Goal: Entertainment & Leisure: Consume media (video, audio)

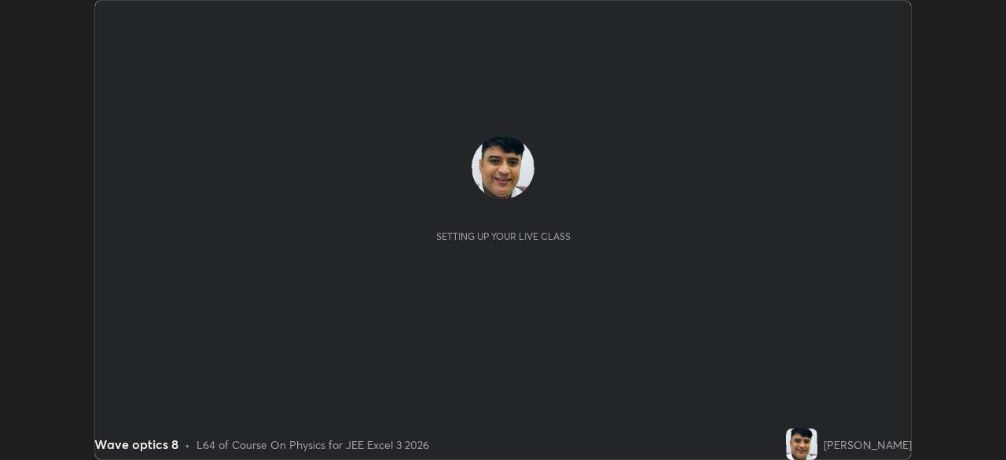
scroll to position [460, 1006]
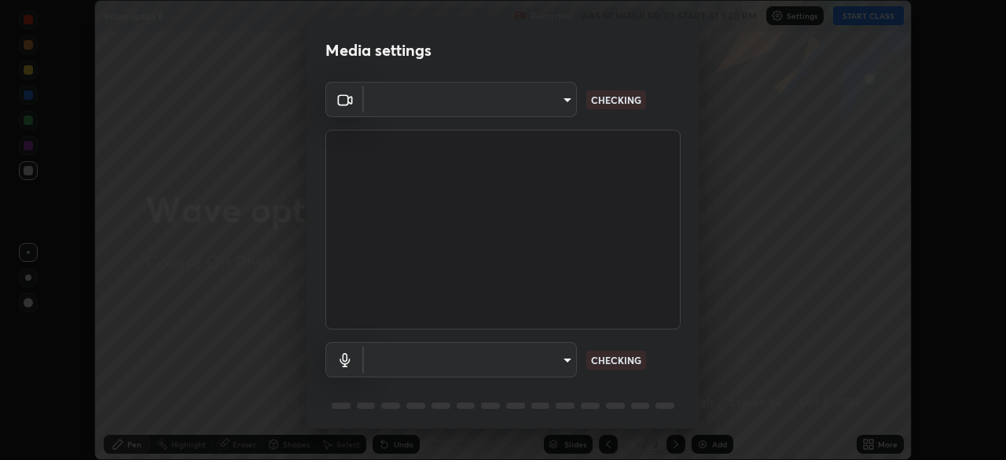
type input "4cdb2335677a50284d4d52bfea2454a8eb2b8fde0954bdd1b922a39853c109bf"
type input "3d2aba318b8ba48f67a18f9897f0e07a3fbac0974182bc6d628830f0621feee9"
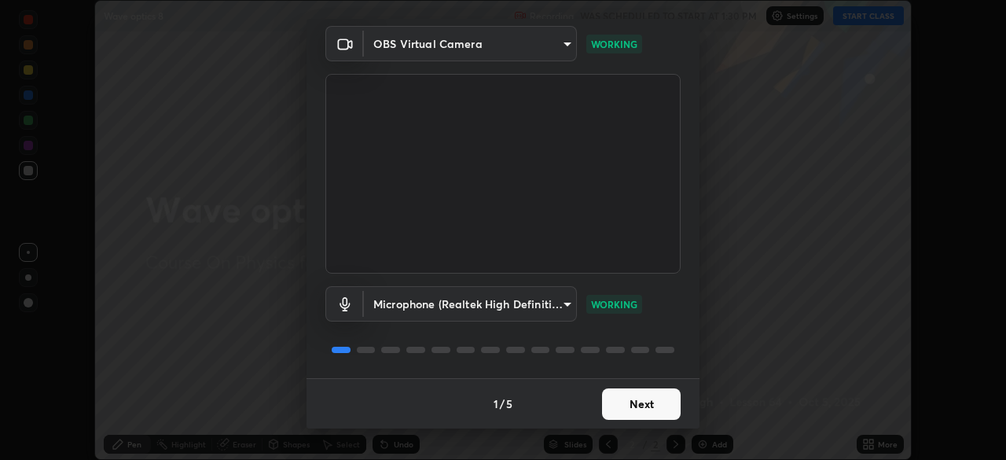
click at [645, 409] on button "Next" at bounding box center [641, 403] width 79 height 31
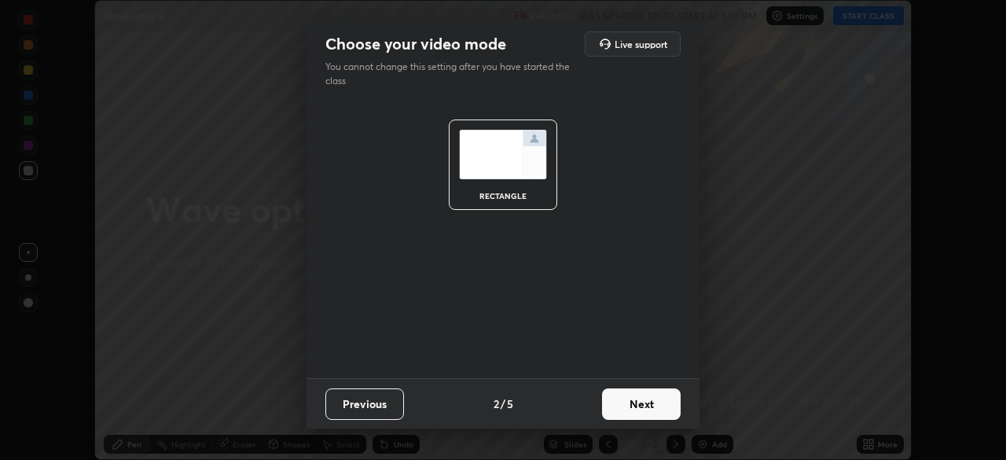
click at [646, 411] on button "Next" at bounding box center [641, 403] width 79 height 31
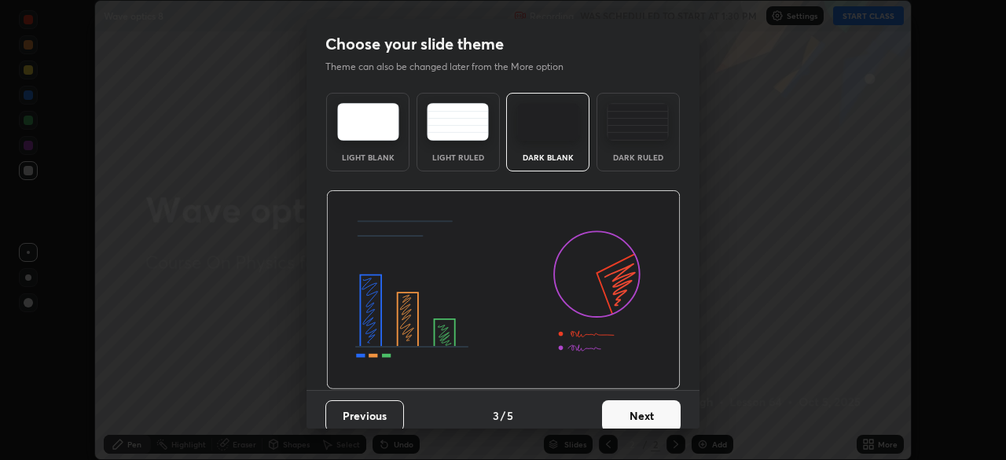
click at [649, 411] on button "Next" at bounding box center [641, 415] width 79 height 31
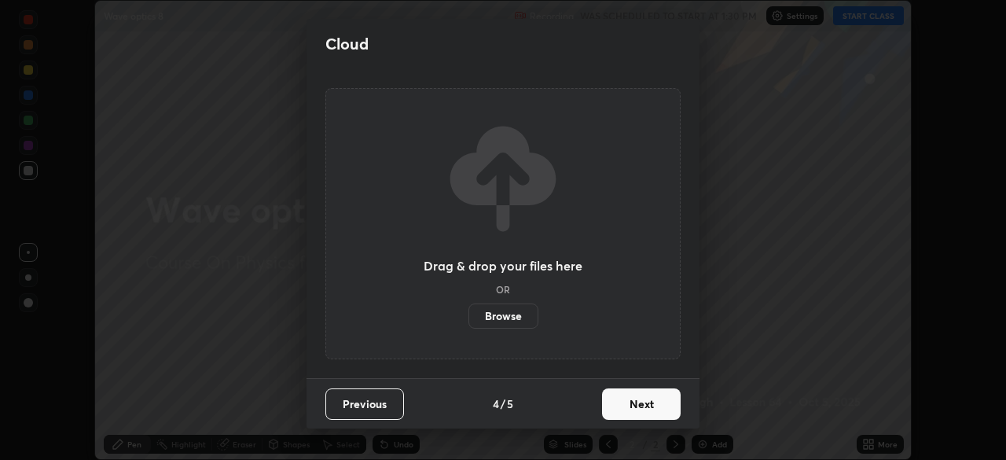
click at [650, 414] on button "Next" at bounding box center [641, 403] width 79 height 31
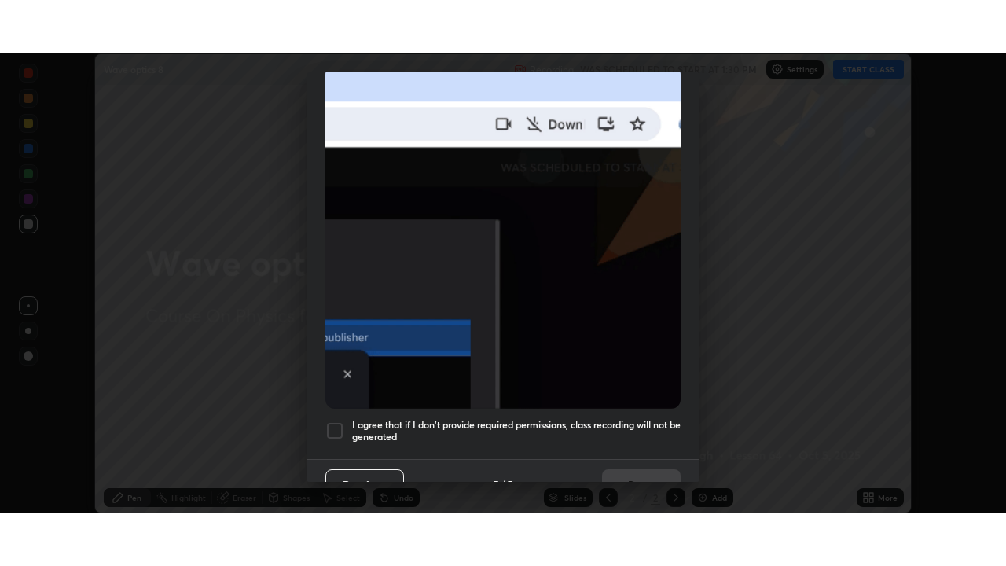
scroll to position [377, 0]
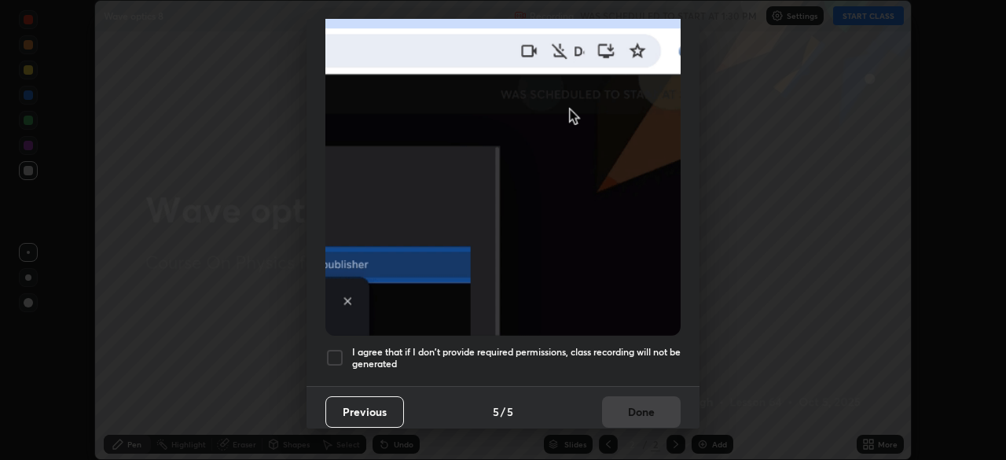
click at [637, 351] on h5 "I agree that if I don't provide required permissions, class recording will not …" at bounding box center [516, 358] width 329 height 24
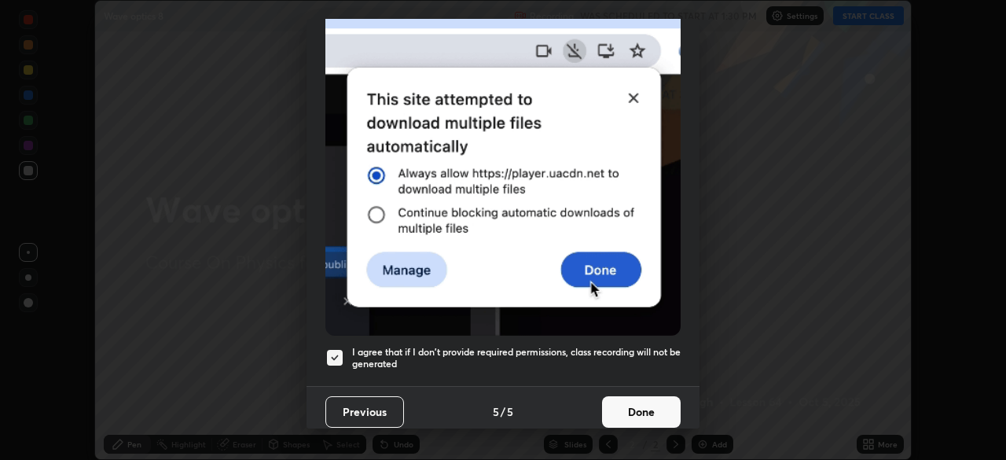
click at [643, 408] on button "Done" at bounding box center [641, 411] width 79 height 31
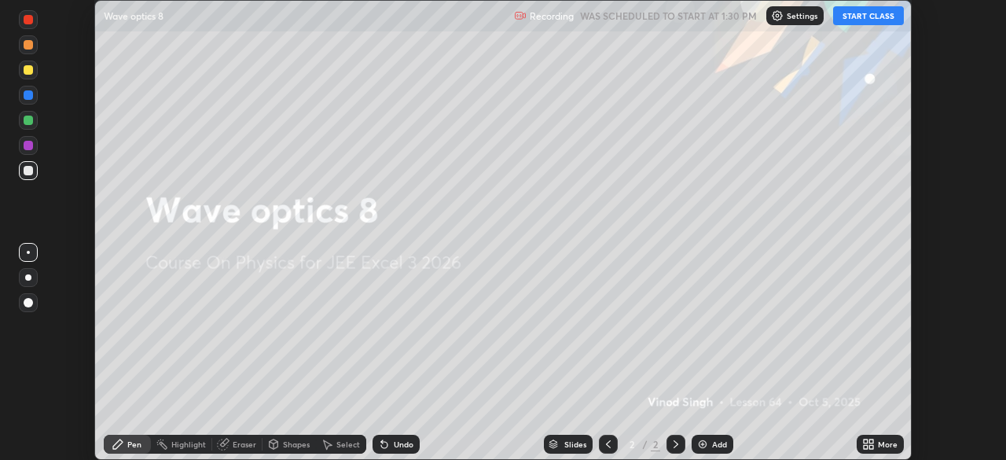
click at [873, 18] on button "START CLASS" at bounding box center [868, 15] width 71 height 19
click at [872, 444] on icon at bounding box center [868, 444] width 13 height 13
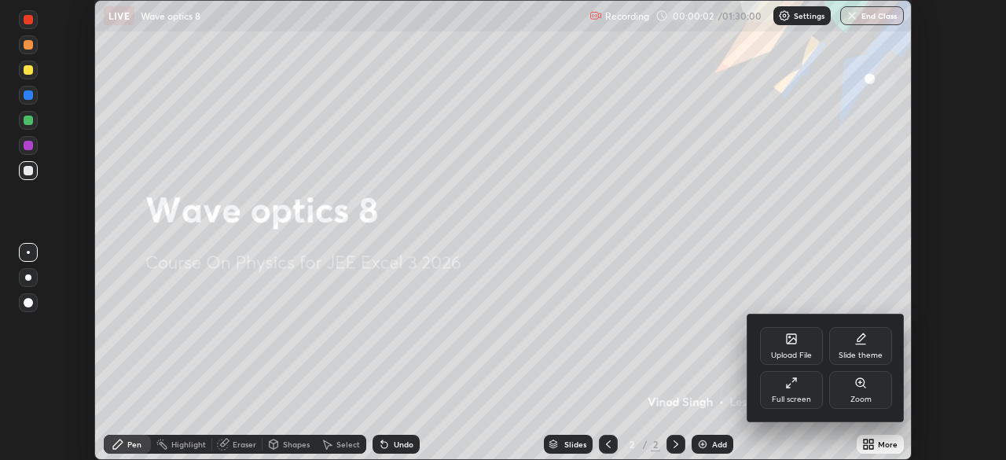
click at [796, 396] on div "Full screen" at bounding box center [791, 399] width 39 height 8
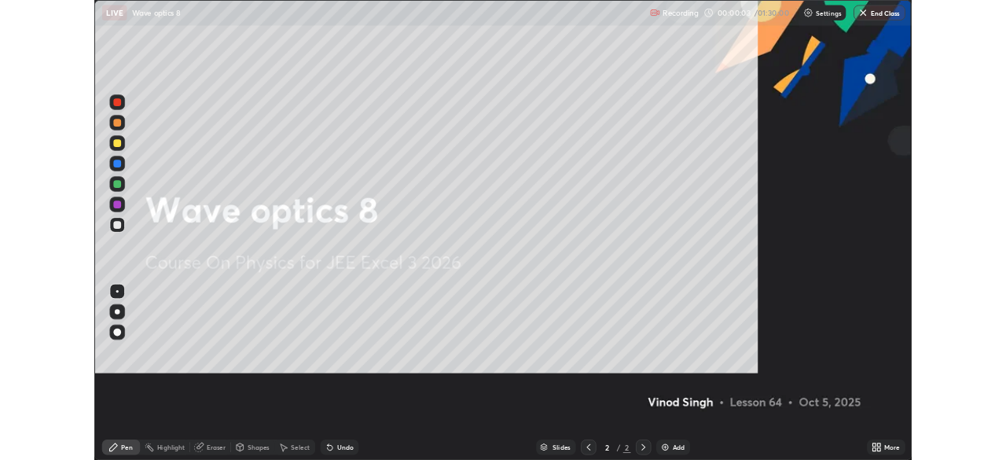
scroll to position [566, 1006]
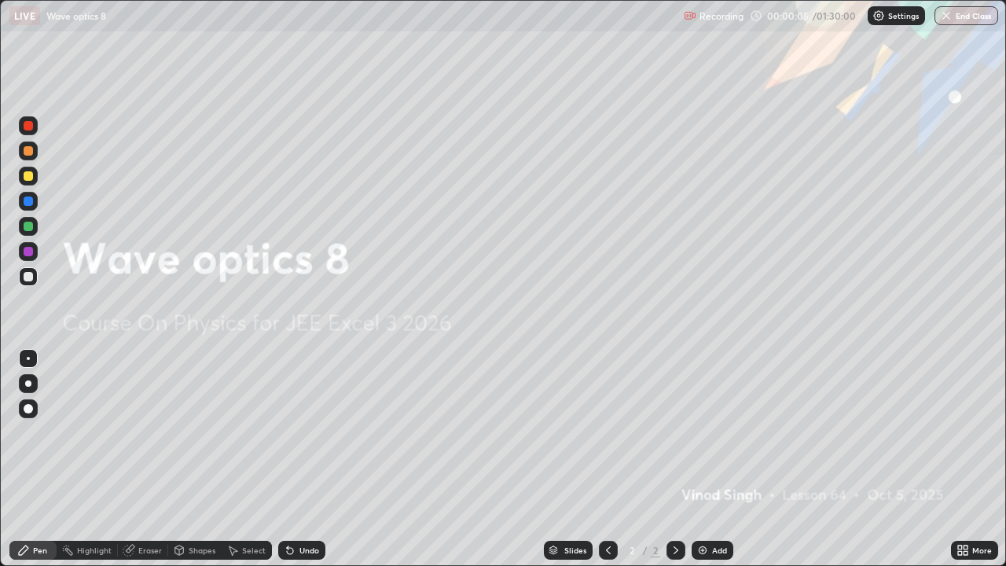
click at [701, 459] on img at bounding box center [703, 550] width 13 height 13
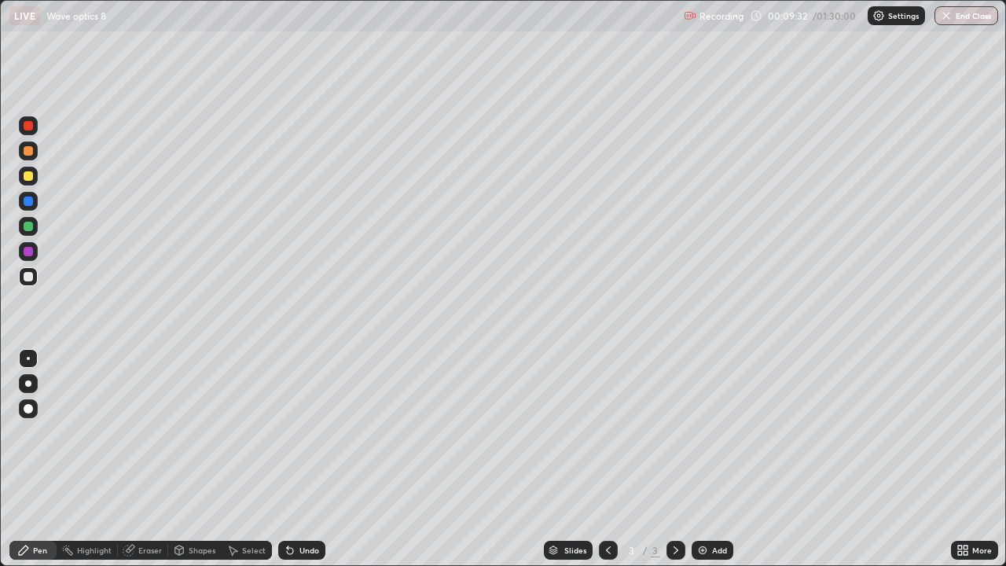
click at [43, 459] on div "Pen" at bounding box center [40, 550] width 14 height 8
click at [28, 274] on div at bounding box center [28, 276] width 9 height 9
click at [31, 149] on div at bounding box center [28, 150] width 9 height 9
click at [31, 150] on div at bounding box center [28, 150] width 9 height 9
click at [198, 459] on div "Shapes" at bounding box center [202, 550] width 27 height 8
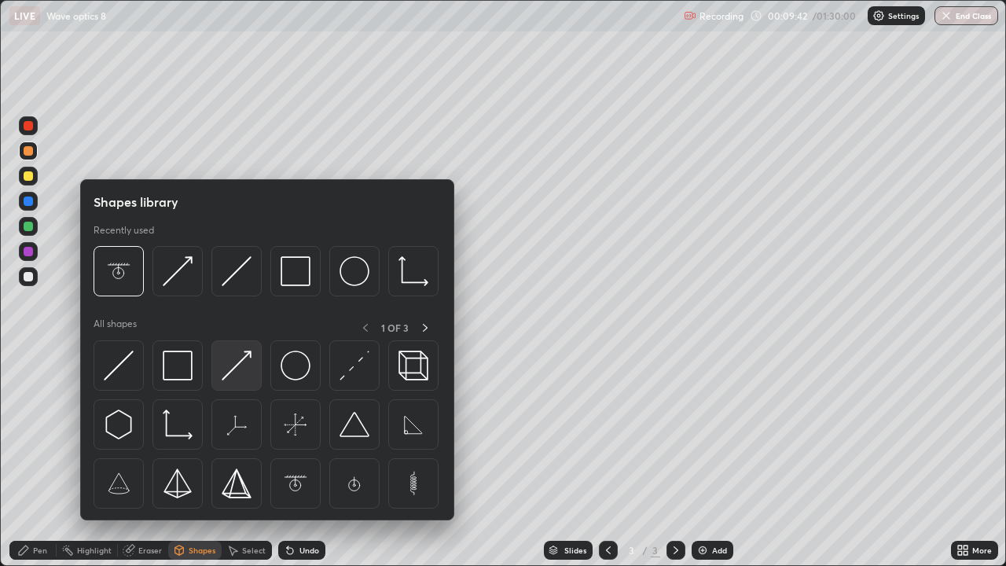
click at [235, 371] on img at bounding box center [237, 366] width 30 height 30
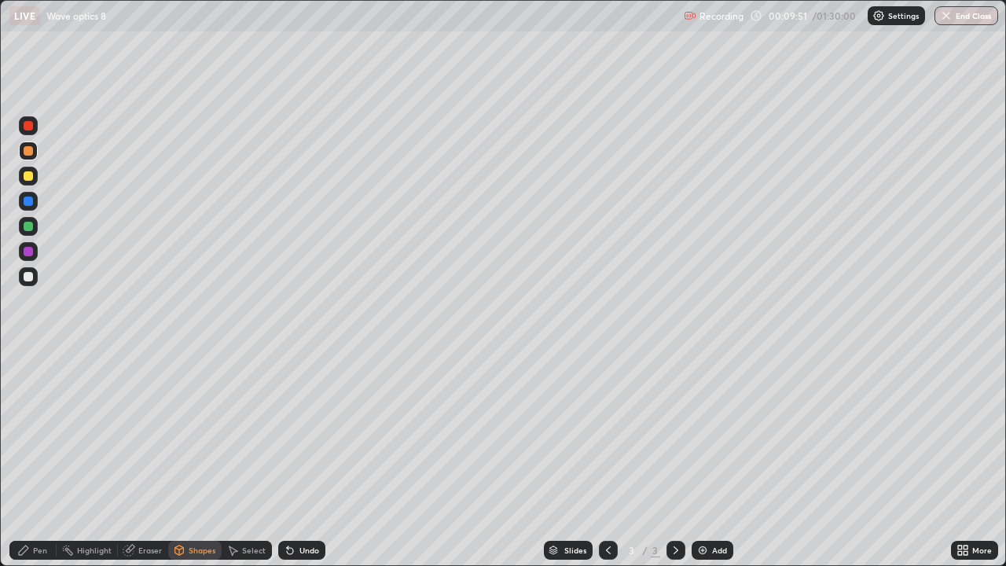
click at [39, 459] on div "Pen" at bounding box center [32, 550] width 47 height 19
click at [28, 226] on div at bounding box center [28, 226] width 9 height 9
click at [29, 177] on div at bounding box center [28, 175] width 9 height 9
click at [201, 459] on div "Shapes" at bounding box center [194, 550] width 53 height 19
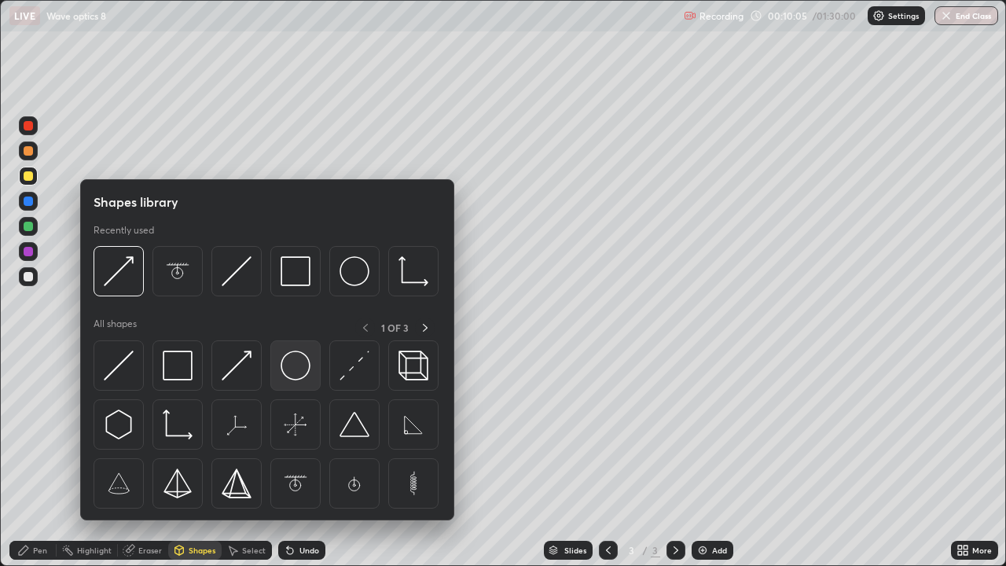
click at [293, 367] on img at bounding box center [296, 366] width 30 height 30
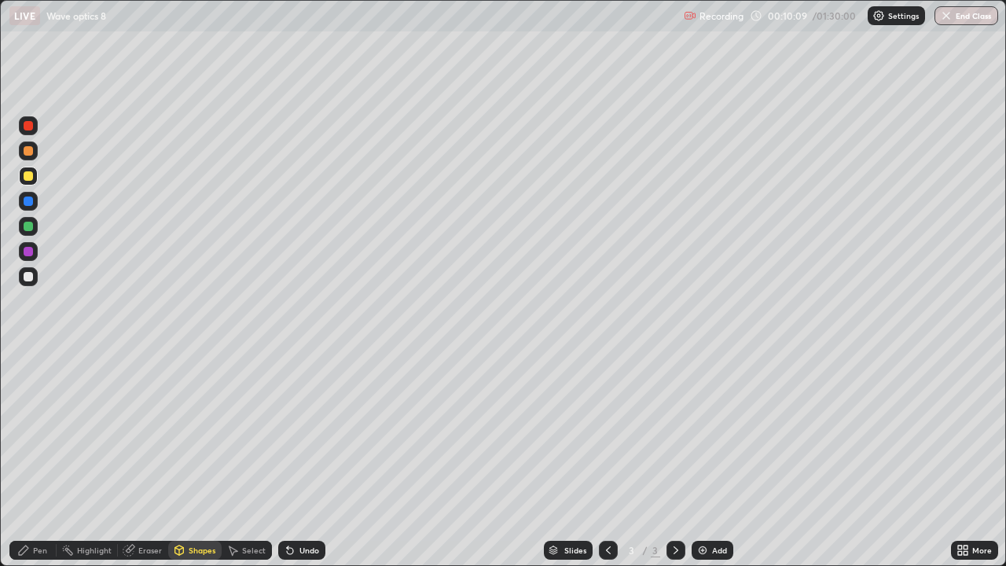
click at [42, 459] on div "Pen" at bounding box center [40, 550] width 14 height 8
click at [201, 459] on div "Shapes" at bounding box center [202, 550] width 27 height 8
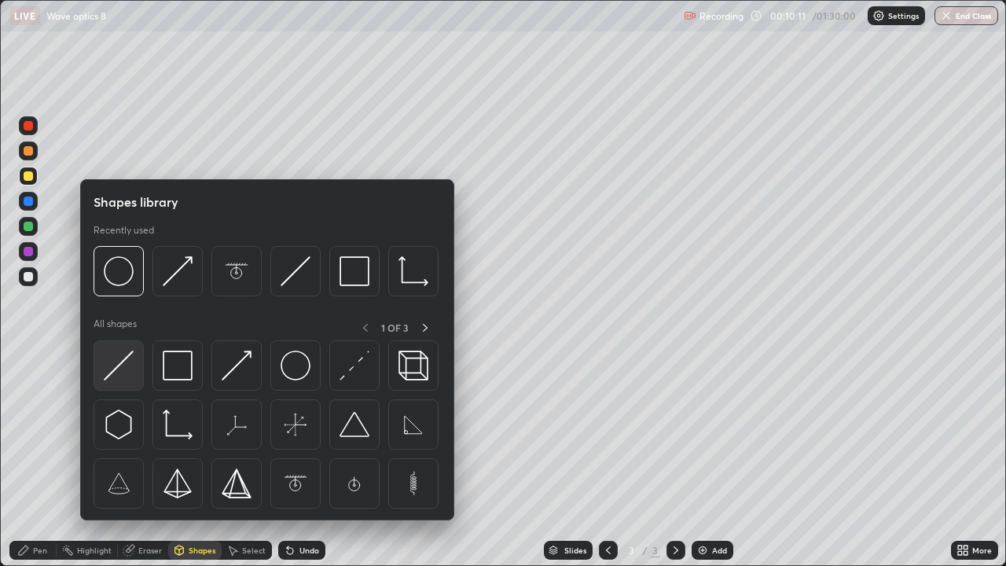
click at [122, 363] on img at bounding box center [119, 366] width 30 height 30
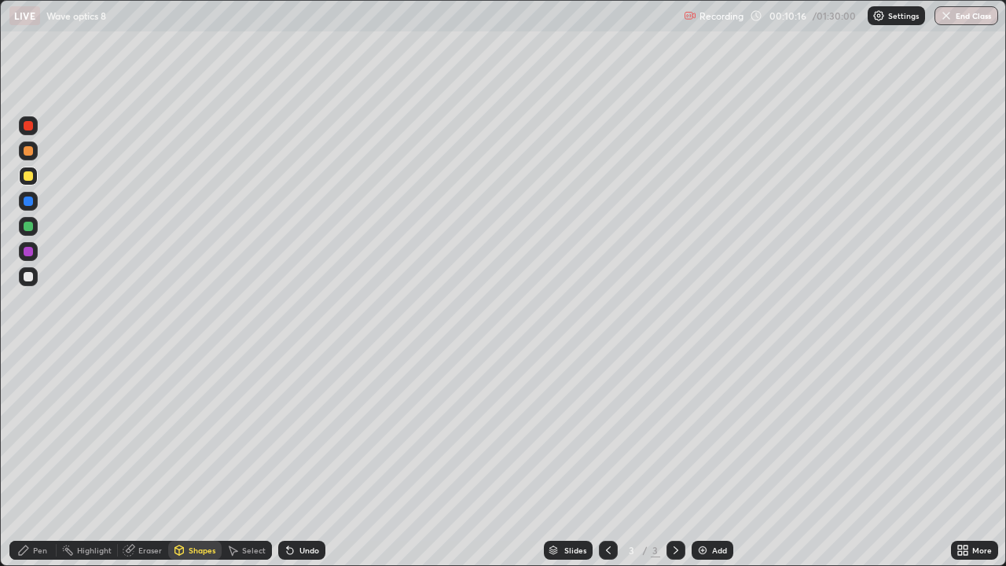
click at [31, 230] on div at bounding box center [28, 226] width 9 height 9
click at [206, 459] on div "Shapes" at bounding box center [202, 550] width 27 height 8
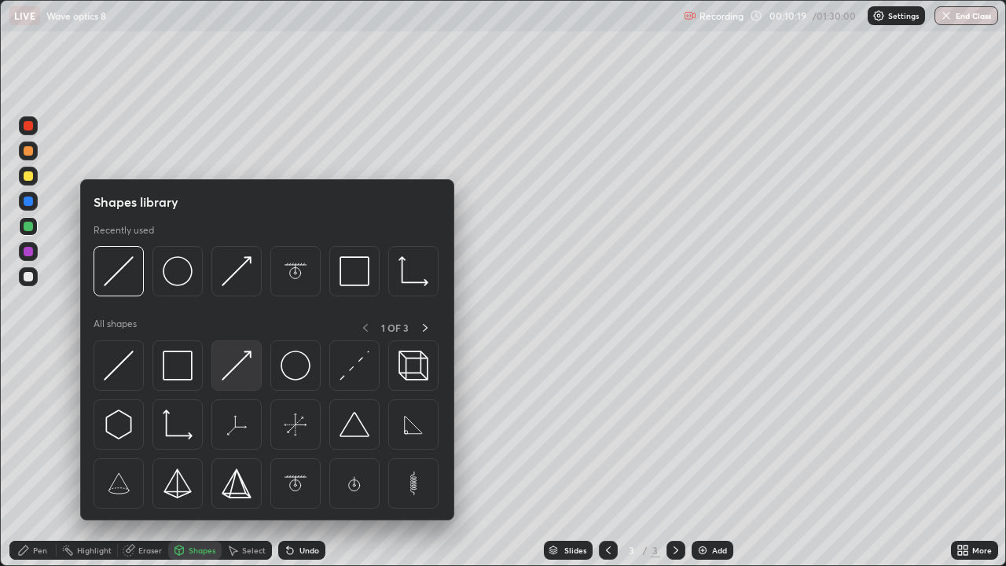
click at [231, 367] on img at bounding box center [237, 366] width 30 height 30
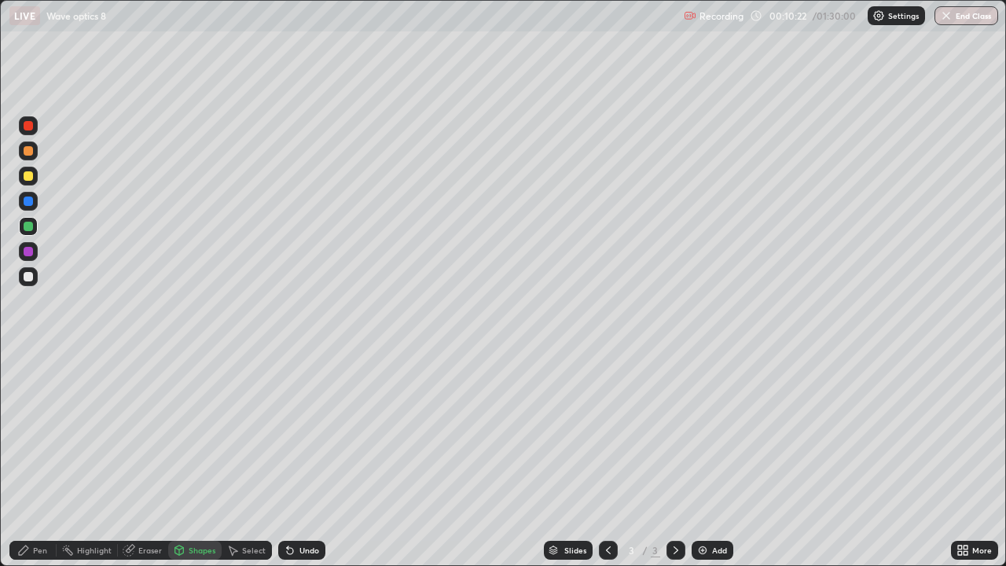
click at [42, 459] on div "Pen" at bounding box center [32, 550] width 47 height 19
click at [145, 459] on div "Eraser" at bounding box center [150, 550] width 24 height 8
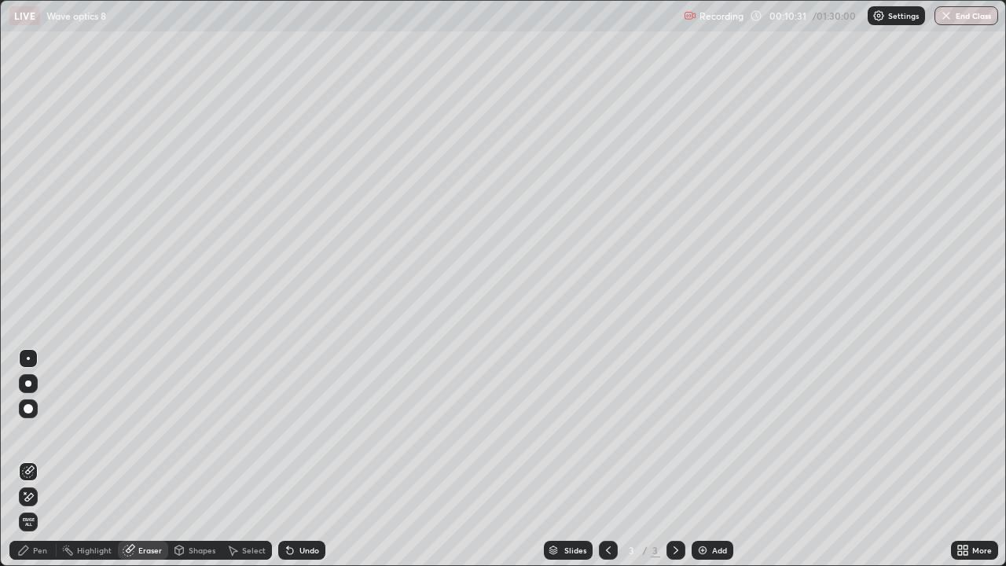
click at [42, 459] on div "Pen" at bounding box center [40, 550] width 14 height 8
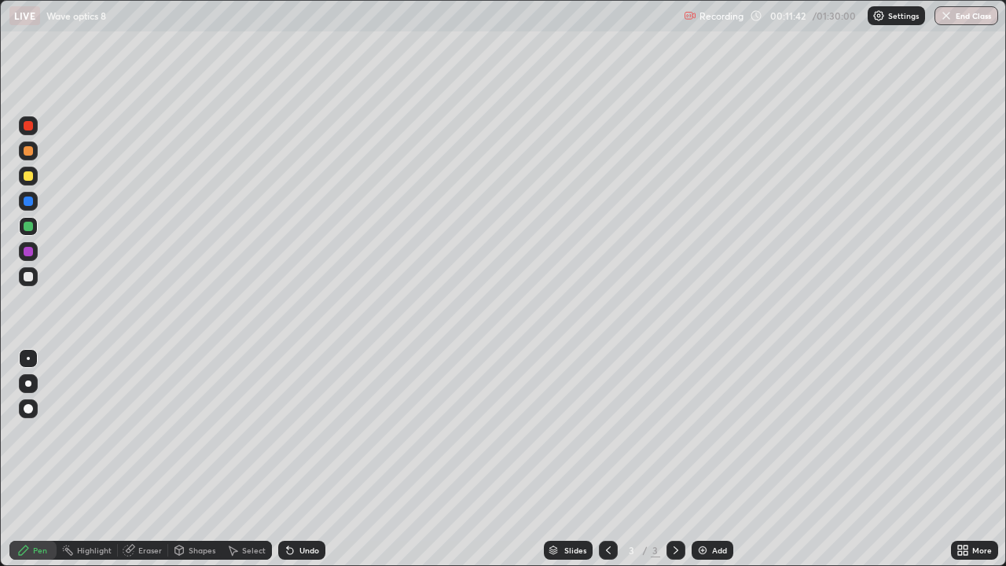
click at [27, 203] on div at bounding box center [28, 201] width 9 height 9
click at [29, 274] on div at bounding box center [28, 276] width 9 height 9
click at [151, 459] on div "Eraser" at bounding box center [143, 550] width 50 height 19
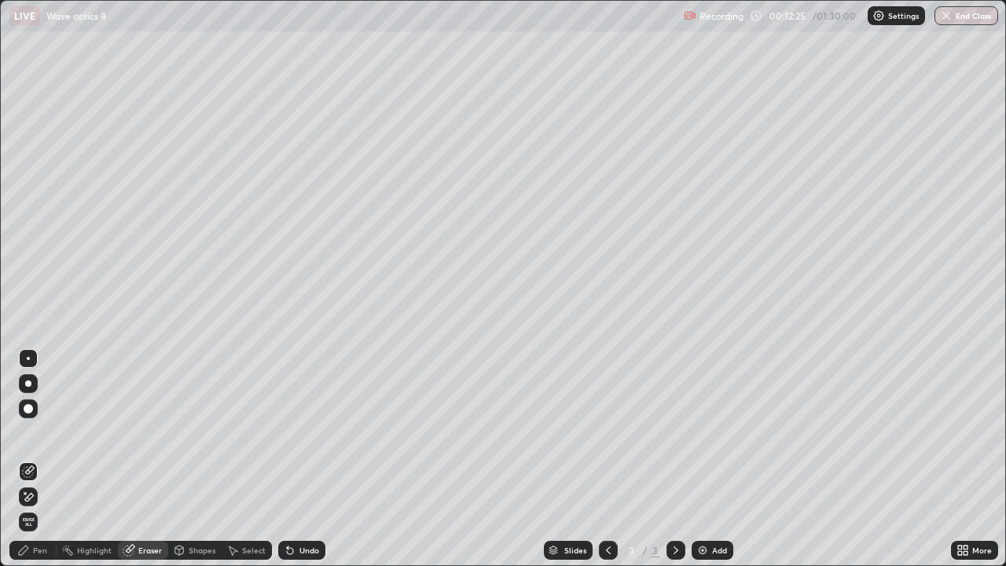
click at [39, 459] on div "Pen" at bounding box center [32, 550] width 47 height 19
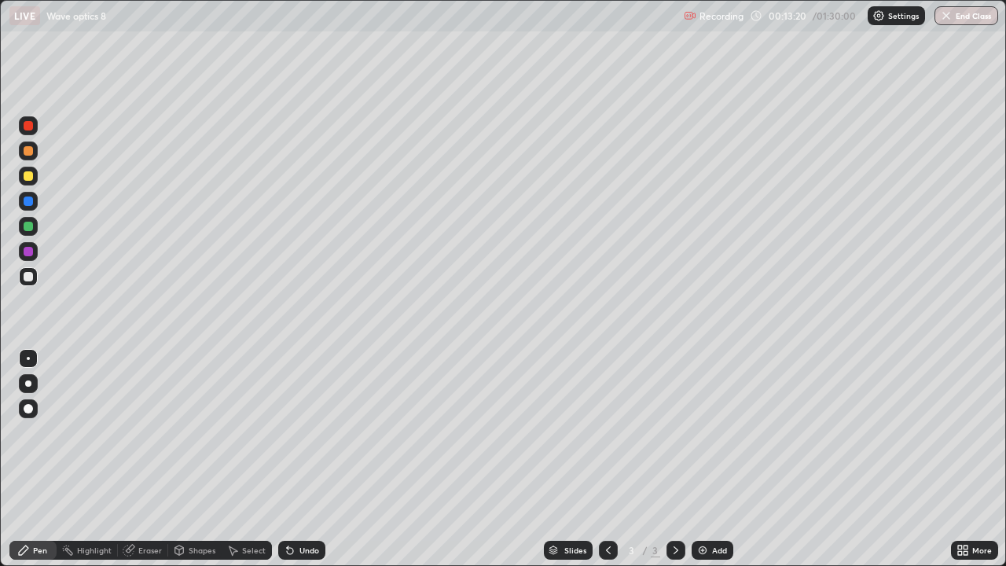
click at [701, 459] on img at bounding box center [703, 550] width 13 height 13
click at [29, 175] on div at bounding box center [28, 175] width 9 height 9
click at [28, 274] on div at bounding box center [28, 276] width 9 height 9
click at [198, 459] on div "Shapes" at bounding box center [202, 550] width 27 height 8
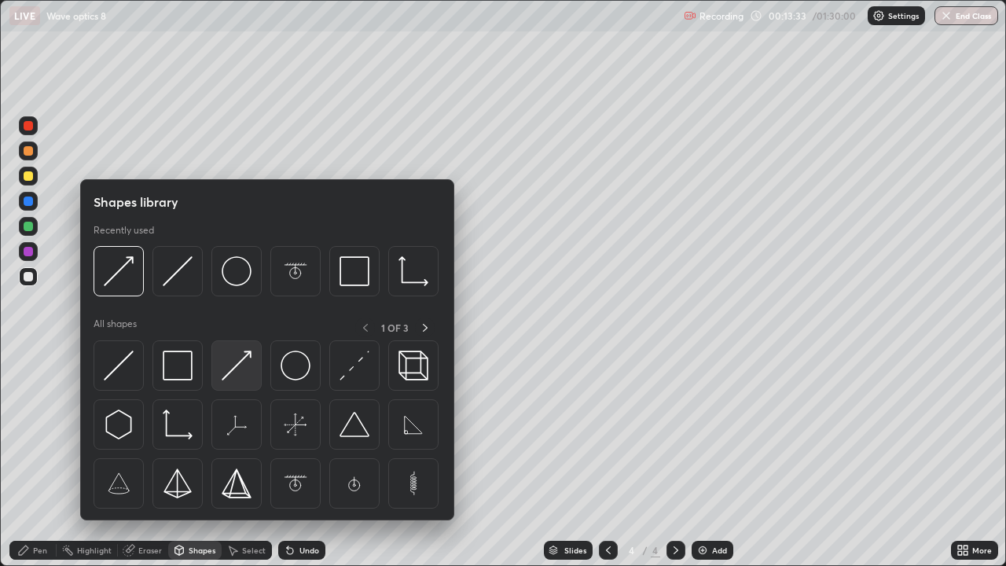
click at [233, 368] on img at bounding box center [237, 366] width 30 height 30
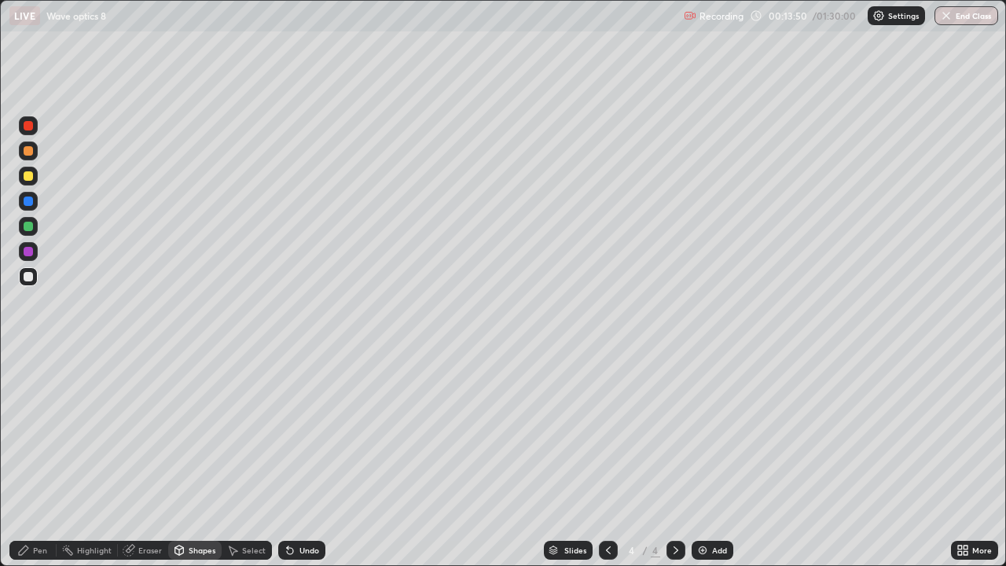
click at [44, 459] on div "Pen" at bounding box center [40, 550] width 14 height 8
click at [28, 175] on div at bounding box center [28, 175] width 9 height 9
click at [28, 152] on div at bounding box center [28, 150] width 9 height 9
click at [29, 229] on div at bounding box center [28, 226] width 9 height 9
click at [195, 459] on div "Shapes" at bounding box center [202, 550] width 27 height 8
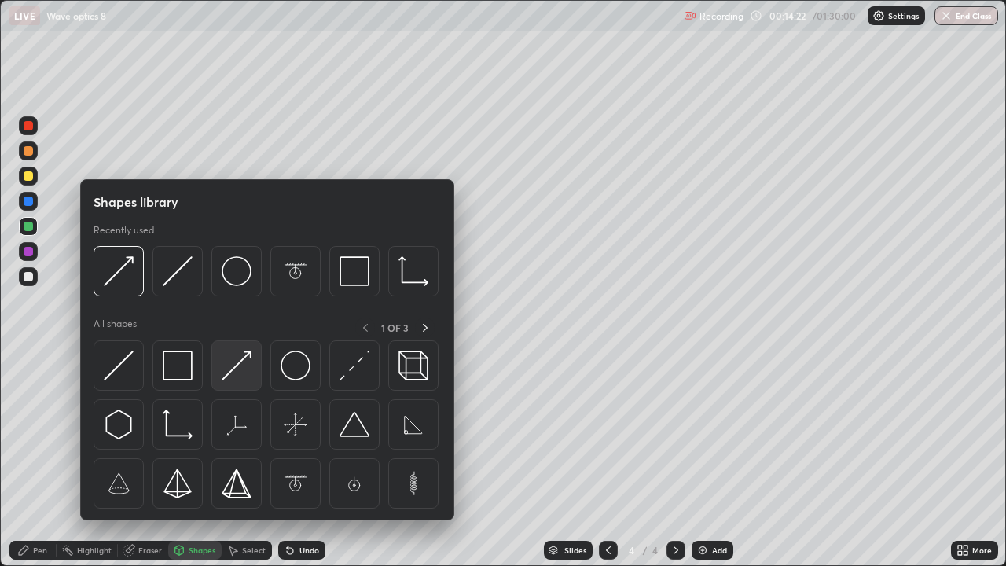
click at [228, 373] on img at bounding box center [237, 366] width 30 height 30
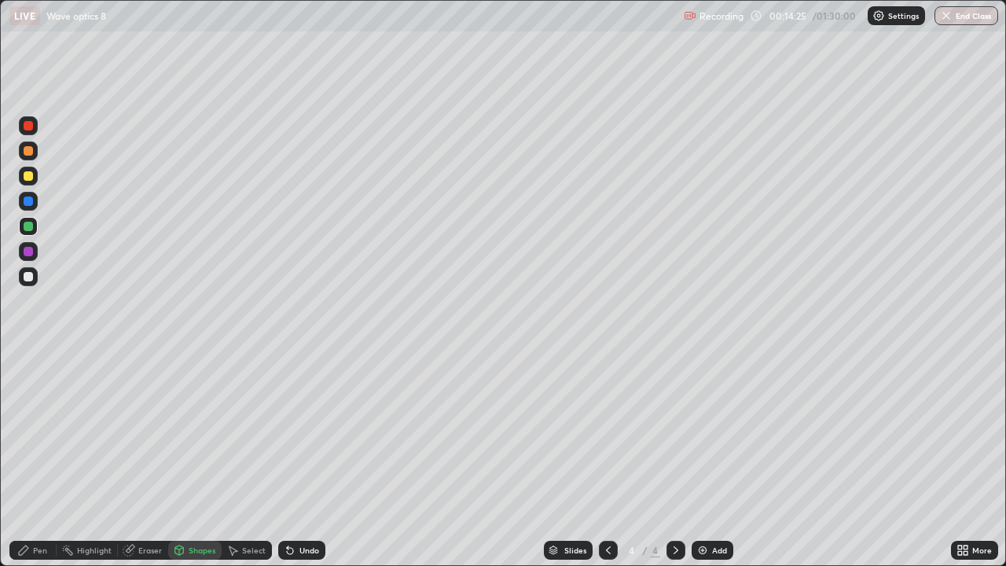
click at [42, 459] on div "Pen" at bounding box center [40, 550] width 14 height 8
click at [28, 226] on div at bounding box center [28, 226] width 9 height 9
click at [207, 459] on div "Shapes" at bounding box center [194, 550] width 53 height 19
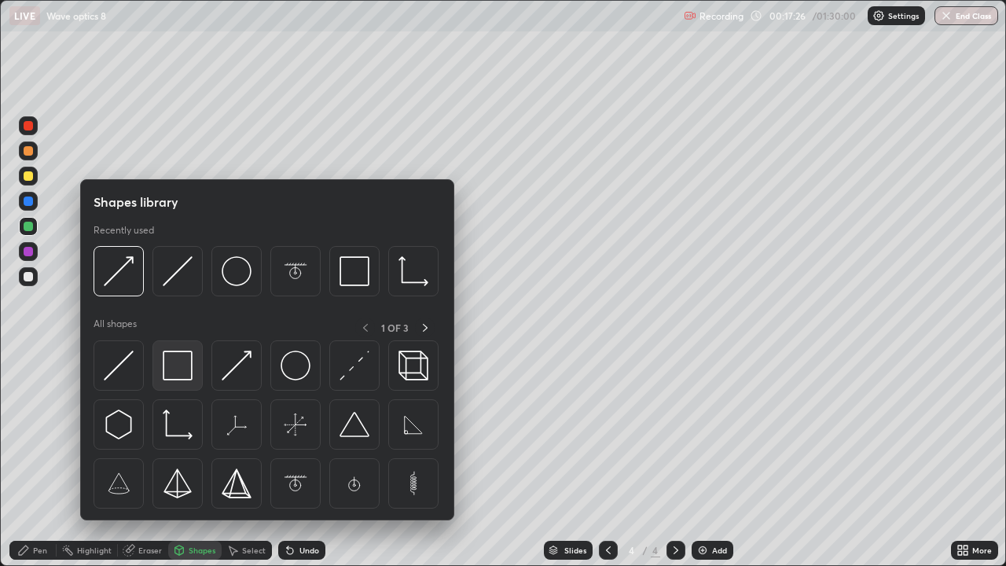
click at [182, 368] on img at bounding box center [178, 366] width 30 height 30
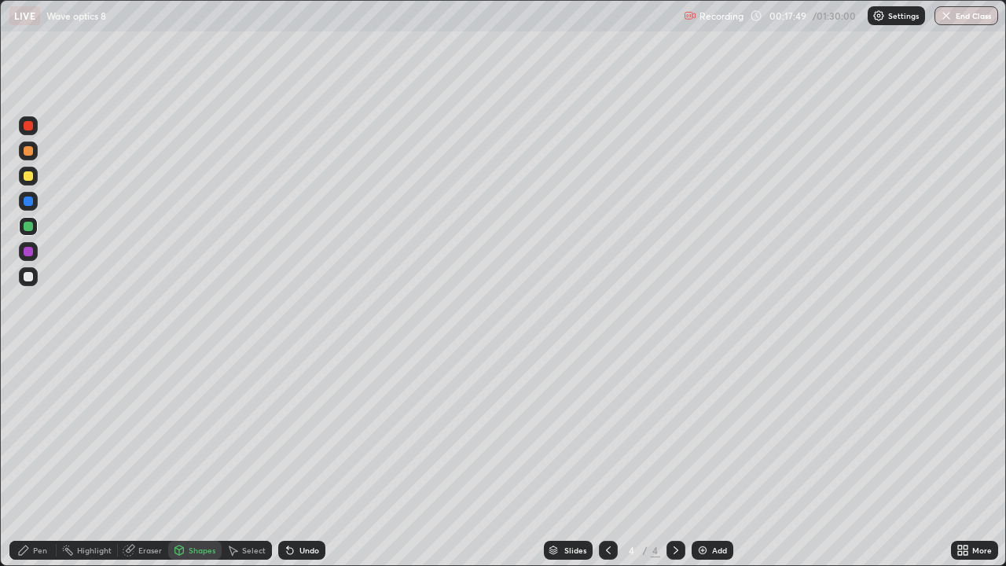
click at [252, 459] on div "Select" at bounding box center [247, 550] width 50 height 19
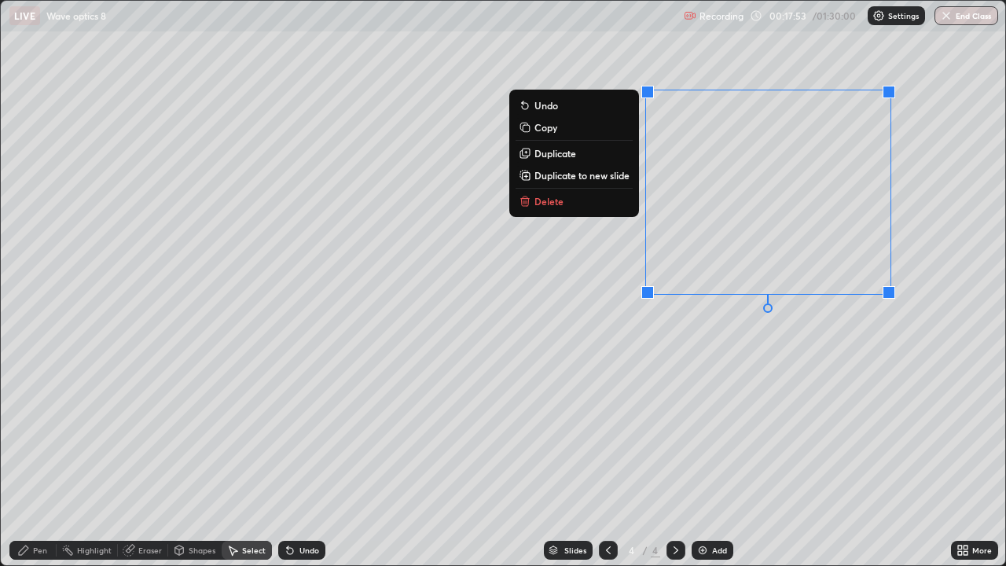
click at [552, 204] on p "Delete" at bounding box center [549, 201] width 29 height 13
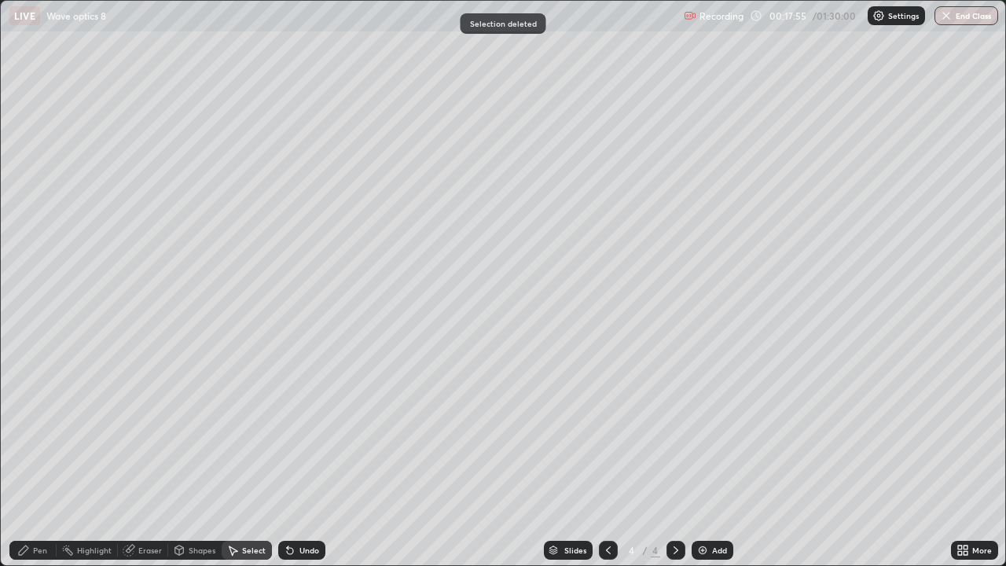
click at [203, 459] on div "Shapes" at bounding box center [202, 550] width 27 height 8
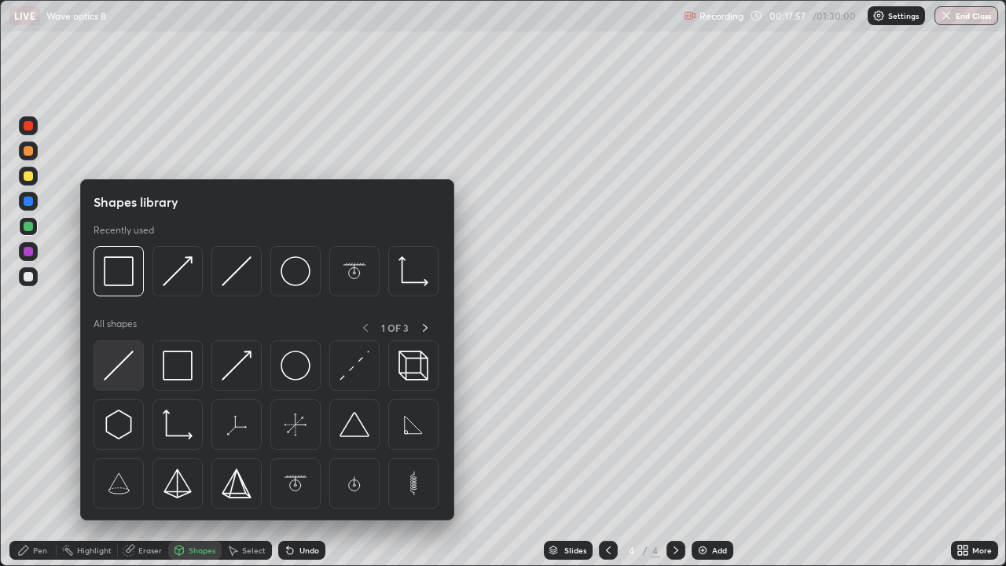
click at [126, 366] on img at bounding box center [119, 366] width 30 height 30
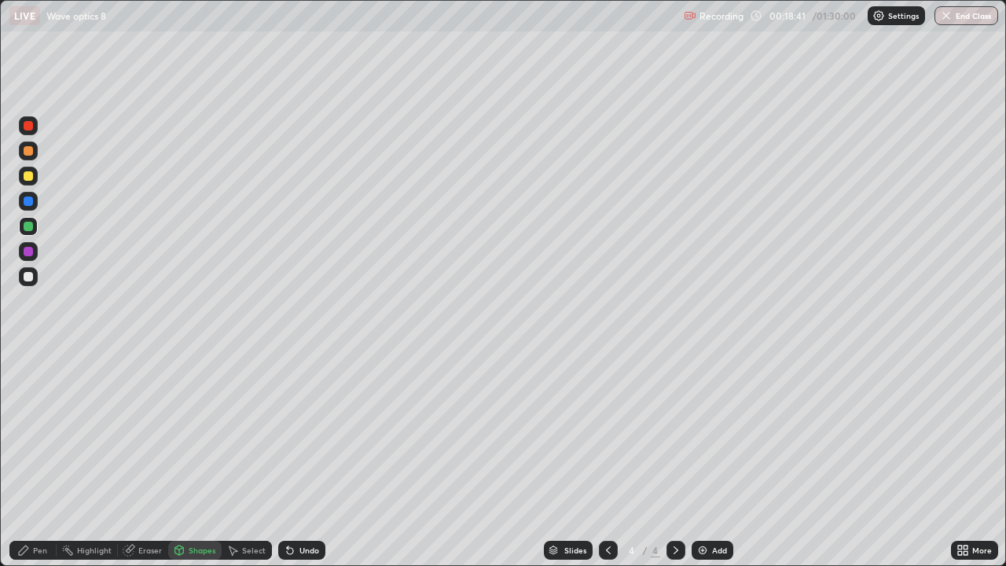
click at [26, 180] on div at bounding box center [28, 175] width 9 height 9
click at [42, 459] on div "Pen" at bounding box center [32, 550] width 47 height 19
click at [28, 275] on div at bounding box center [28, 276] width 9 height 9
click at [209, 459] on div "Shapes" at bounding box center [202, 550] width 27 height 8
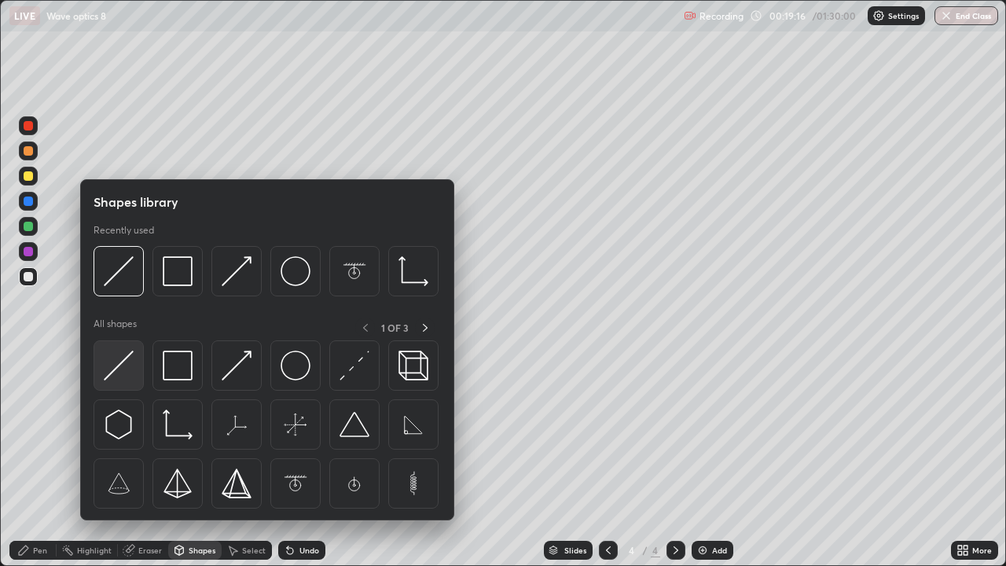
click at [131, 357] on img at bounding box center [119, 366] width 30 height 30
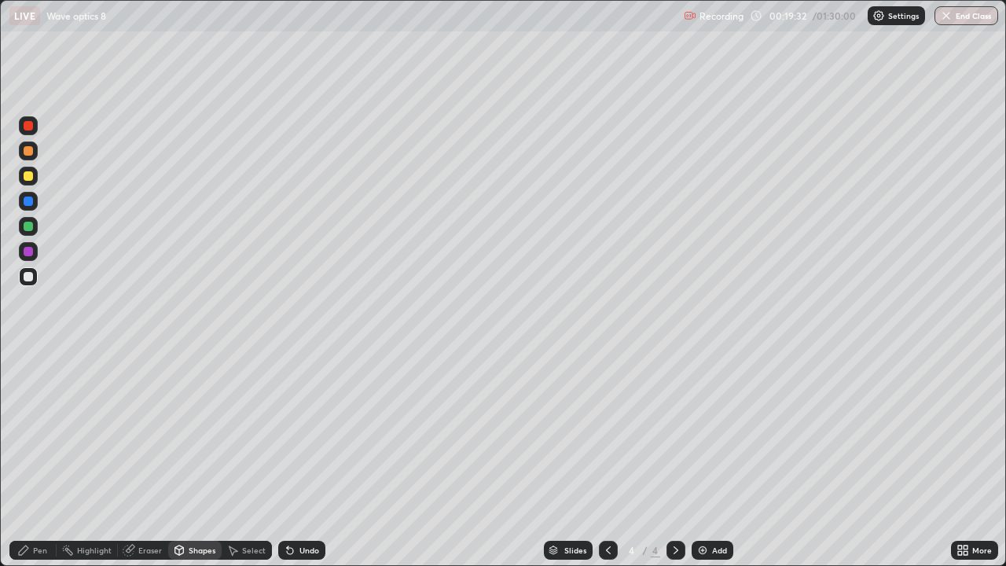
click at [30, 204] on div at bounding box center [28, 201] width 9 height 9
click at [45, 459] on div "Pen" at bounding box center [40, 550] width 14 height 8
click at [674, 459] on icon at bounding box center [676, 550] width 5 height 8
click at [702, 459] on img at bounding box center [703, 550] width 13 height 13
click at [28, 176] on div at bounding box center [28, 175] width 9 height 9
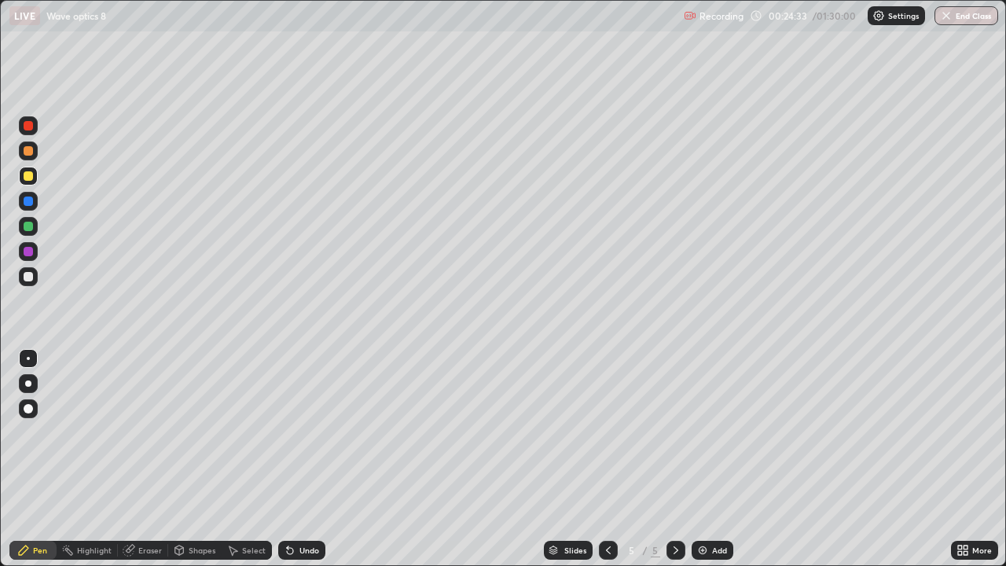
click at [149, 459] on div "Eraser" at bounding box center [150, 550] width 24 height 8
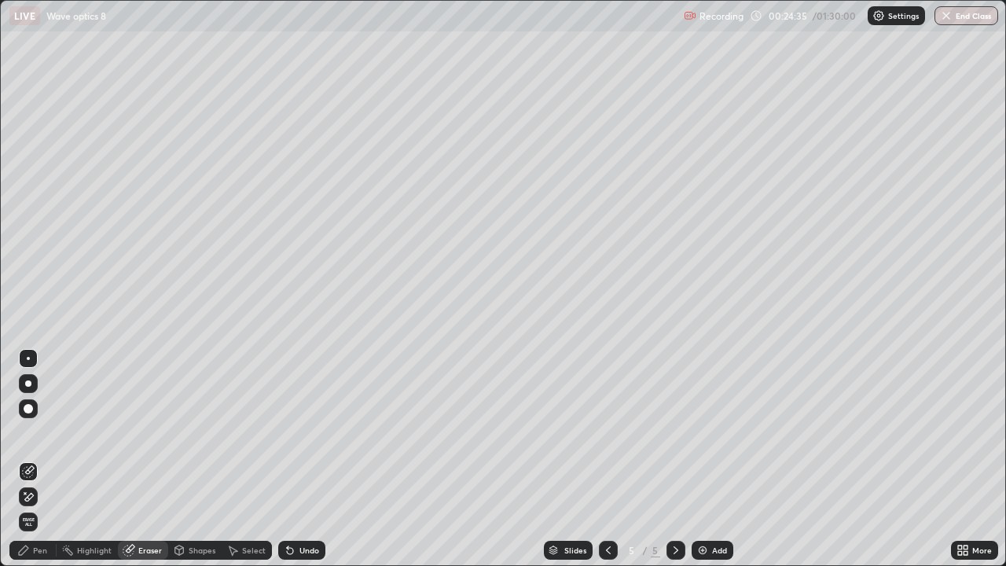
click at [42, 459] on div "Pen" at bounding box center [32, 550] width 47 height 19
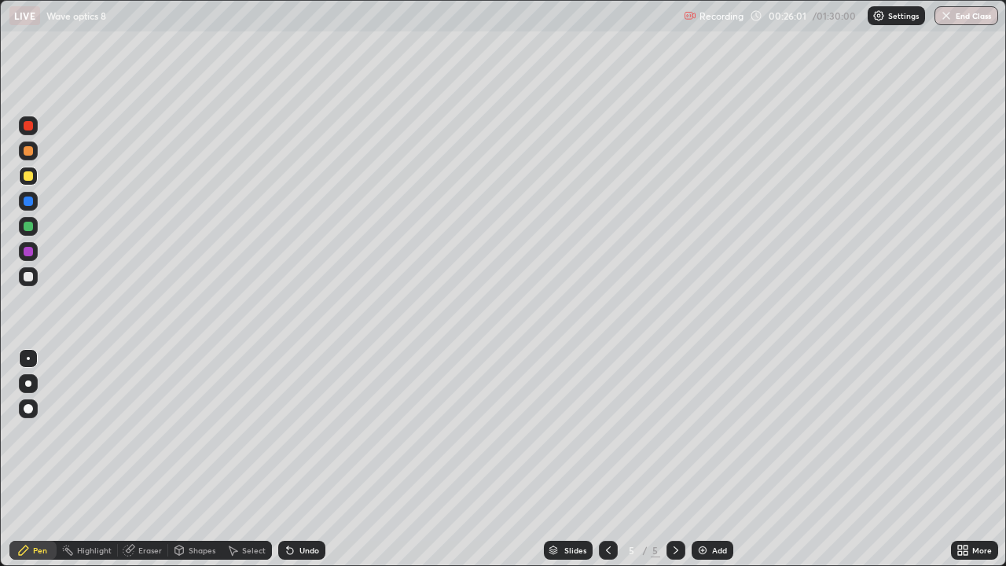
click at [148, 459] on div "Eraser" at bounding box center [150, 550] width 24 height 8
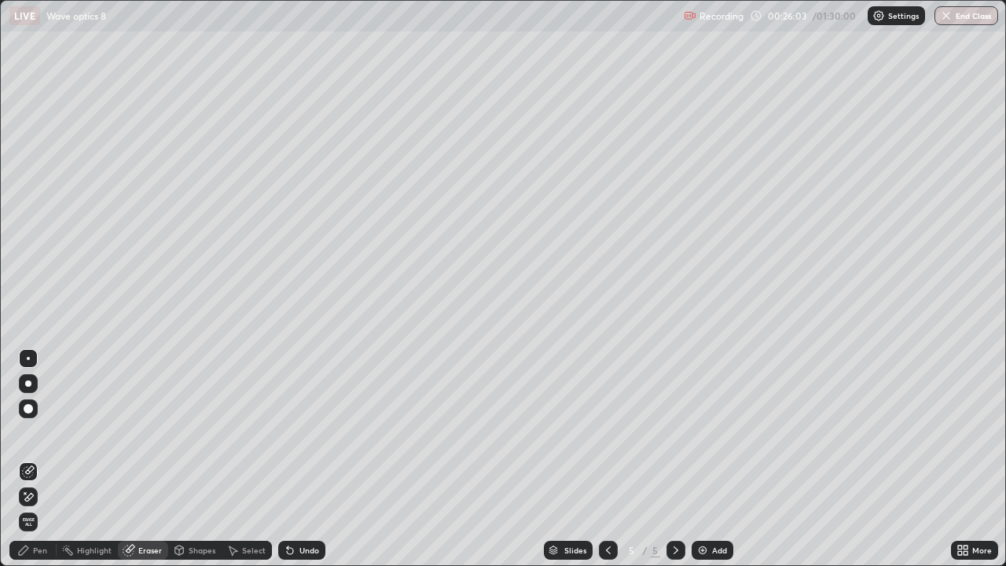
click at [46, 459] on div "Pen" at bounding box center [40, 550] width 14 height 8
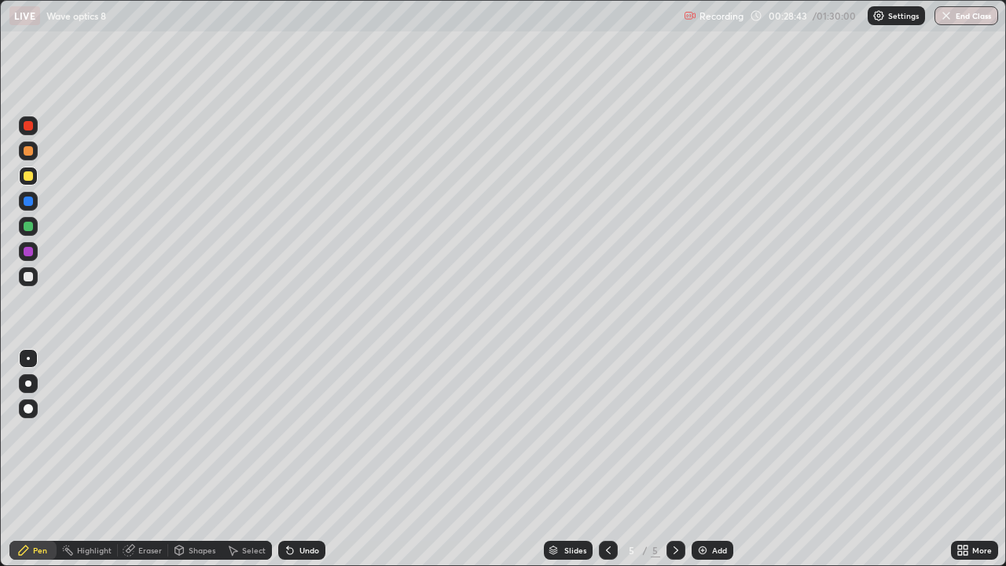
click at [26, 274] on div at bounding box center [28, 276] width 9 height 9
click at [200, 459] on div "Shapes" at bounding box center [202, 550] width 27 height 8
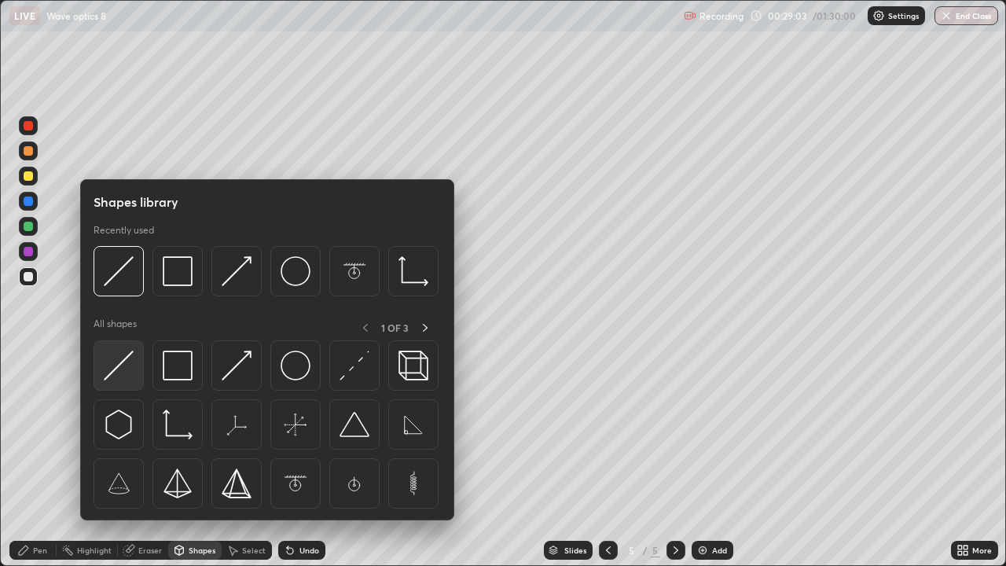
click at [125, 362] on img at bounding box center [119, 366] width 30 height 30
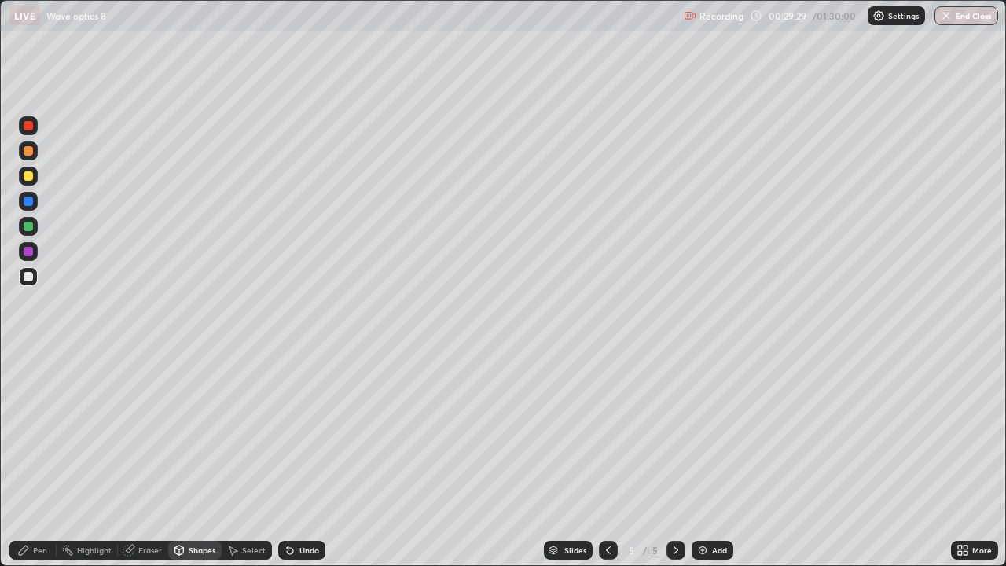
click at [27, 175] on div at bounding box center [28, 175] width 9 height 9
click at [46, 459] on div "Pen" at bounding box center [40, 550] width 14 height 8
click at [31, 251] on div at bounding box center [28, 251] width 9 height 9
click at [200, 459] on div "Shapes" at bounding box center [202, 550] width 27 height 8
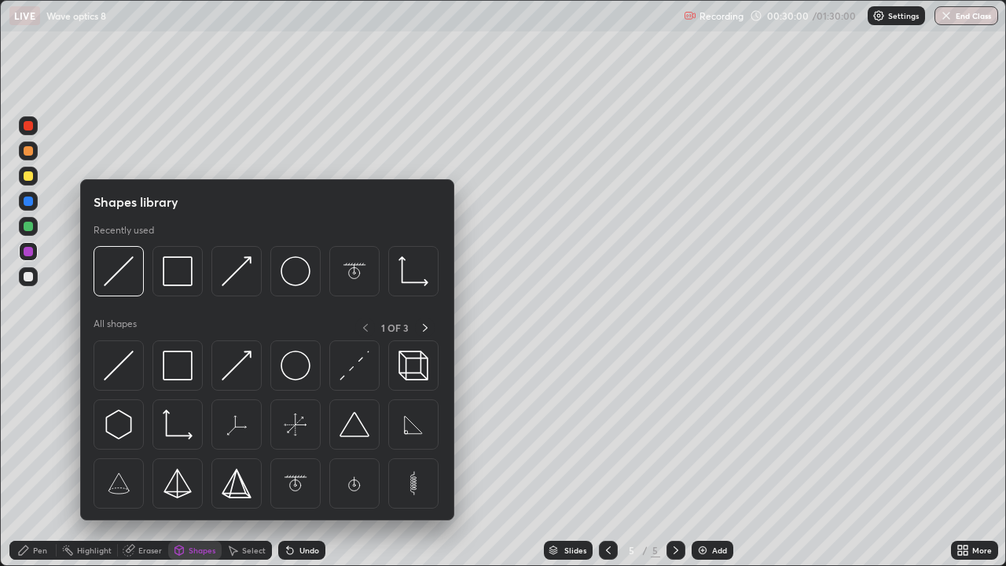
click at [288, 371] on img at bounding box center [296, 366] width 30 height 30
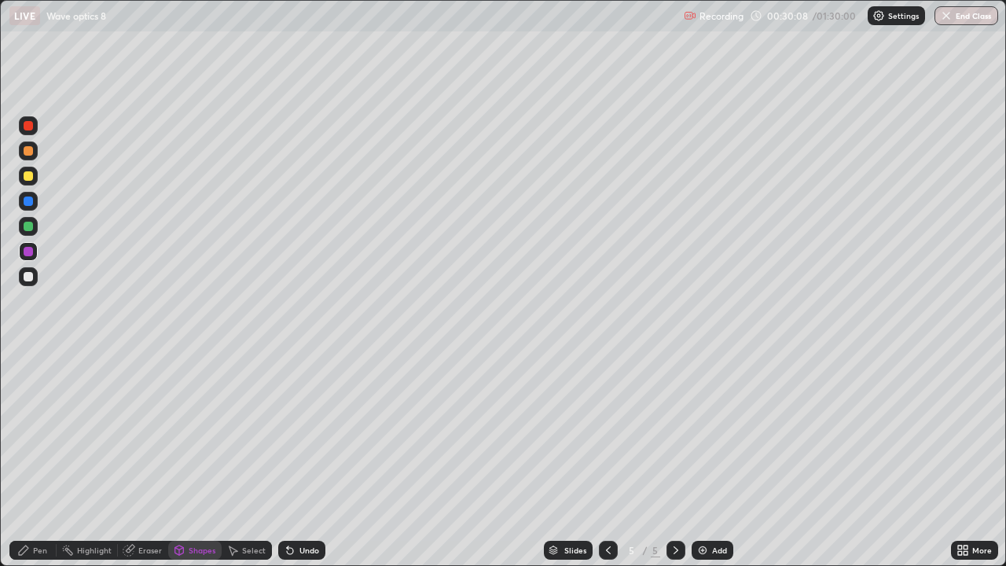
click at [43, 459] on div "Pen" at bounding box center [32, 550] width 47 height 19
click at [202, 459] on div "Shapes" at bounding box center [202, 550] width 27 height 8
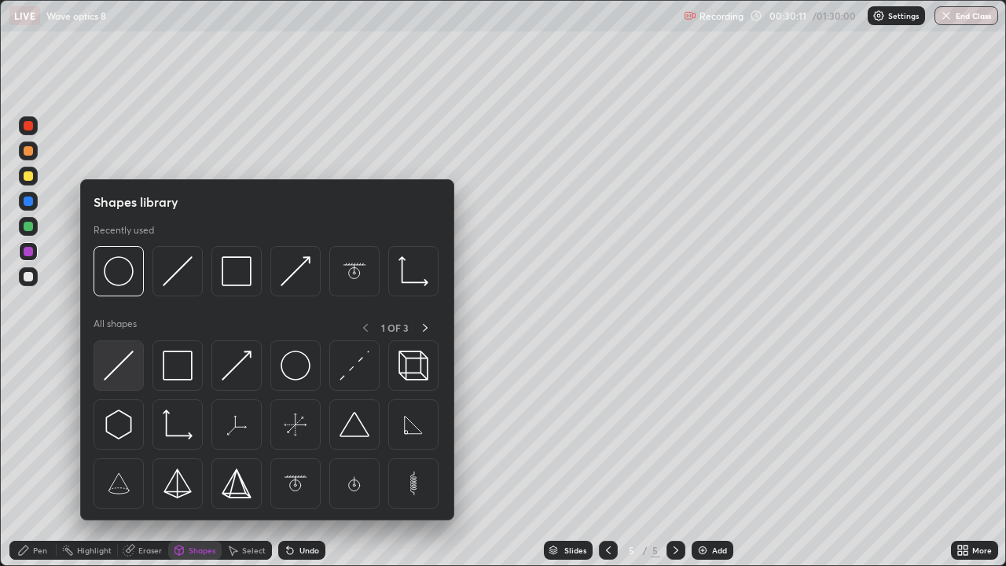
click at [123, 364] on img at bounding box center [119, 366] width 30 height 30
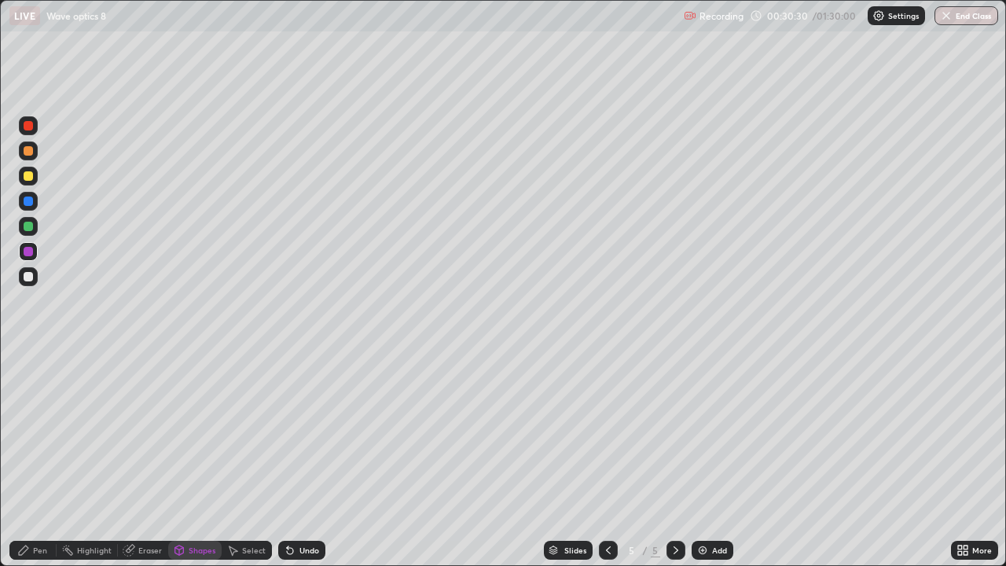
click at [31, 459] on div "Pen" at bounding box center [32, 550] width 47 height 19
click at [31, 204] on div at bounding box center [28, 201] width 9 height 9
click at [675, 459] on icon at bounding box center [676, 550] width 13 height 13
click at [704, 459] on img at bounding box center [703, 550] width 13 height 13
click at [29, 276] on div at bounding box center [28, 276] width 9 height 9
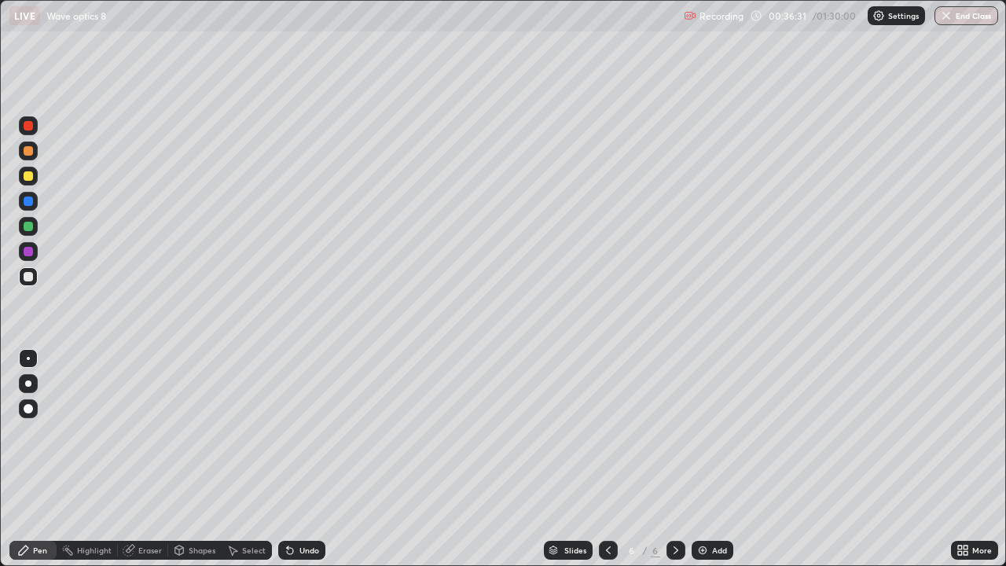
click at [29, 175] on div at bounding box center [28, 175] width 9 height 9
click at [30, 277] on div at bounding box center [28, 276] width 9 height 9
click at [200, 459] on div "Shapes" at bounding box center [194, 550] width 53 height 19
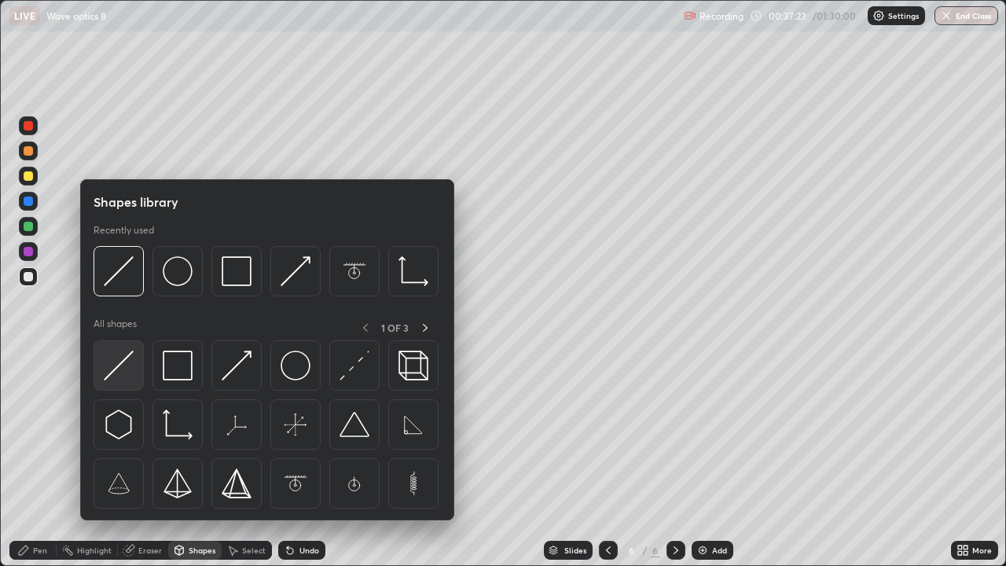
click at [123, 359] on img at bounding box center [119, 366] width 30 height 30
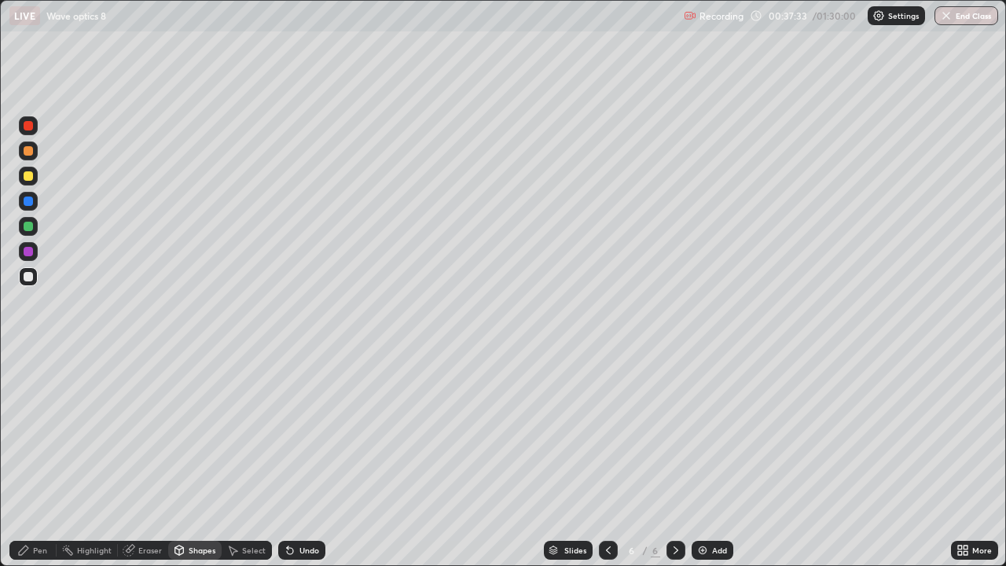
click at [149, 459] on div "Eraser" at bounding box center [143, 550] width 50 height 19
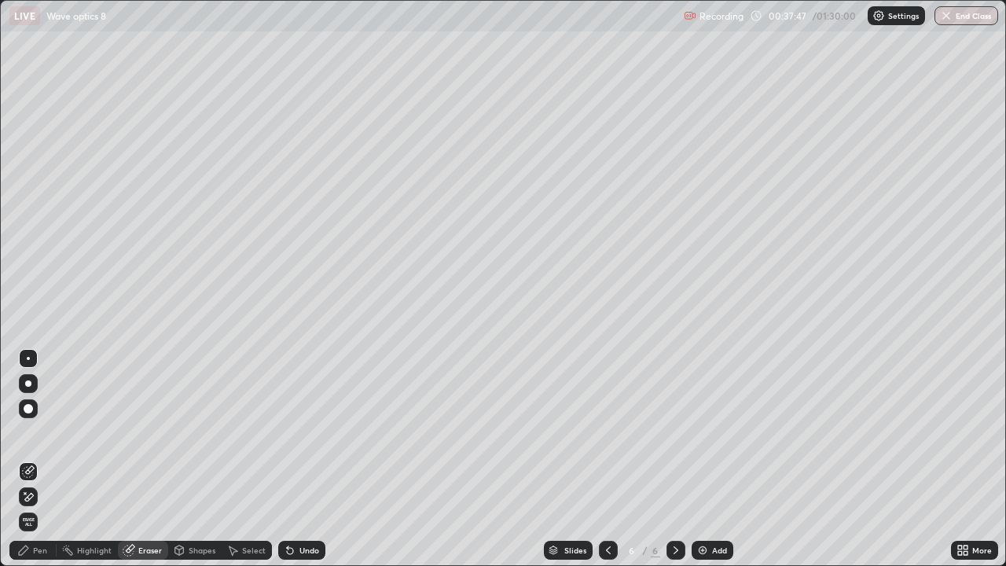
click at [42, 459] on div "Pen" at bounding box center [40, 550] width 14 height 8
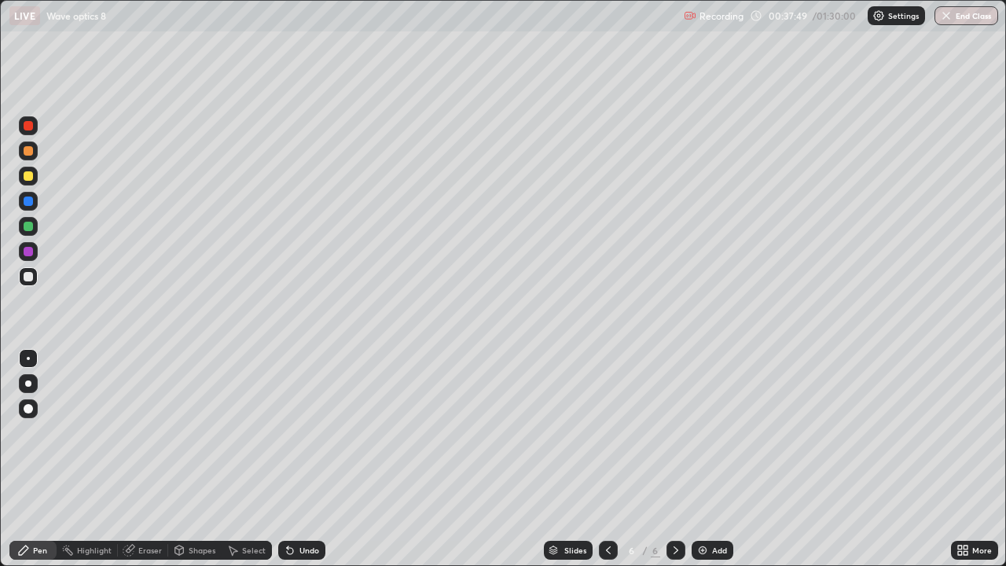
click at [28, 127] on div at bounding box center [28, 125] width 9 height 9
click at [201, 459] on div "Shapes" at bounding box center [202, 550] width 27 height 8
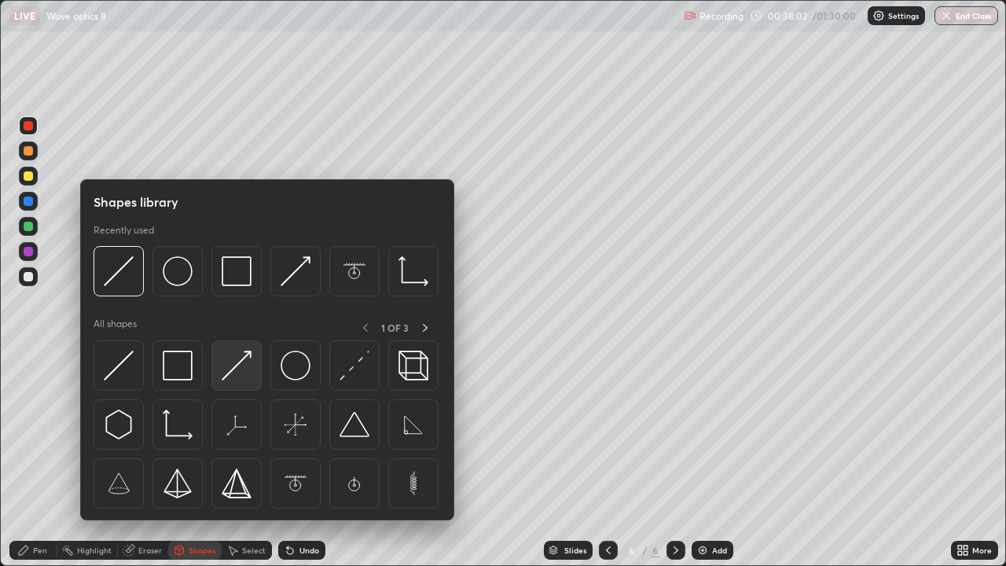
click at [240, 359] on img at bounding box center [237, 366] width 30 height 30
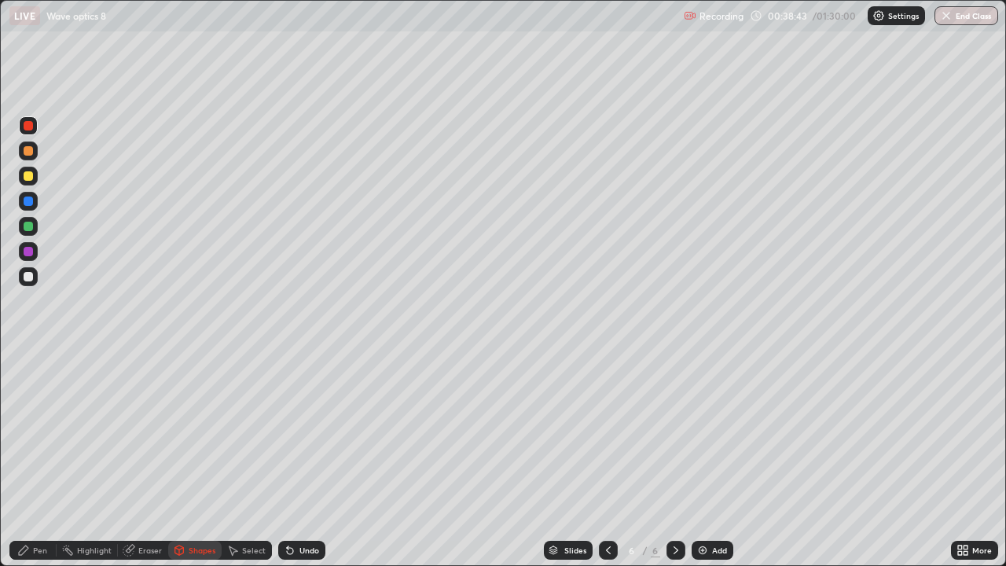
click at [27, 175] on div at bounding box center [28, 175] width 9 height 9
click at [146, 459] on div "Eraser" at bounding box center [150, 550] width 24 height 8
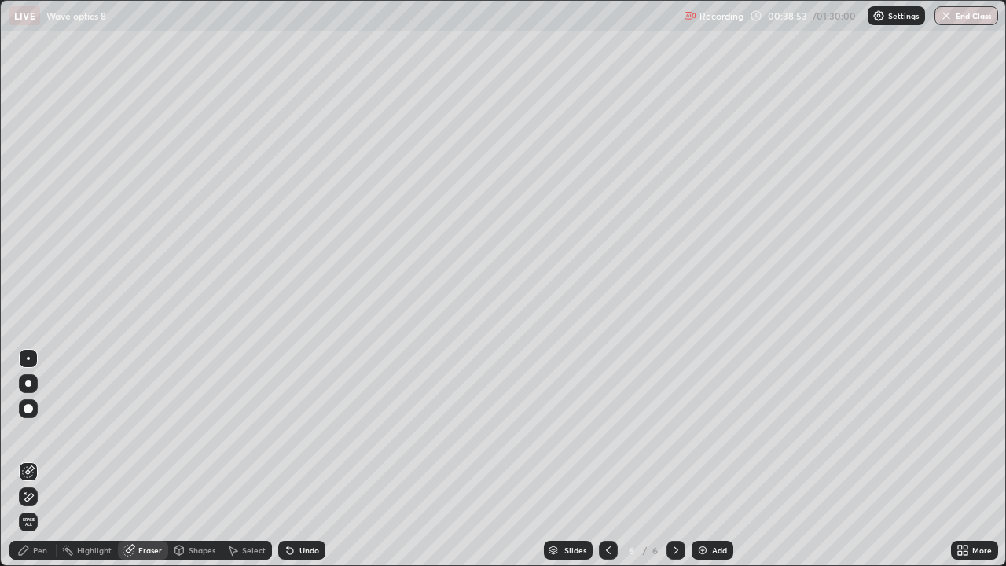
click at [44, 459] on div "Pen" at bounding box center [40, 550] width 14 height 8
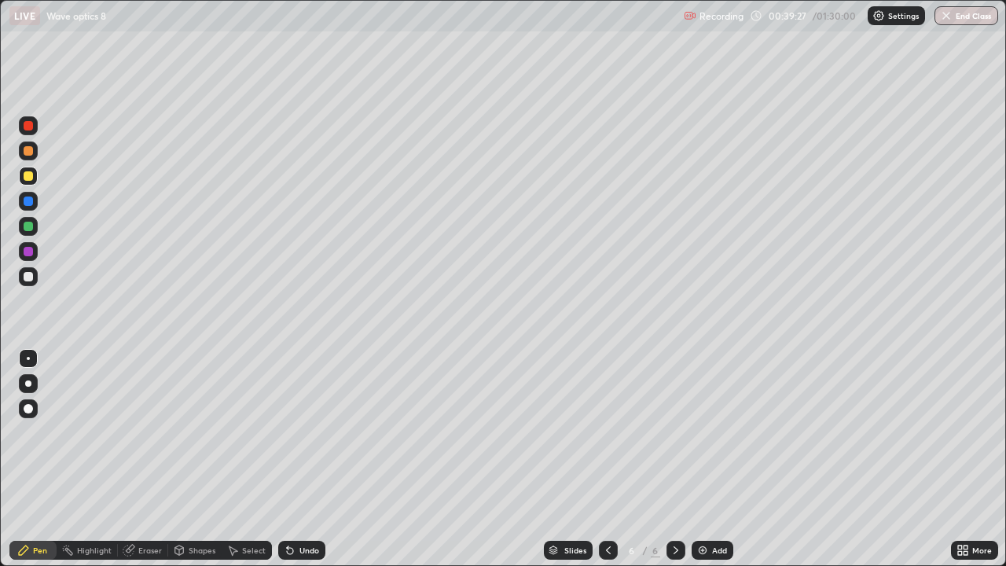
click at [704, 459] on img at bounding box center [703, 550] width 13 height 13
click at [28, 226] on div at bounding box center [28, 226] width 9 height 9
click at [27, 175] on div at bounding box center [28, 175] width 9 height 9
click at [202, 459] on div "Shapes" at bounding box center [202, 550] width 27 height 8
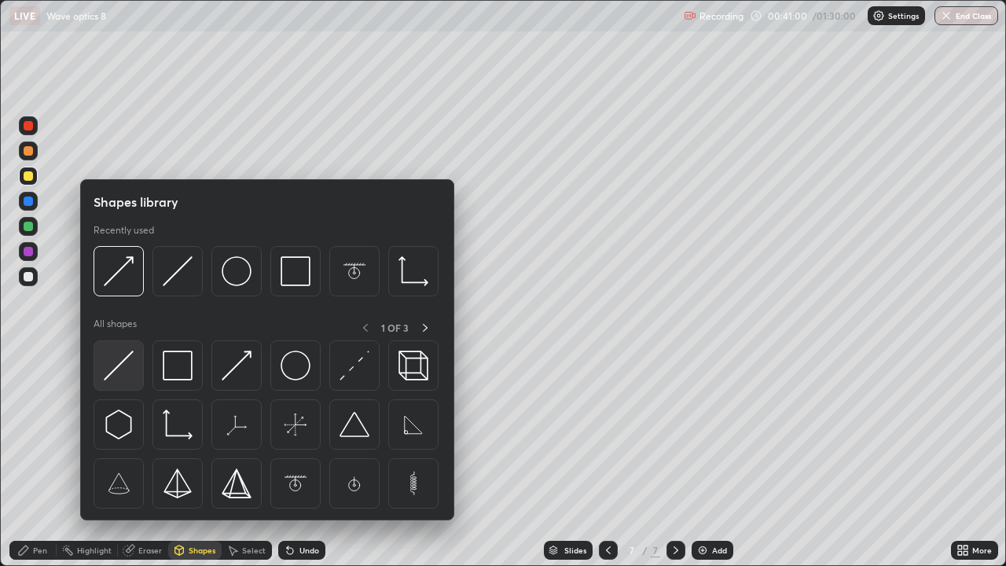
click at [122, 366] on img at bounding box center [119, 366] width 30 height 30
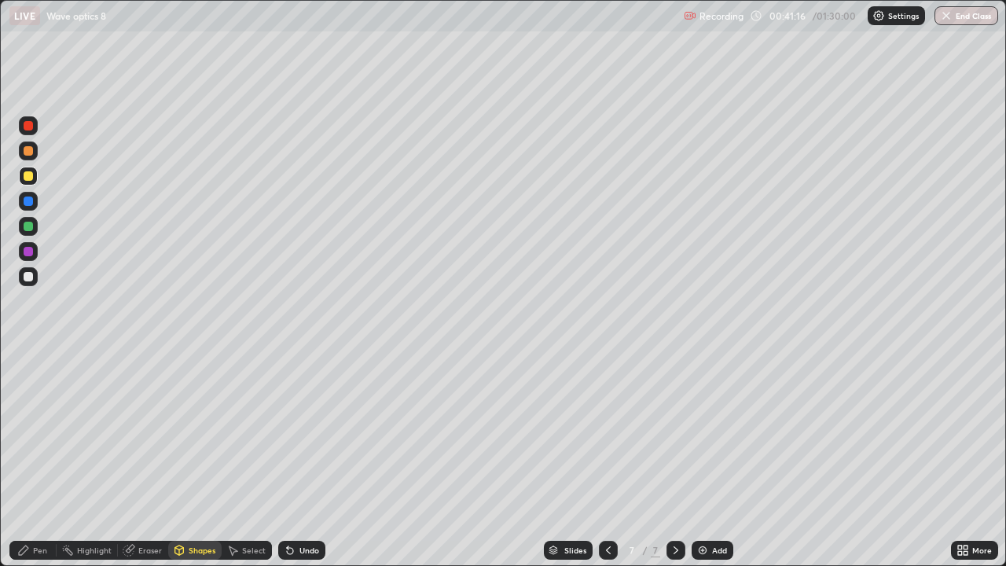
click at [39, 459] on div "Pen" at bounding box center [32, 550] width 47 height 19
click at [28, 249] on div at bounding box center [28, 251] width 9 height 9
click at [31, 223] on div at bounding box center [28, 226] width 9 height 9
click at [200, 459] on div "Shapes" at bounding box center [202, 550] width 27 height 8
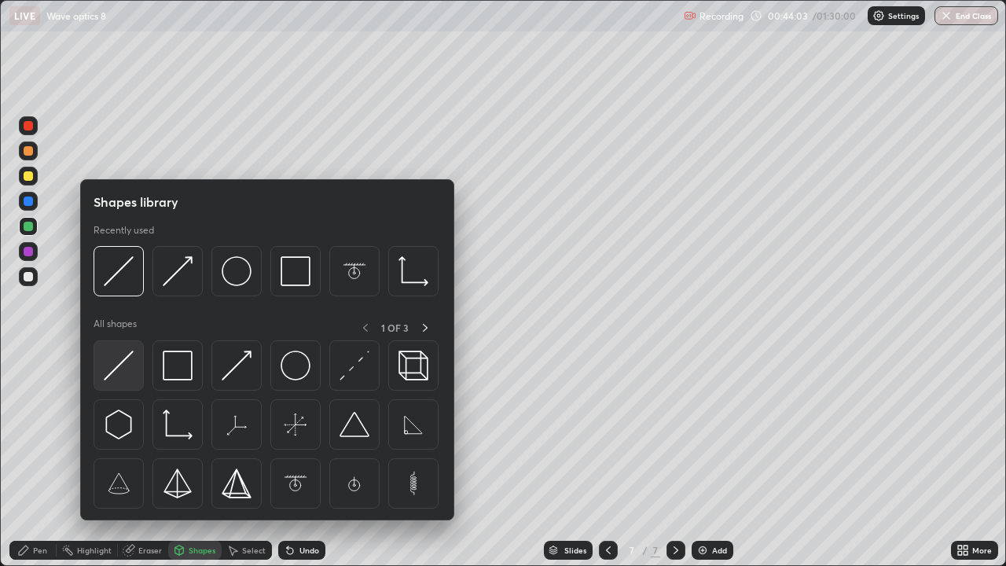
click at [119, 366] on img at bounding box center [119, 366] width 30 height 30
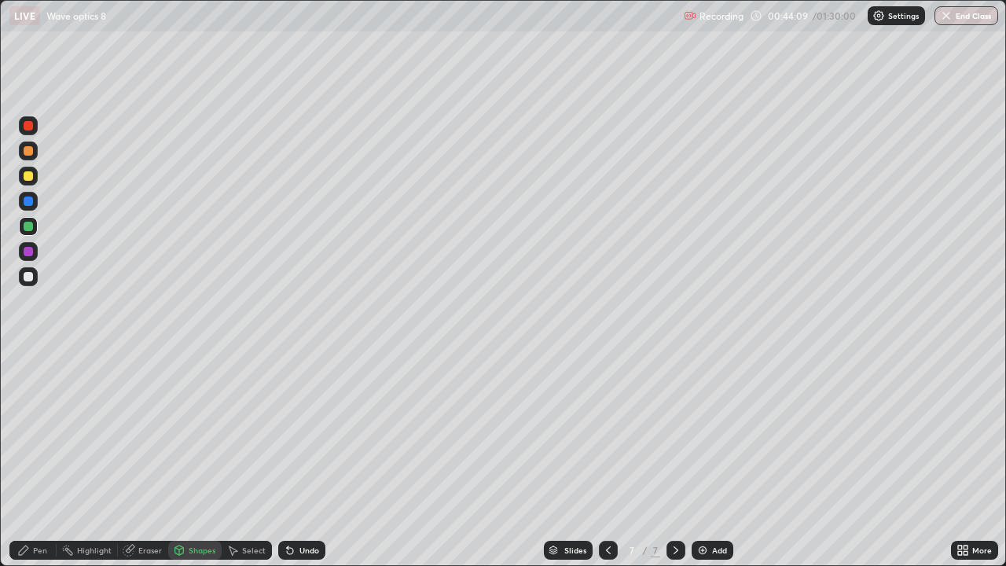
click at [40, 459] on div "Pen" at bounding box center [40, 550] width 14 height 8
click at [699, 459] on img at bounding box center [703, 550] width 13 height 13
click at [31, 173] on div at bounding box center [28, 175] width 9 height 9
click at [155, 459] on div "Eraser" at bounding box center [150, 550] width 24 height 8
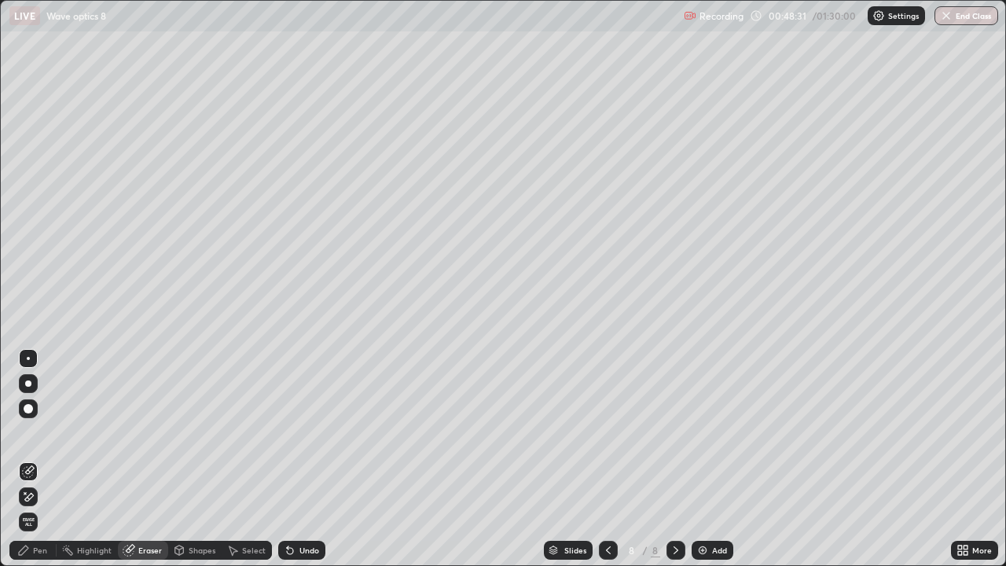
click at [197, 459] on div "Shapes" at bounding box center [202, 550] width 27 height 8
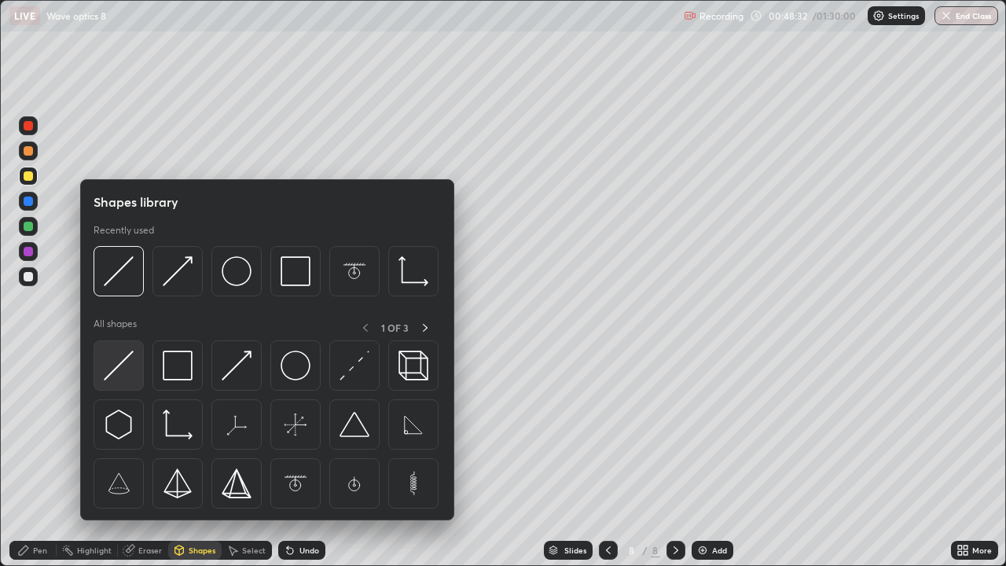
click at [123, 359] on img at bounding box center [119, 366] width 30 height 30
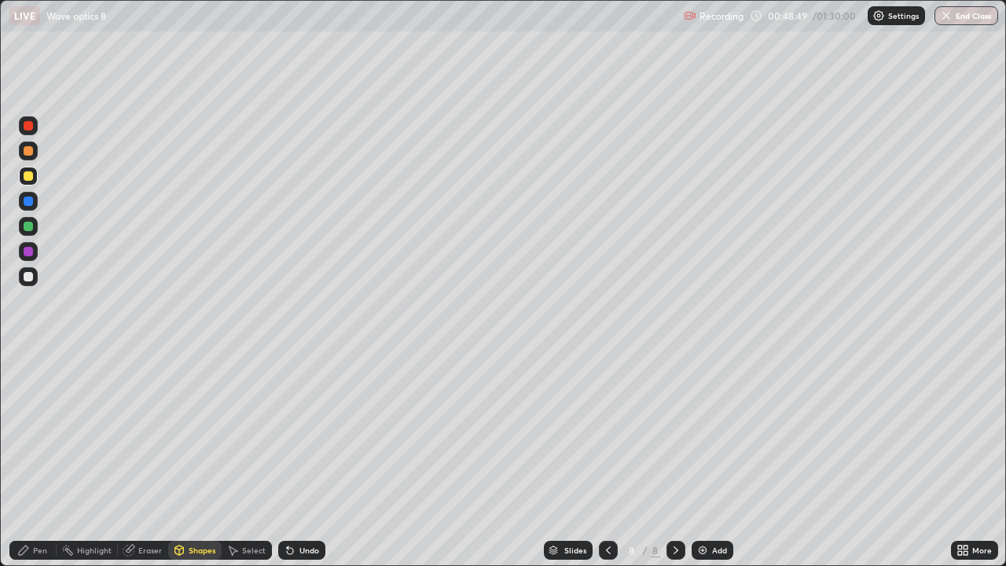
click at [29, 274] on div at bounding box center [28, 276] width 9 height 9
click at [42, 459] on div "Pen" at bounding box center [32, 550] width 47 height 19
click at [29, 200] on div at bounding box center [28, 201] width 9 height 9
click at [198, 459] on div "Shapes" at bounding box center [202, 550] width 27 height 8
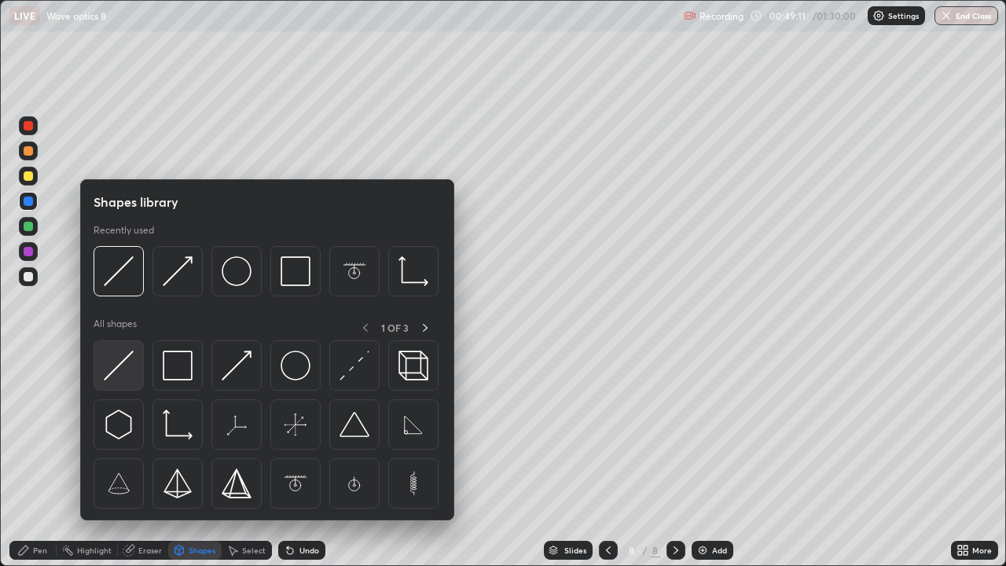
click at [119, 365] on img at bounding box center [119, 366] width 30 height 30
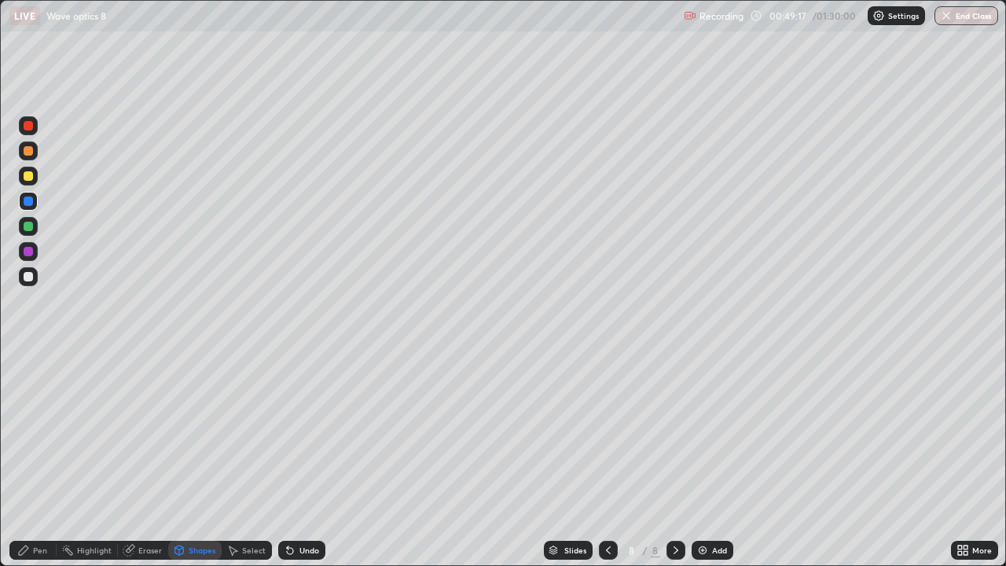
click at [28, 274] on div at bounding box center [28, 276] width 9 height 9
click at [44, 459] on div "Pen" at bounding box center [40, 550] width 14 height 8
click at [28, 152] on div at bounding box center [28, 150] width 9 height 9
click at [207, 459] on div "Shapes" at bounding box center [202, 550] width 27 height 8
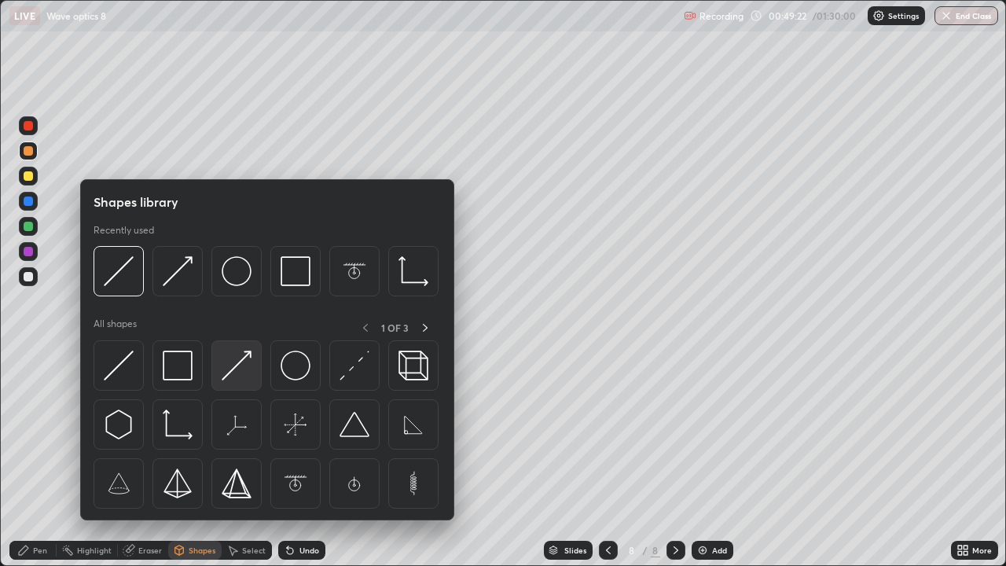
click at [229, 372] on img at bounding box center [237, 366] width 30 height 30
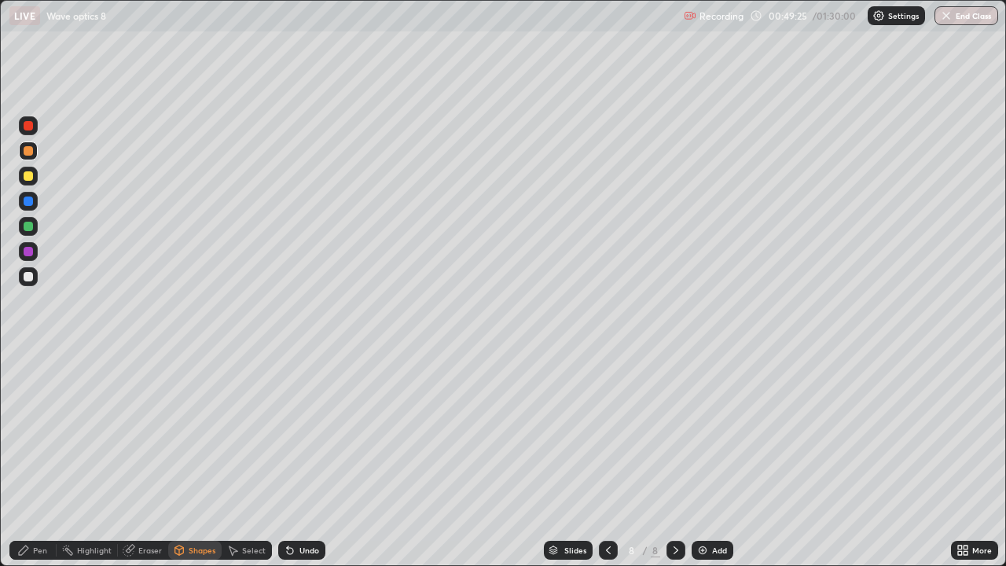
click at [40, 459] on div "Pen" at bounding box center [32, 550] width 47 height 19
click at [606, 459] on icon at bounding box center [608, 550] width 5 height 8
click at [674, 459] on icon at bounding box center [676, 550] width 13 height 13
click at [27, 225] on div at bounding box center [28, 226] width 9 height 9
click at [200, 459] on div "Shapes" at bounding box center [202, 550] width 27 height 8
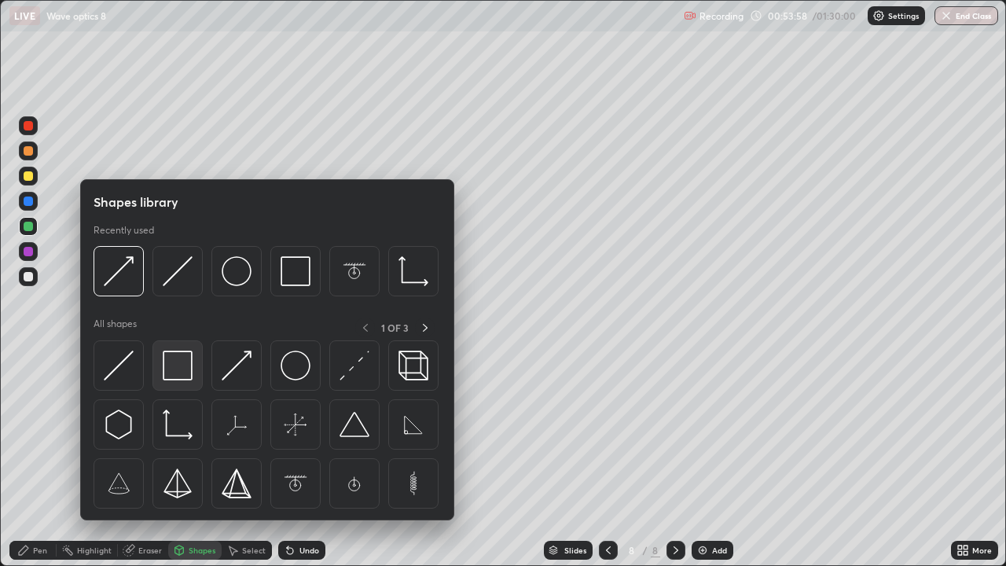
click at [188, 372] on img at bounding box center [178, 366] width 30 height 30
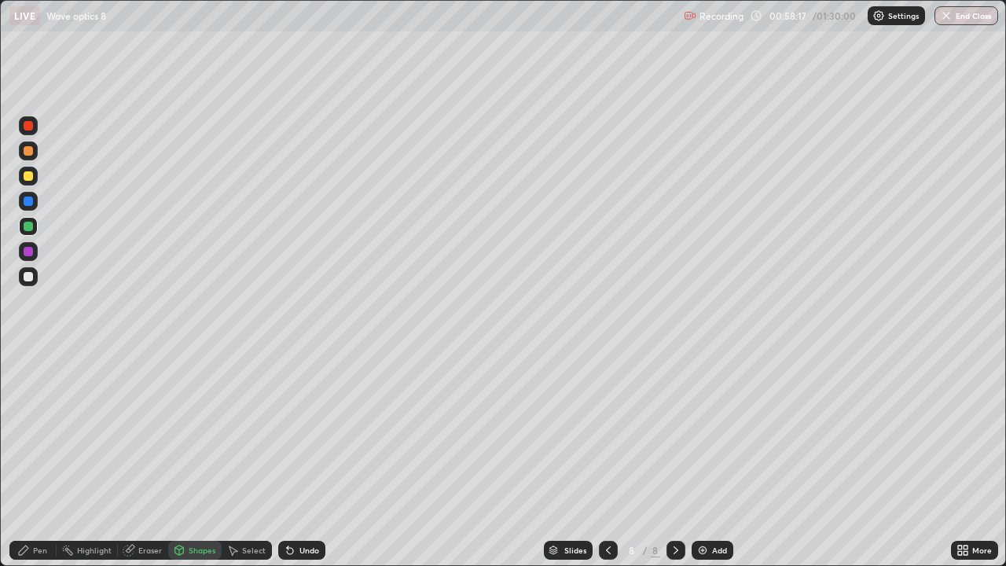
click at [704, 459] on img at bounding box center [703, 550] width 13 height 13
click at [29, 174] on div at bounding box center [28, 175] width 9 height 9
click at [147, 459] on div "Eraser" at bounding box center [150, 550] width 24 height 8
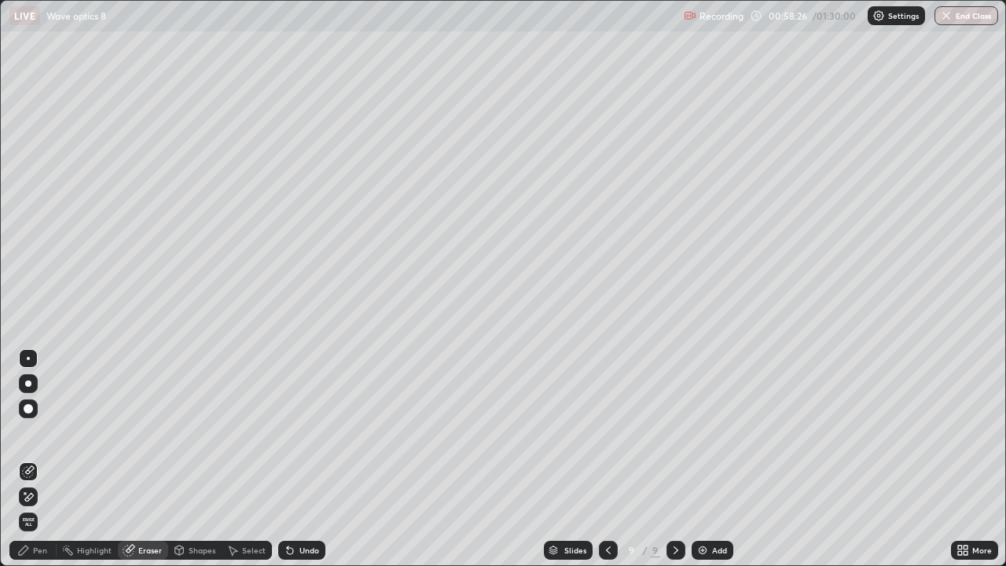
click at [37, 459] on div "Pen" at bounding box center [40, 550] width 14 height 8
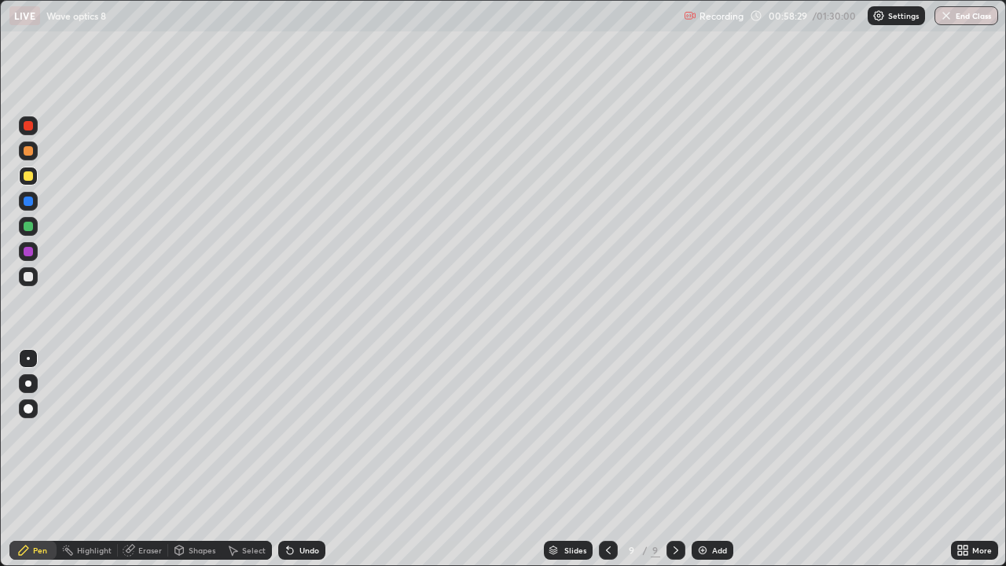
click at [28, 223] on div at bounding box center [28, 226] width 9 height 9
click at [31, 273] on div at bounding box center [28, 276] width 9 height 9
click at [195, 459] on div "Shapes" at bounding box center [202, 550] width 27 height 8
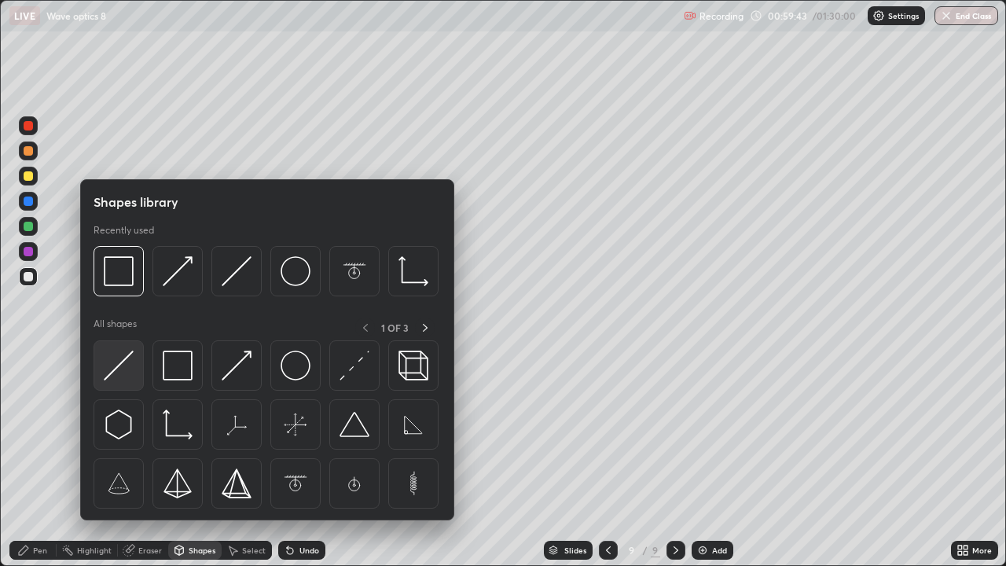
click at [120, 364] on img at bounding box center [119, 366] width 30 height 30
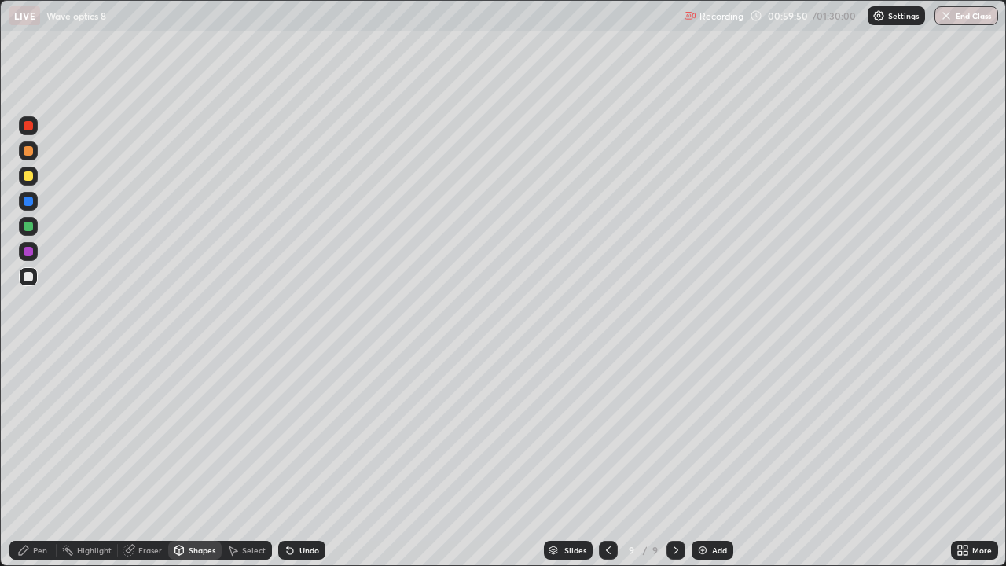
click at [42, 459] on div "Pen" at bounding box center [40, 550] width 14 height 8
click at [149, 459] on div "Eraser" at bounding box center [143, 550] width 50 height 19
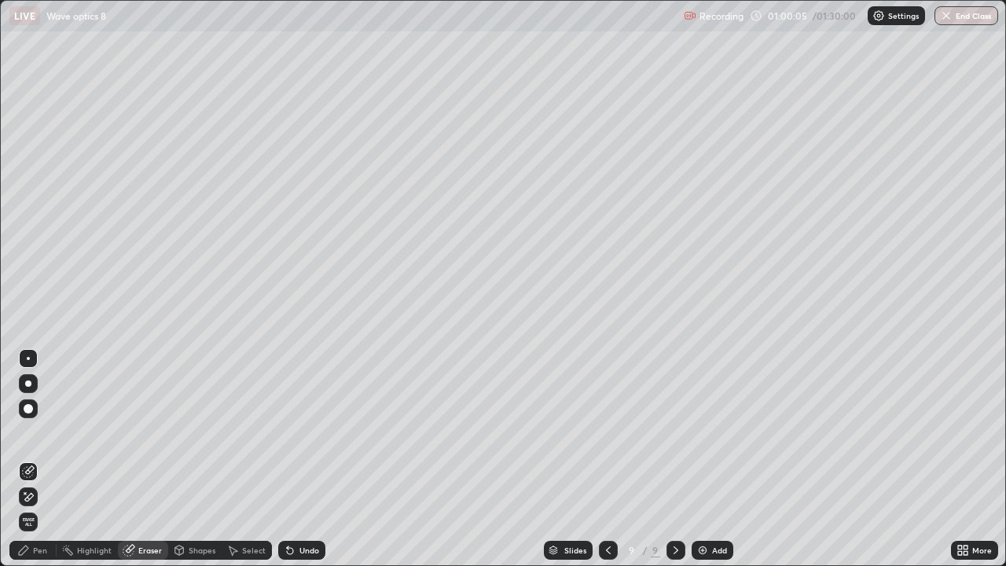
click at [28, 409] on div at bounding box center [28, 408] width 9 height 9
click at [39, 459] on div "Pen" at bounding box center [40, 550] width 14 height 8
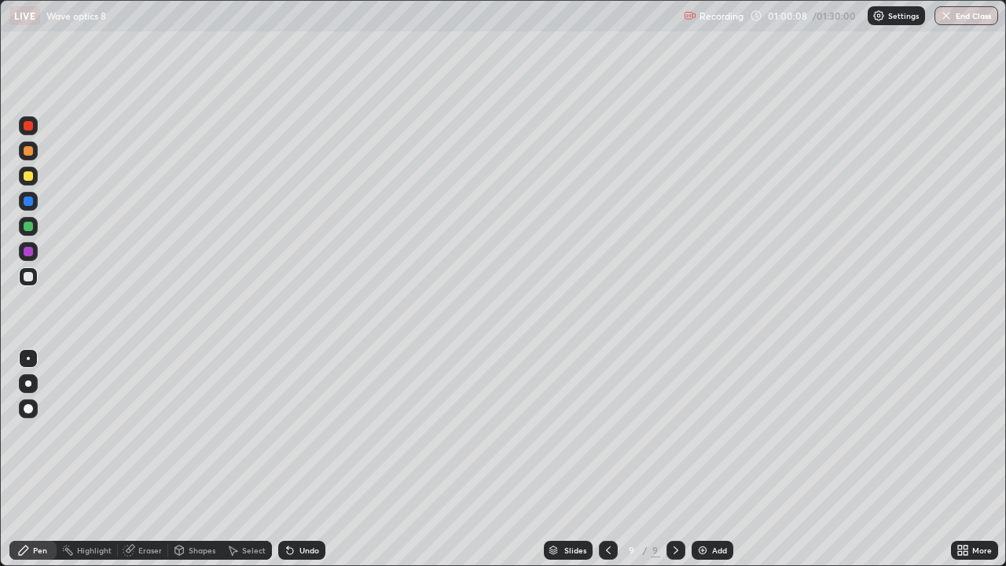
click at [28, 175] on div at bounding box center [28, 175] width 9 height 9
click at [194, 459] on div "Shapes" at bounding box center [202, 550] width 27 height 8
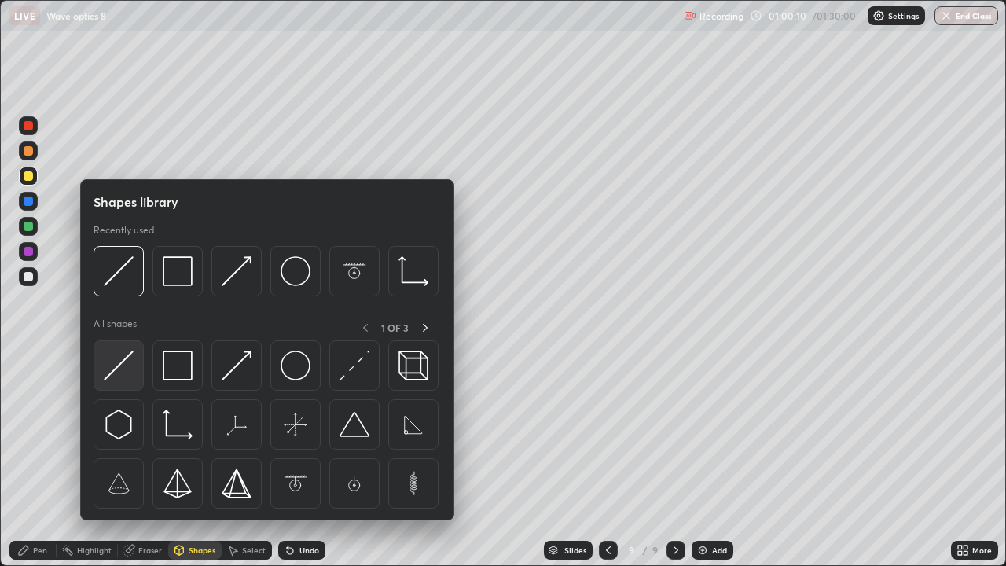
click at [123, 362] on img at bounding box center [119, 366] width 30 height 30
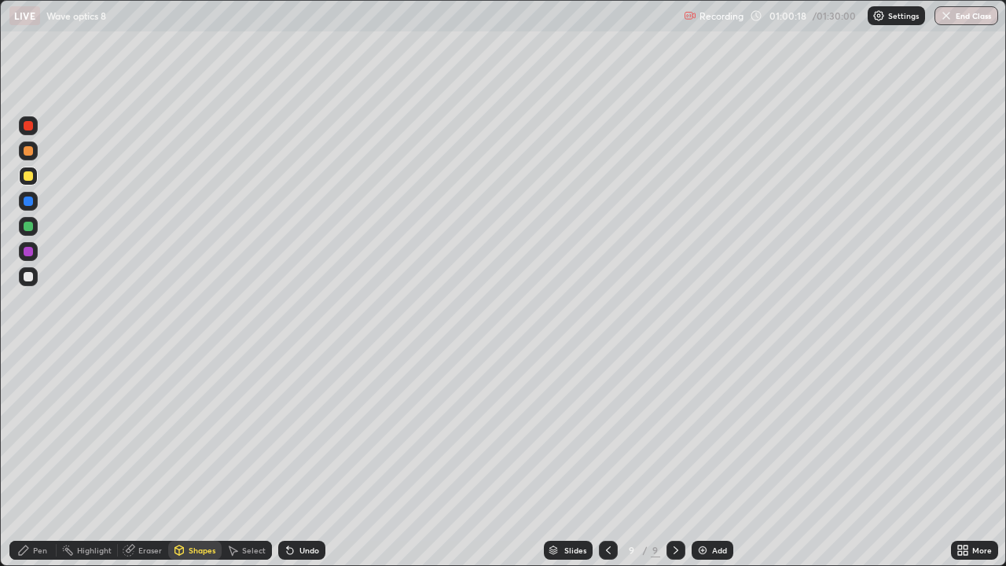
click at [45, 459] on div "Pen" at bounding box center [40, 550] width 14 height 8
click at [28, 154] on div at bounding box center [28, 150] width 9 height 9
click at [28, 252] on div at bounding box center [28, 251] width 9 height 9
click at [150, 459] on div "Eraser" at bounding box center [150, 550] width 24 height 8
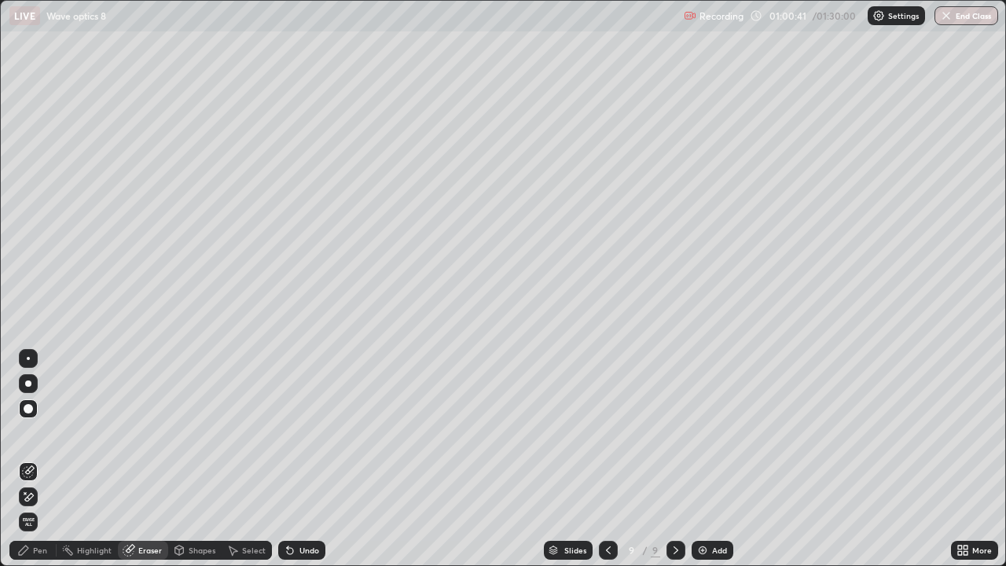
click at [195, 459] on div "Shapes" at bounding box center [194, 550] width 53 height 19
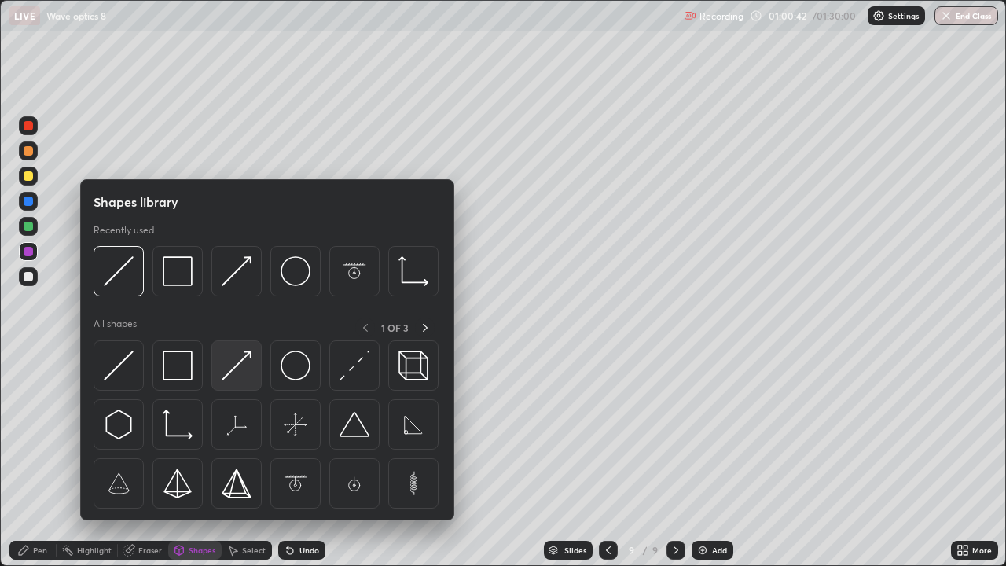
click at [226, 372] on img at bounding box center [237, 366] width 30 height 30
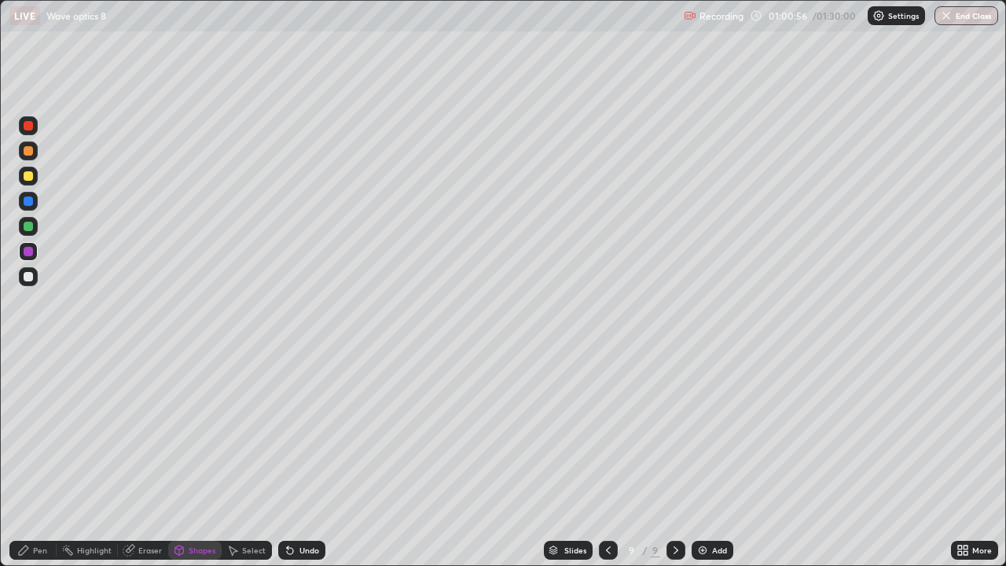
click at [41, 459] on div "Pen" at bounding box center [40, 550] width 14 height 8
click at [41, 459] on div "Pen" at bounding box center [32, 550] width 47 height 19
click at [42, 459] on div "Pen" at bounding box center [40, 550] width 14 height 8
click at [31, 409] on div at bounding box center [28, 408] width 9 height 9
click at [28, 204] on div at bounding box center [28, 201] width 9 height 9
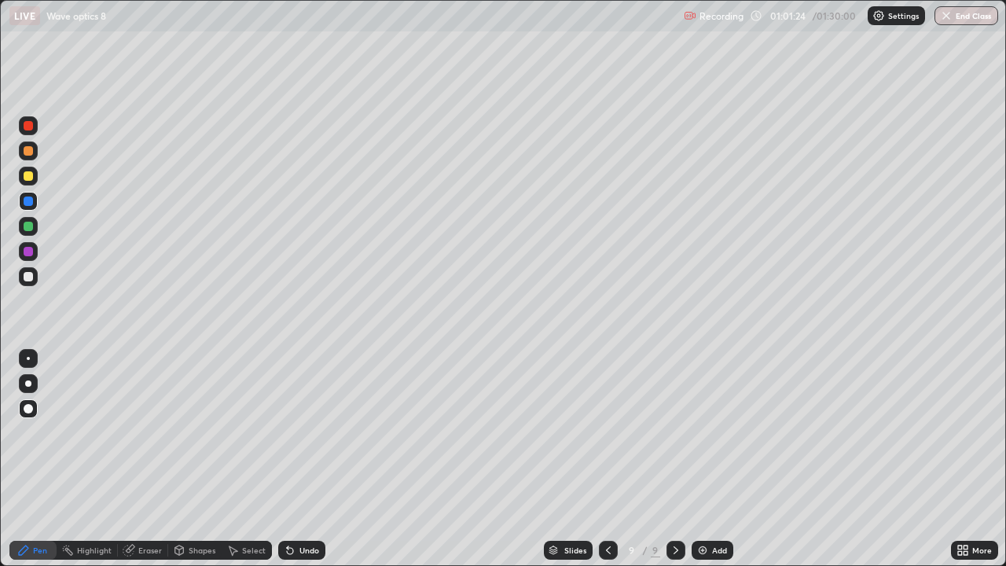
click at [27, 359] on div at bounding box center [28, 358] width 3 height 3
click at [201, 459] on div "Shapes" at bounding box center [202, 550] width 27 height 8
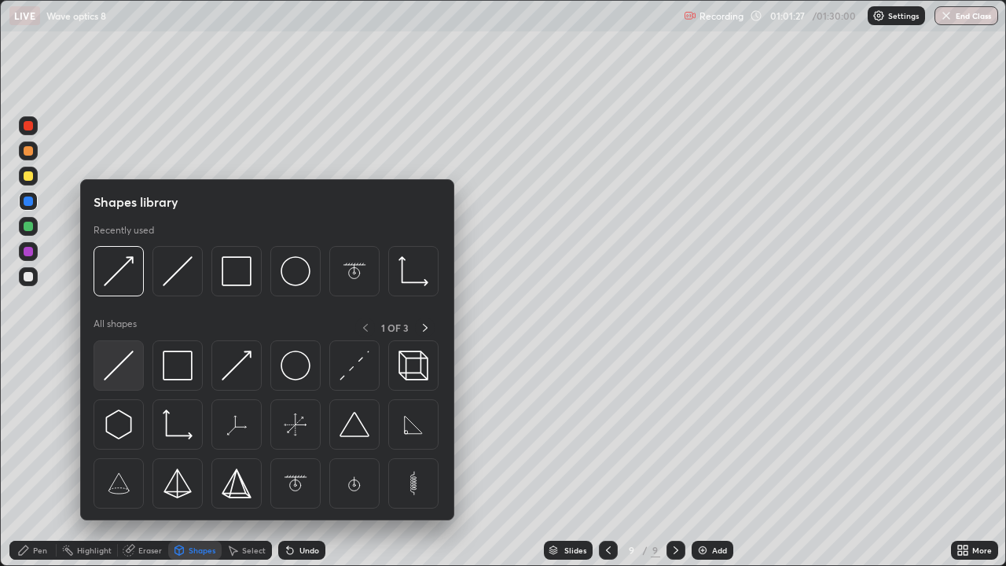
click at [115, 372] on img at bounding box center [119, 366] width 30 height 30
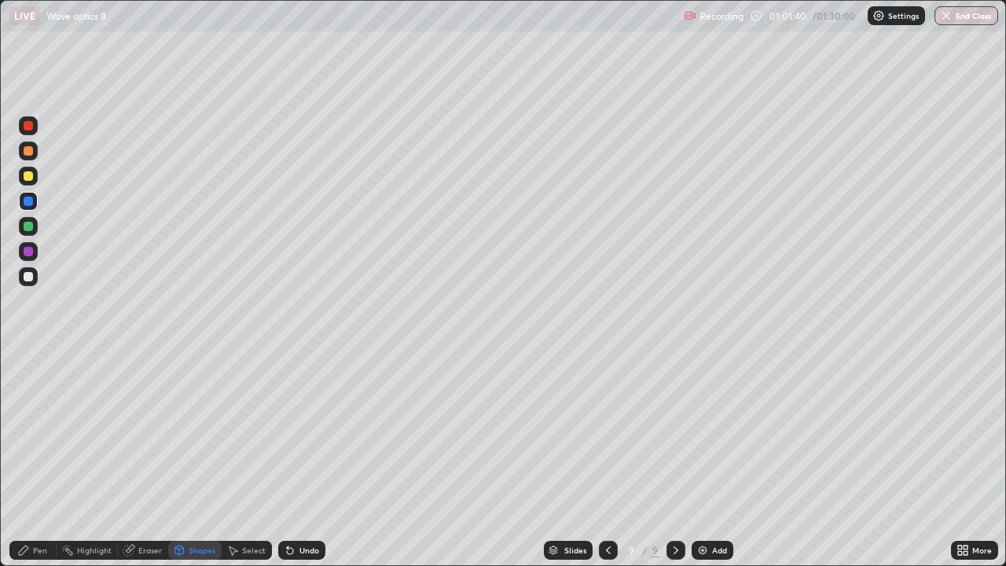
click at [32, 276] on div at bounding box center [28, 276] width 9 height 9
click at [202, 459] on div "Shapes" at bounding box center [202, 550] width 27 height 8
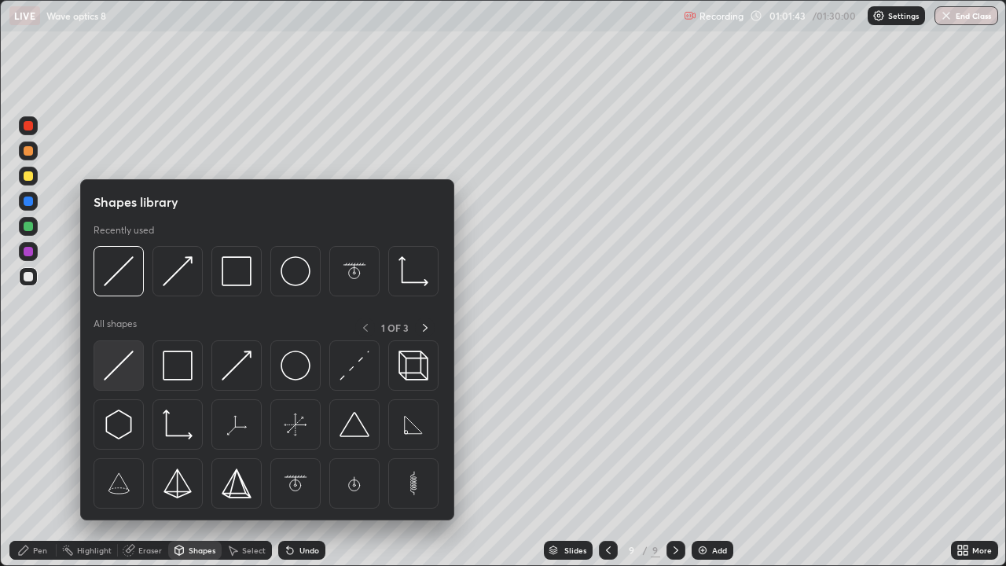
click at [122, 362] on img at bounding box center [119, 366] width 30 height 30
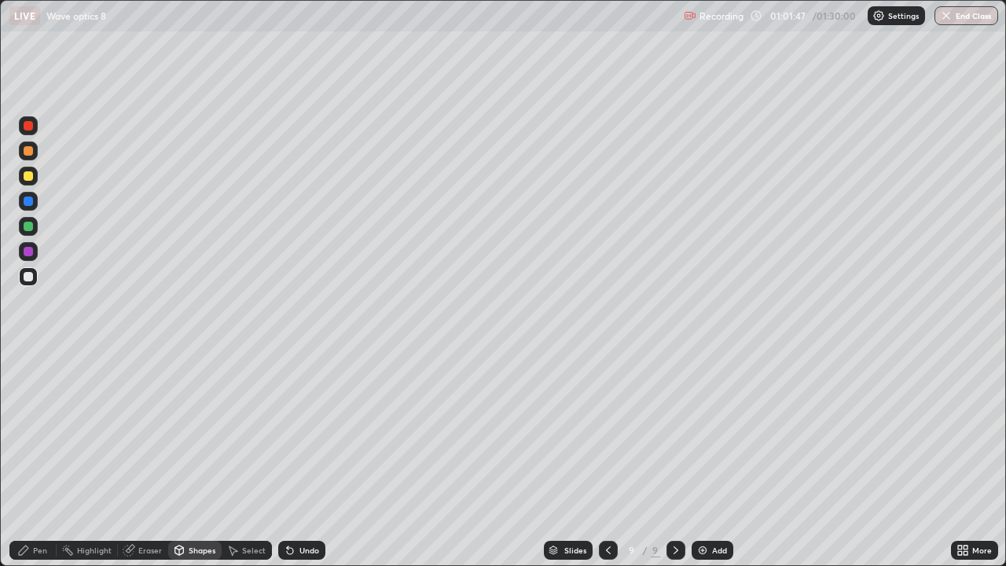
click at [150, 459] on div "Eraser" at bounding box center [150, 550] width 24 height 8
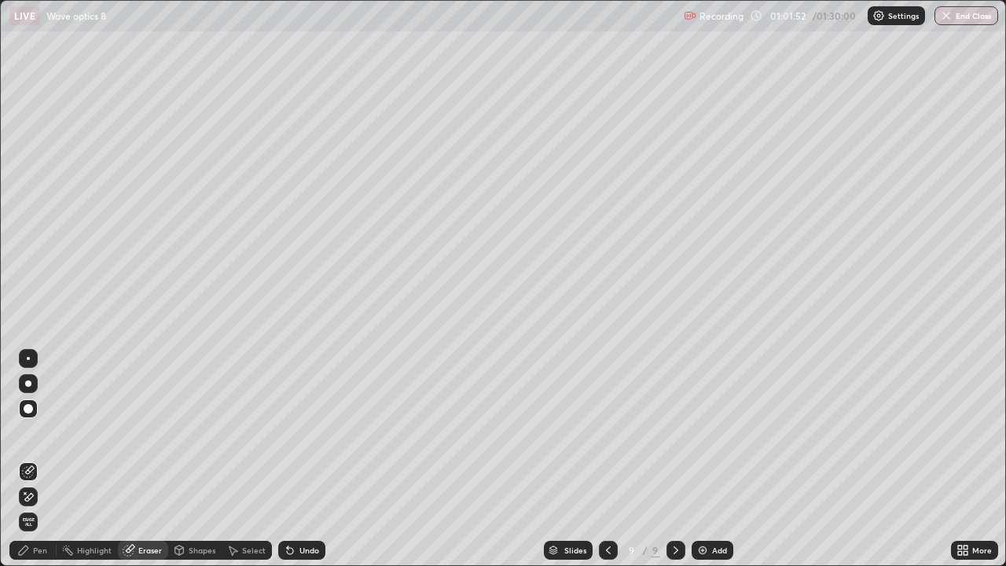
click at [154, 459] on div "Eraser" at bounding box center [150, 550] width 24 height 8
click at [43, 459] on div "Pen" at bounding box center [40, 550] width 14 height 8
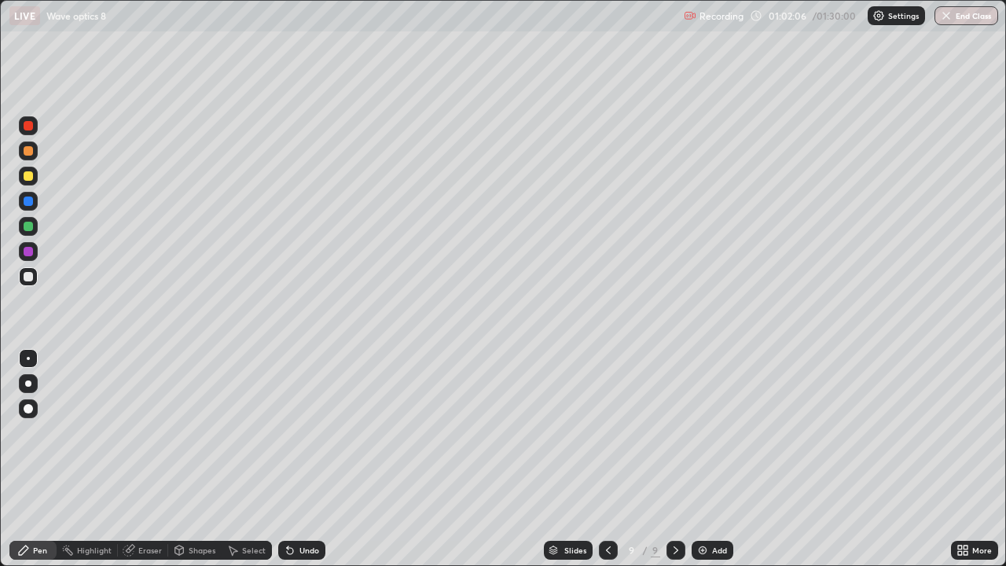
click at [31, 205] on div at bounding box center [28, 201] width 9 height 9
click at [28, 176] on div at bounding box center [28, 175] width 9 height 9
click at [199, 459] on div "Shapes" at bounding box center [202, 550] width 27 height 8
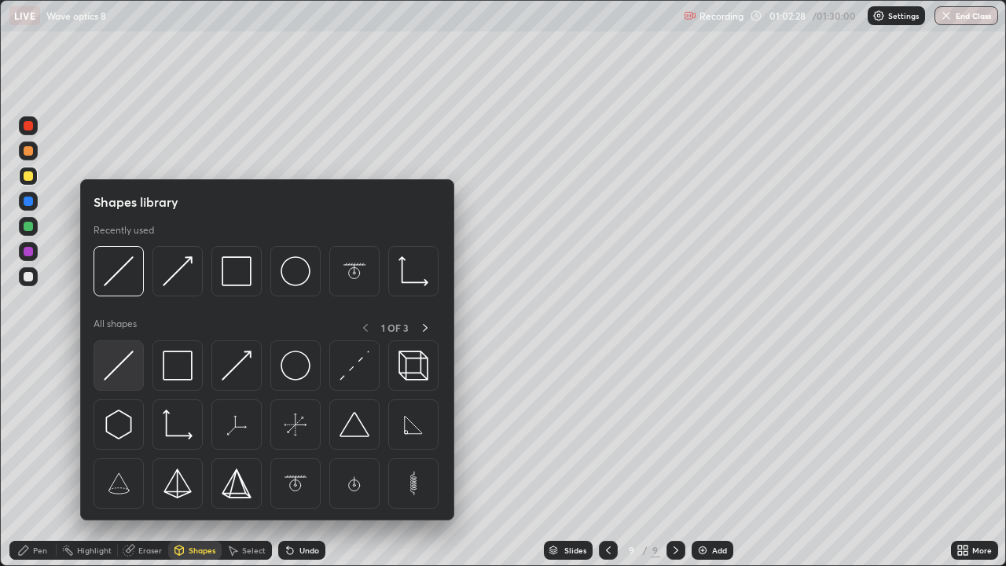
click at [110, 370] on img at bounding box center [119, 366] width 30 height 30
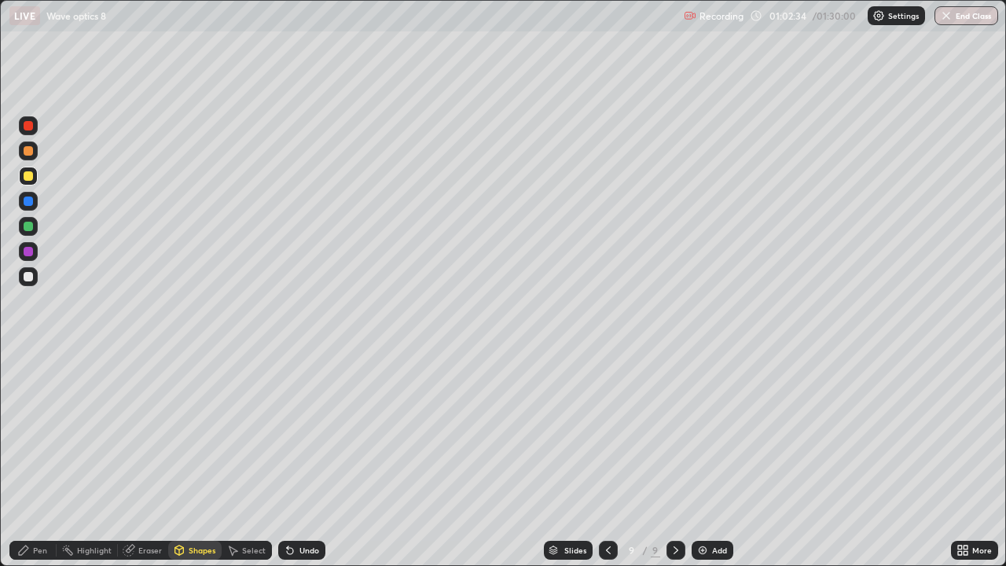
click at [41, 459] on div "Pen" at bounding box center [40, 550] width 14 height 8
click at [28, 224] on div at bounding box center [28, 226] width 9 height 9
click at [193, 459] on div "Shapes" at bounding box center [194, 550] width 53 height 19
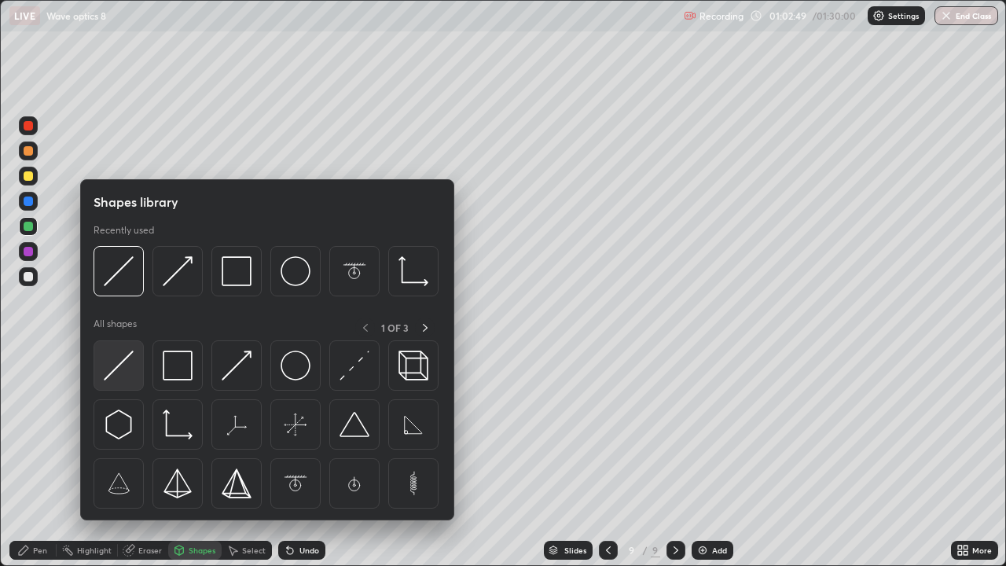
click at [115, 365] on img at bounding box center [119, 366] width 30 height 30
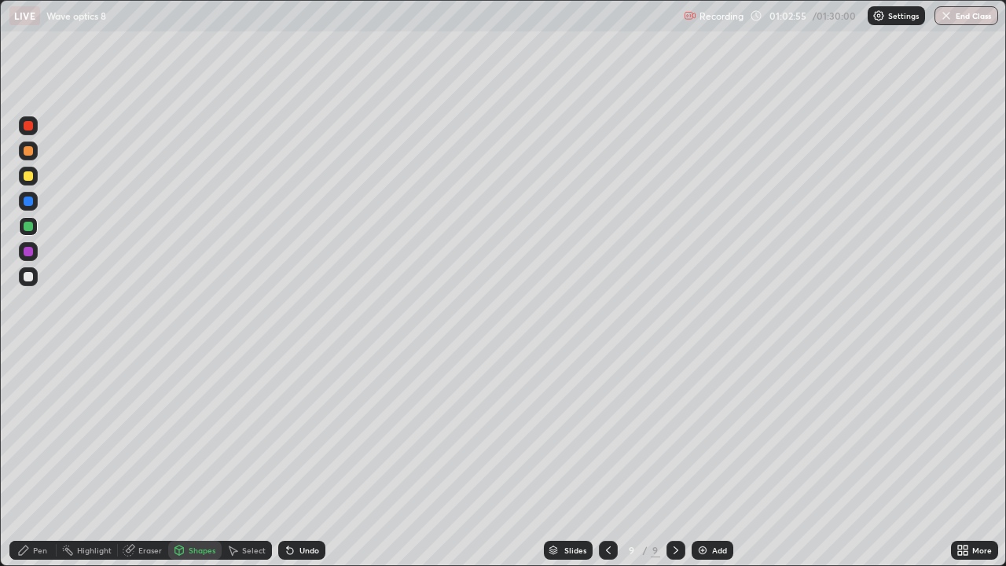
click at [35, 459] on div "Pen" at bounding box center [40, 550] width 14 height 8
click at [28, 128] on div at bounding box center [28, 125] width 9 height 9
click at [150, 459] on div "Eraser" at bounding box center [150, 550] width 24 height 8
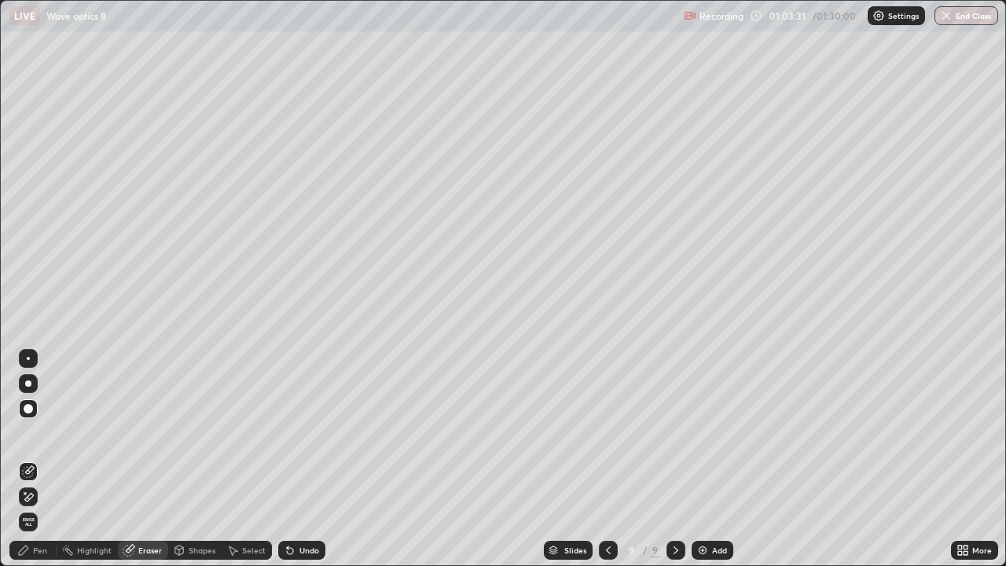
click at [42, 459] on div "Pen" at bounding box center [40, 550] width 14 height 8
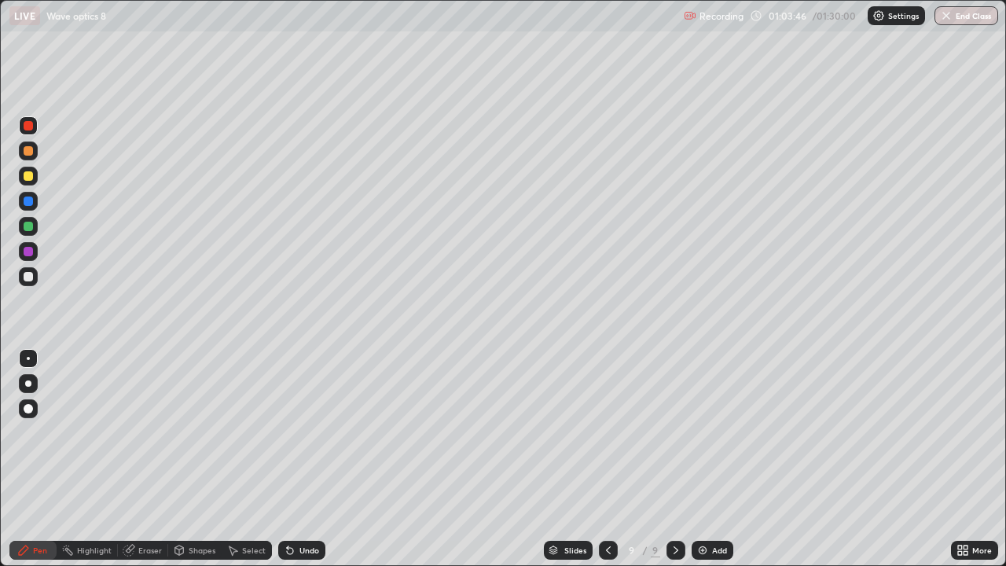
click at [21, 178] on div at bounding box center [28, 176] width 19 height 19
click at [150, 459] on div "Eraser" at bounding box center [150, 550] width 24 height 8
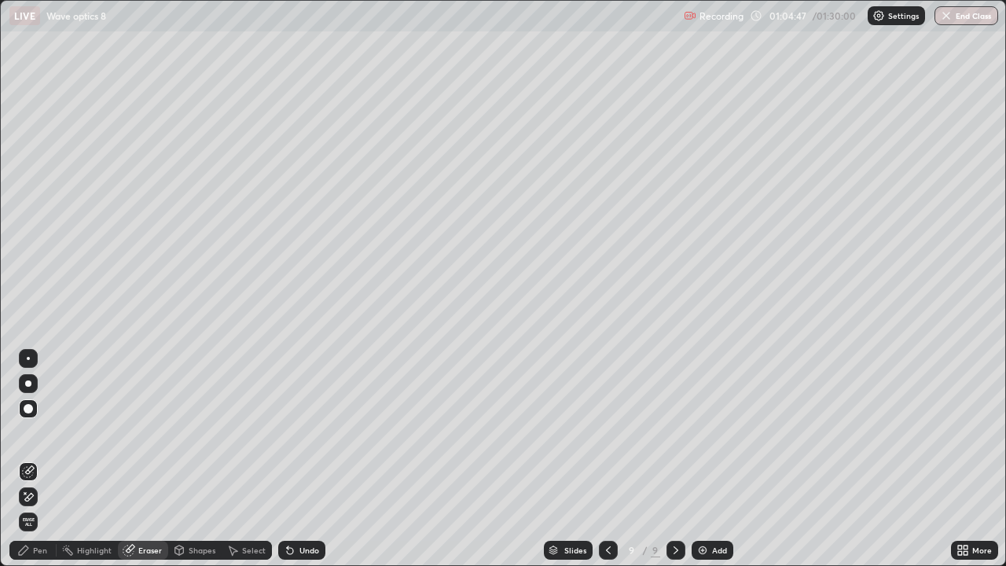
click at [42, 459] on div "Pen" at bounding box center [32, 550] width 47 height 19
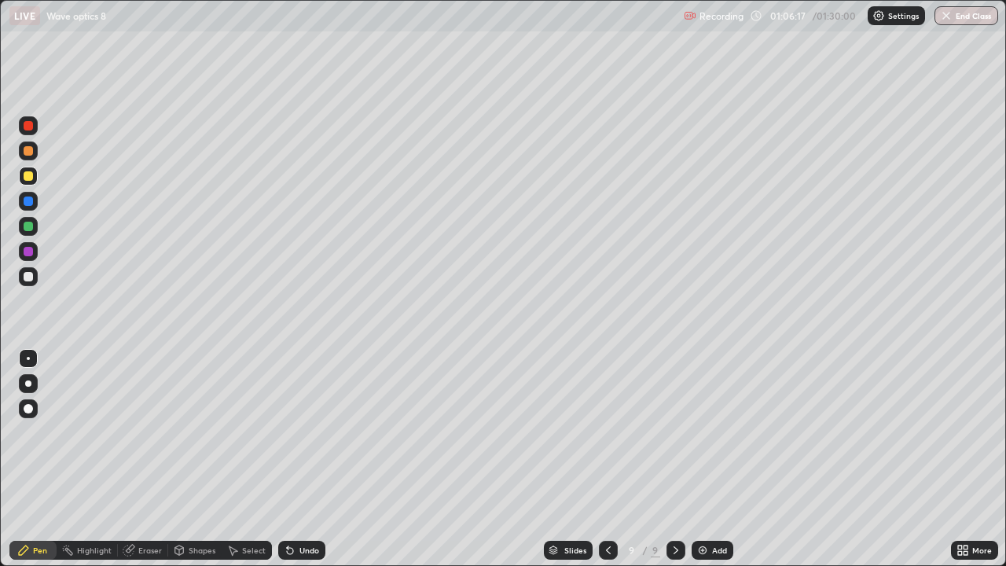
click at [27, 222] on div at bounding box center [28, 226] width 9 height 9
click at [148, 459] on div "Eraser" at bounding box center [150, 550] width 24 height 8
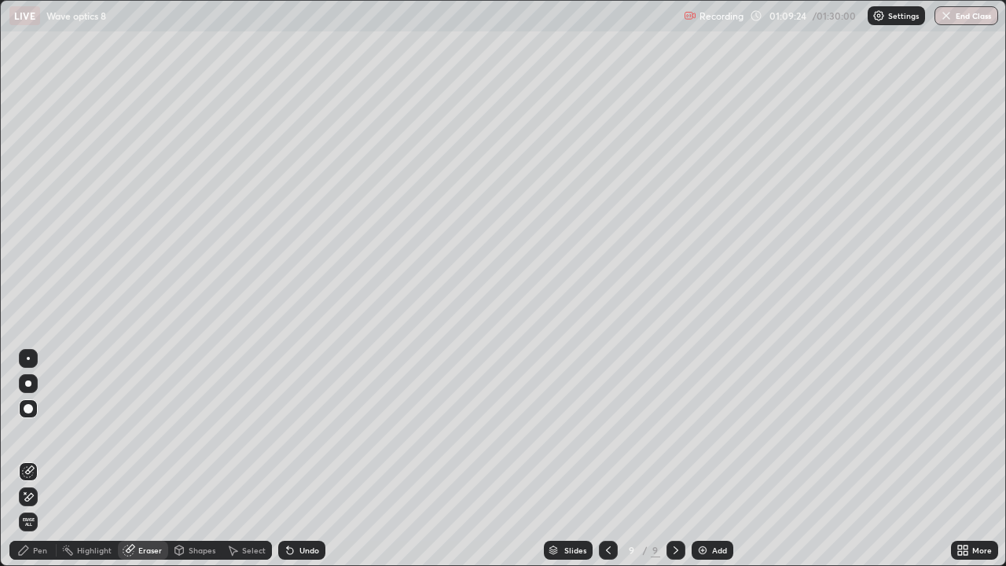
click at [63, 459] on circle at bounding box center [63, 549] width 2 height 2
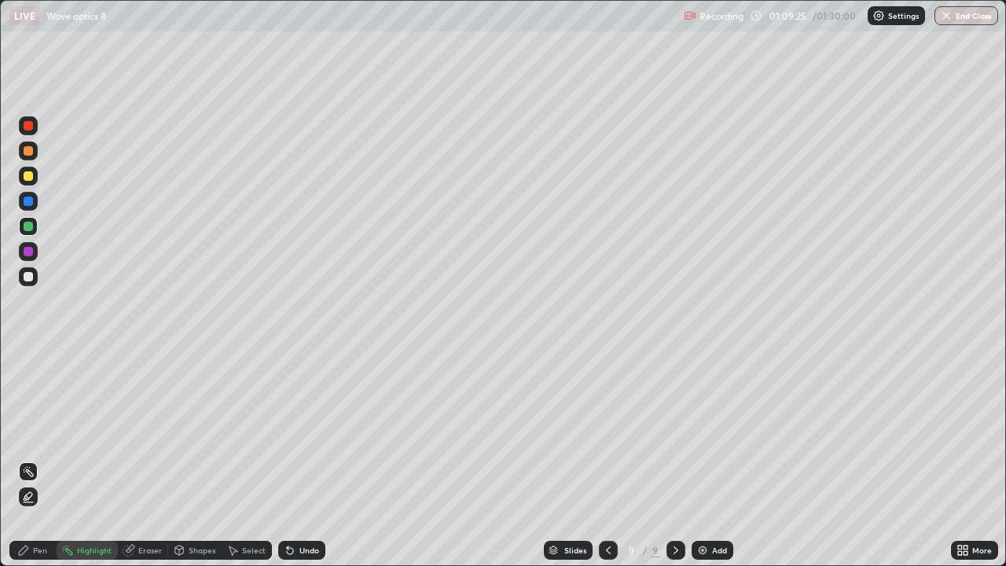
click at [64, 459] on circle at bounding box center [65, 547] width 2 height 2
click at [42, 459] on div "Pen" at bounding box center [40, 550] width 14 height 8
click at [700, 459] on img at bounding box center [703, 550] width 13 height 13
click at [148, 459] on div "Eraser" at bounding box center [150, 550] width 24 height 8
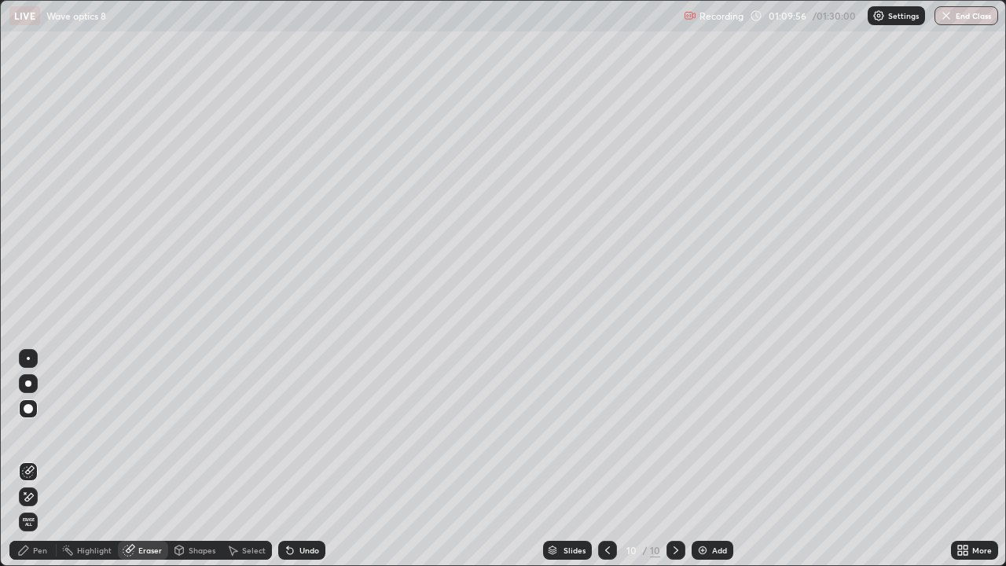
click at [43, 459] on div "Pen" at bounding box center [40, 550] width 14 height 8
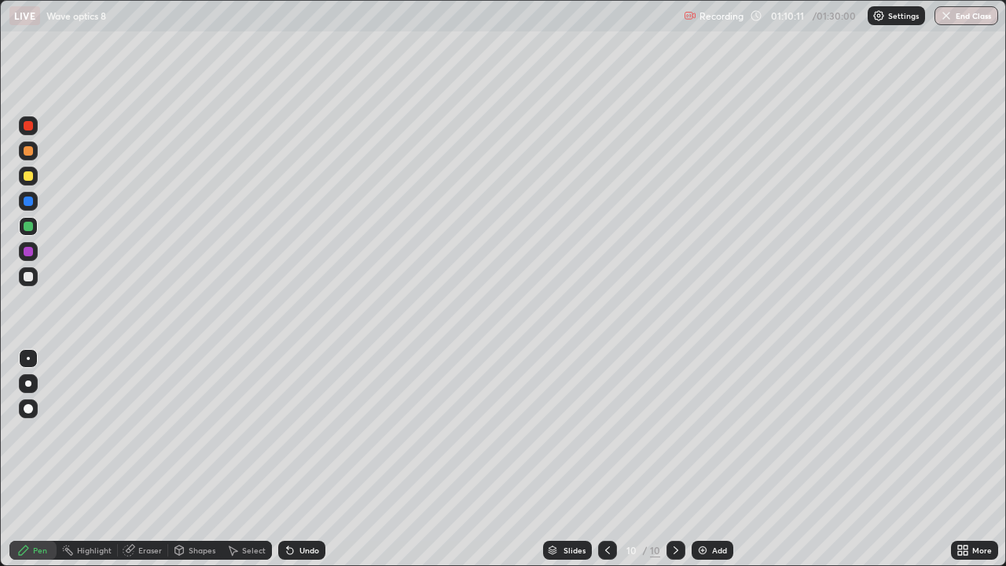
click at [605, 459] on icon at bounding box center [607, 550] width 13 height 13
click at [672, 459] on icon at bounding box center [676, 550] width 13 height 13
click at [606, 459] on icon at bounding box center [607, 550] width 13 height 13
click at [675, 459] on icon at bounding box center [676, 550] width 13 height 13
click at [602, 459] on icon at bounding box center [607, 550] width 13 height 13
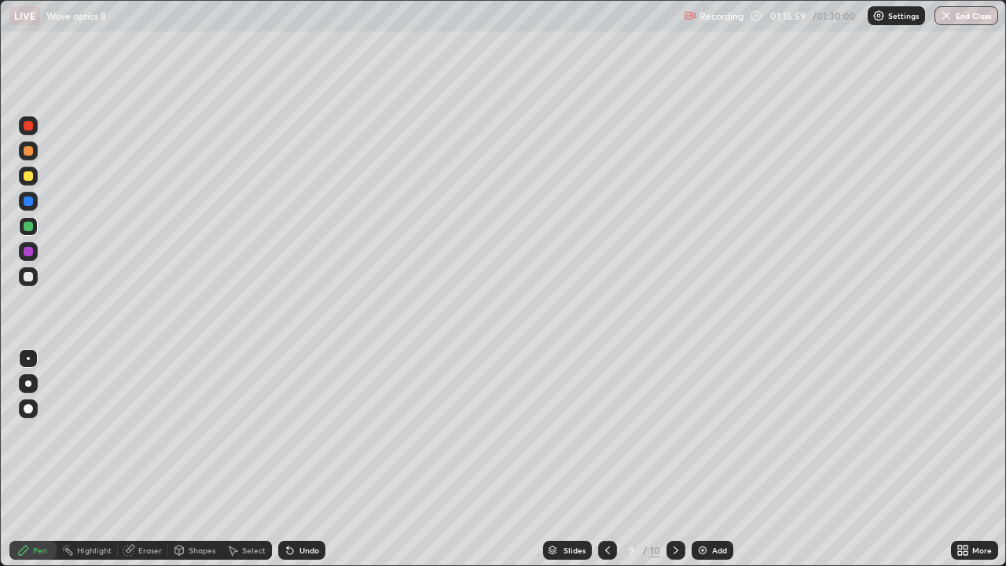
click at [674, 459] on icon at bounding box center [676, 550] width 13 height 13
click at [703, 459] on img at bounding box center [703, 550] width 13 height 13
click at [27, 276] on div at bounding box center [28, 276] width 9 height 9
click at [150, 459] on div "Eraser" at bounding box center [150, 550] width 24 height 8
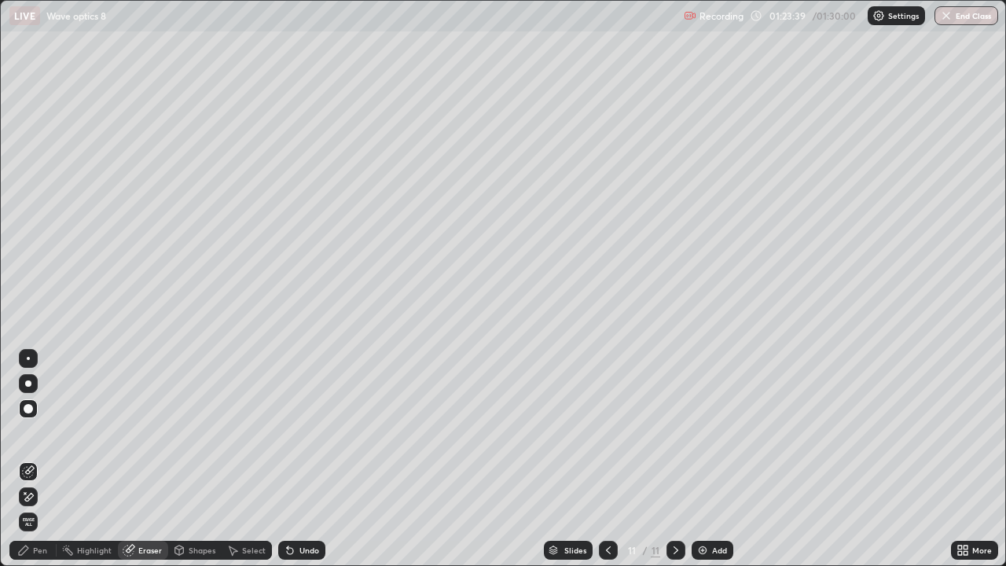
click at [42, 459] on div "Pen" at bounding box center [40, 550] width 14 height 8
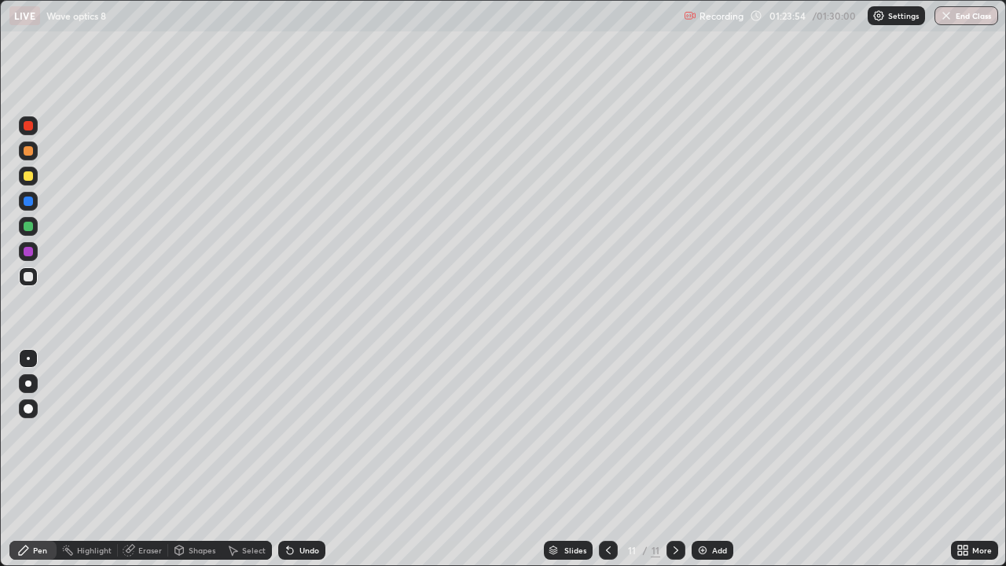
click at [153, 459] on div "Eraser" at bounding box center [150, 550] width 24 height 8
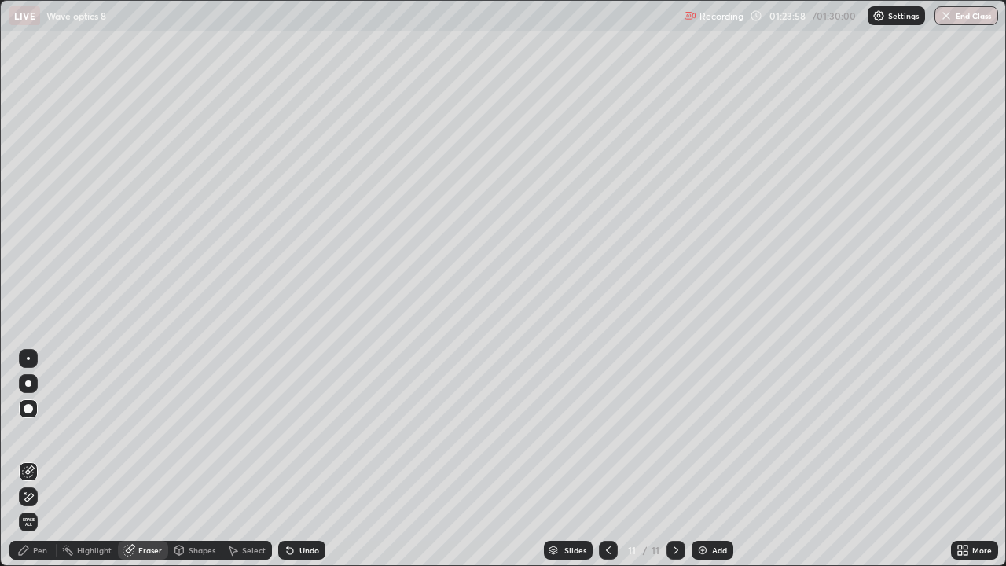
click at [43, 459] on div "Pen" at bounding box center [40, 550] width 14 height 8
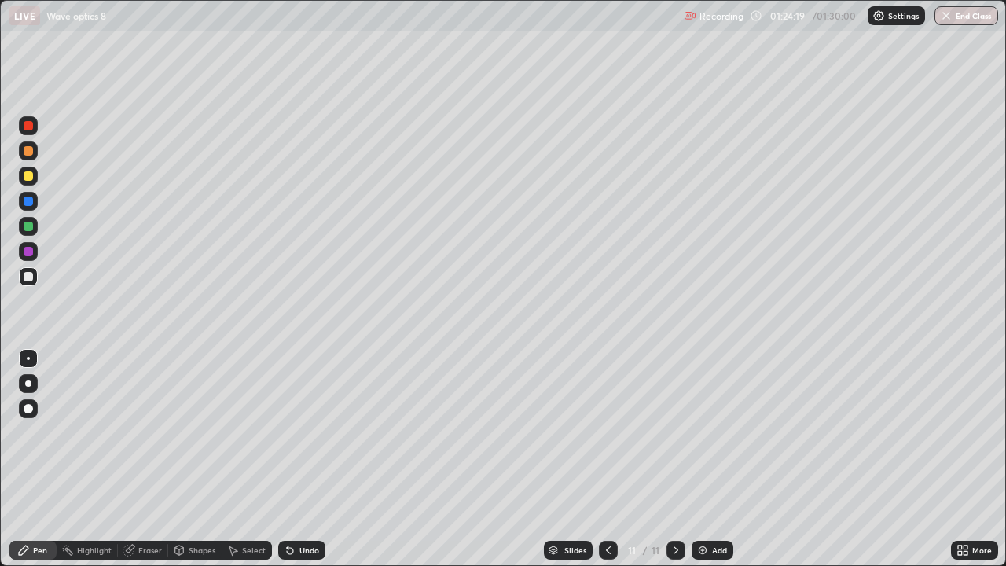
click at [149, 459] on div "Eraser" at bounding box center [150, 550] width 24 height 8
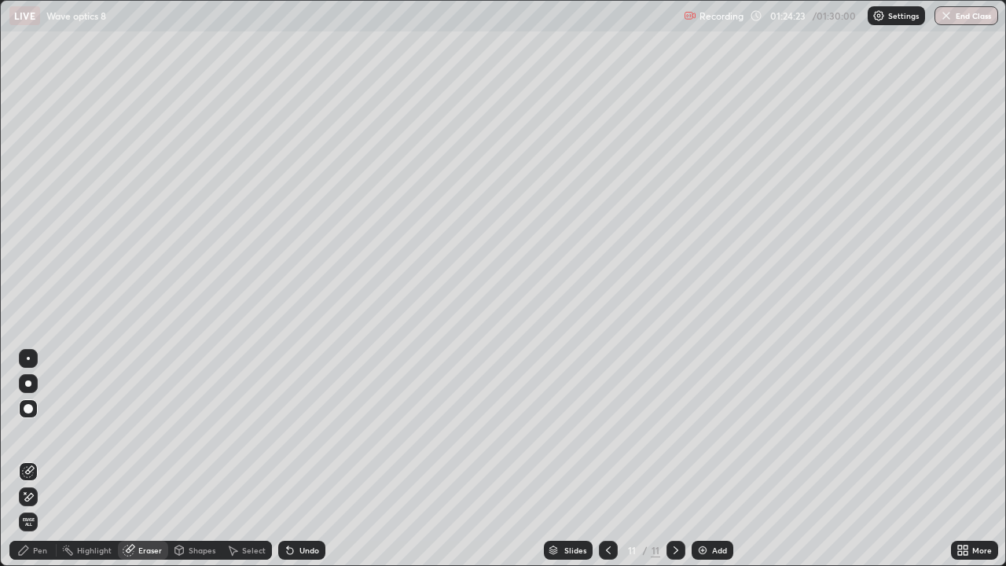
click at [43, 459] on div "Pen" at bounding box center [40, 550] width 14 height 8
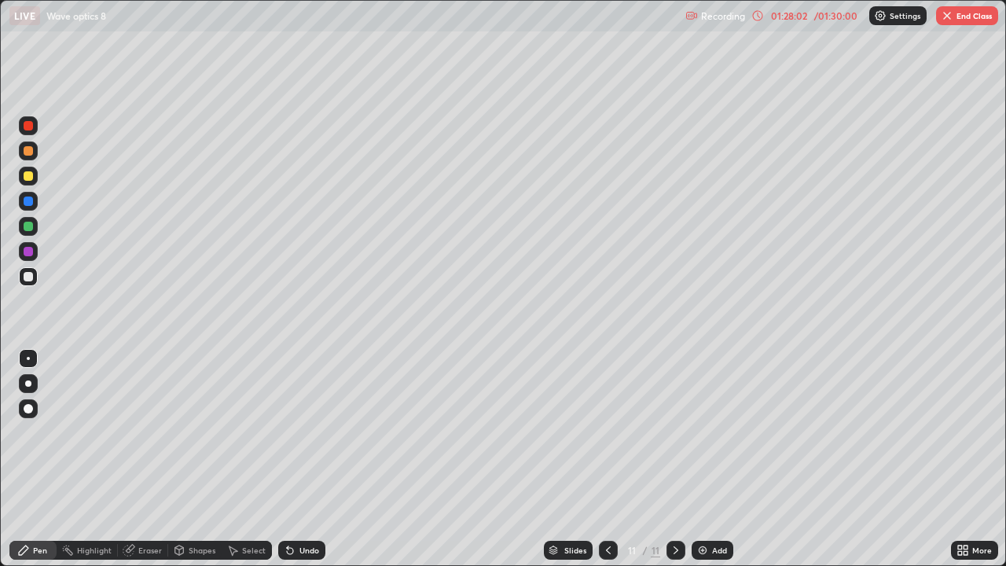
click at [946, 16] on img "button" at bounding box center [947, 15] width 13 height 13
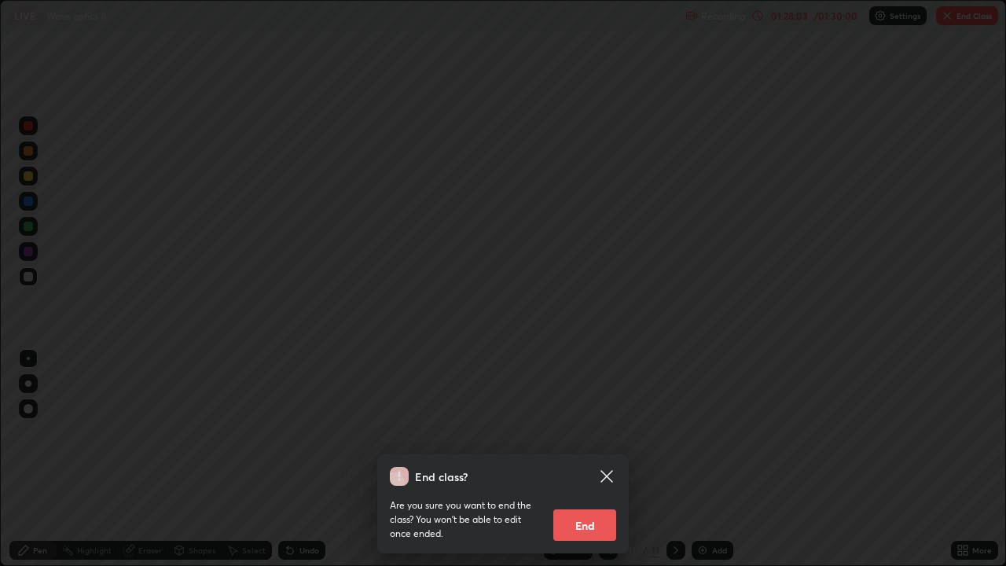
click at [598, 459] on button "End" at bounding box center [584, 524] width 63 height 31
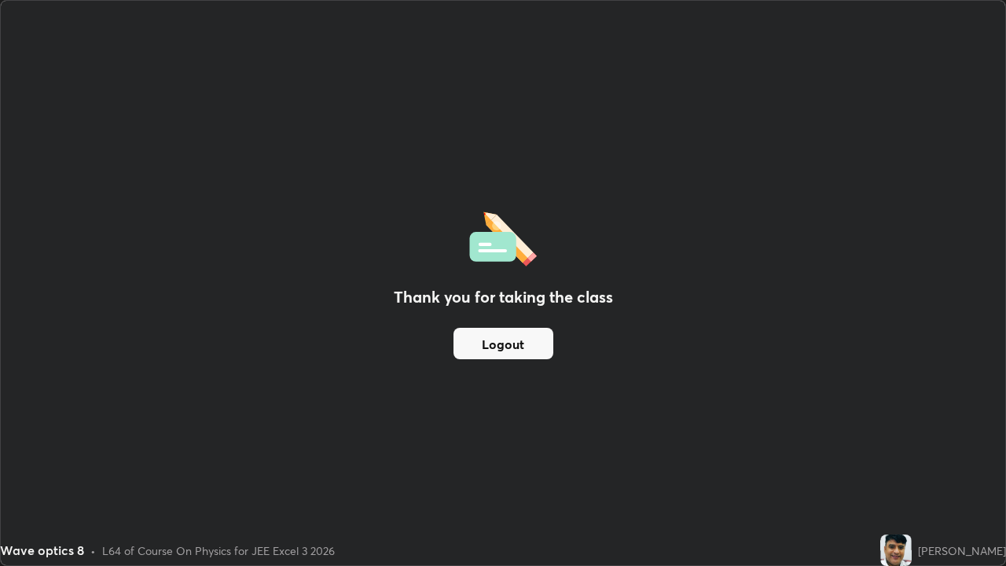
click at [510, 340] on button "Logout" at bounding box center [504, 343] width 100 height 31
click at [530, 342] on button "Logout" at bounding box center [504, 343] width 100 height 31
click at [525, 340] on button "Logout" at bounding box center [504, 343] width 100 height 31
click at [523, 343] on button "Logout" at bounding box center [504, 343] width 100 height 31
click at [527, 354] on button "Logout" at bounding box center [504, 343] width 100 height 31
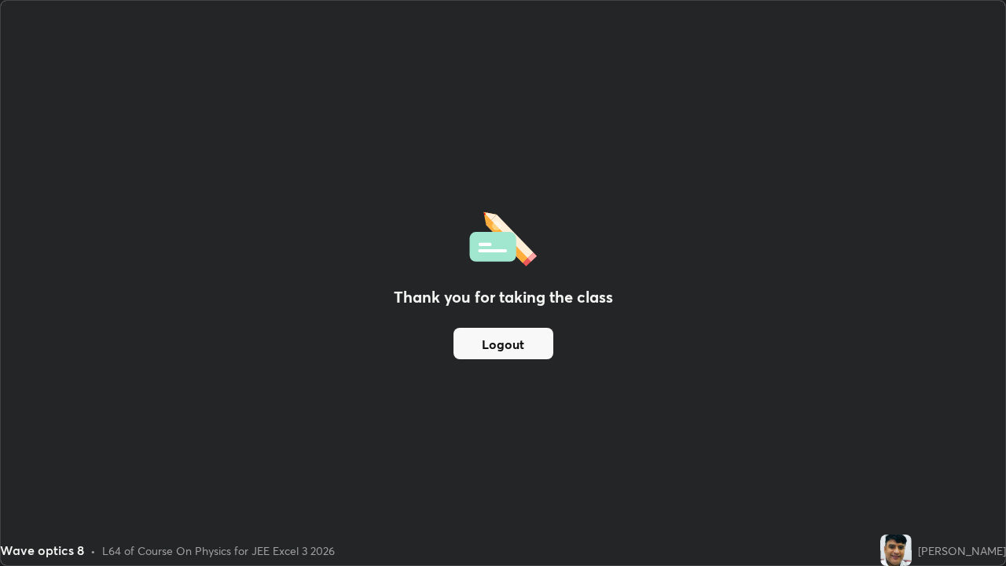
click at [524, 350] on button "Logout" at bounding box center [504, 343] width 100 height 31
click at [524, 346] on button "Logout" at bounding box center [504, 343] width 100 height 31
click at [522, 344] on button "Logout" at bounding box center [504, 343] width 100 height 31
click at [520, 345] on button "Logout" at bounding box center [504, 343] width 100 height 31
click at [520, 347] on button "Logout" at bounding box center [504, 343] width 100 height 31
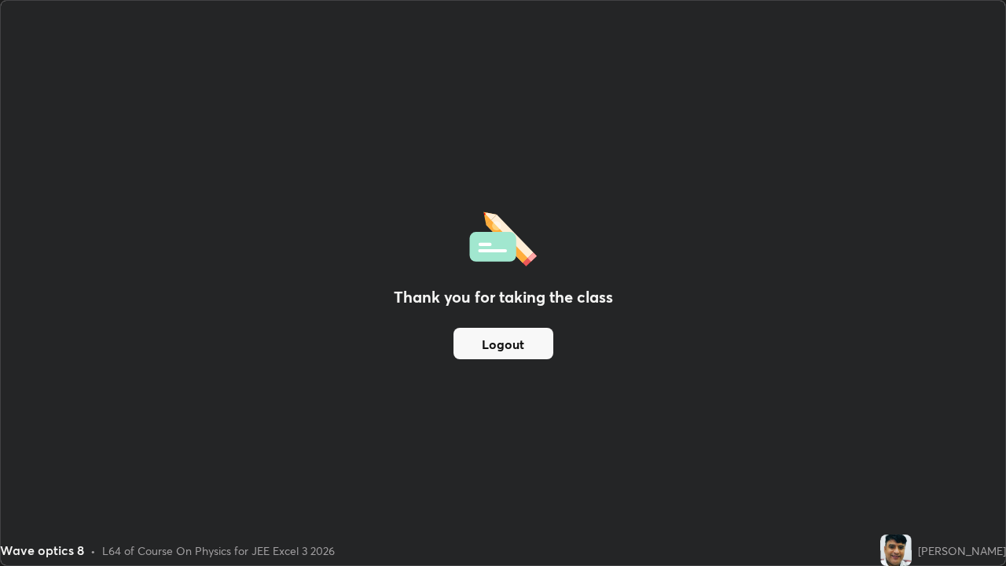
click at [513, 346] on button "Logout" at bounding box center [504, 343] width 100 height 31
click at [499, 349] on button "Logout" at bounding box center [504, 343] width 100 height 31
click at [488, 348] on button "Logout" at bounding box center [504, 343] width 100 height 31
click at [475, 343] on button "Logout" at bounding box center [504, 343] width 100 height 31
click at [465, 342] on button "Logout" at bounding box center [504, 343] width 100 height 31
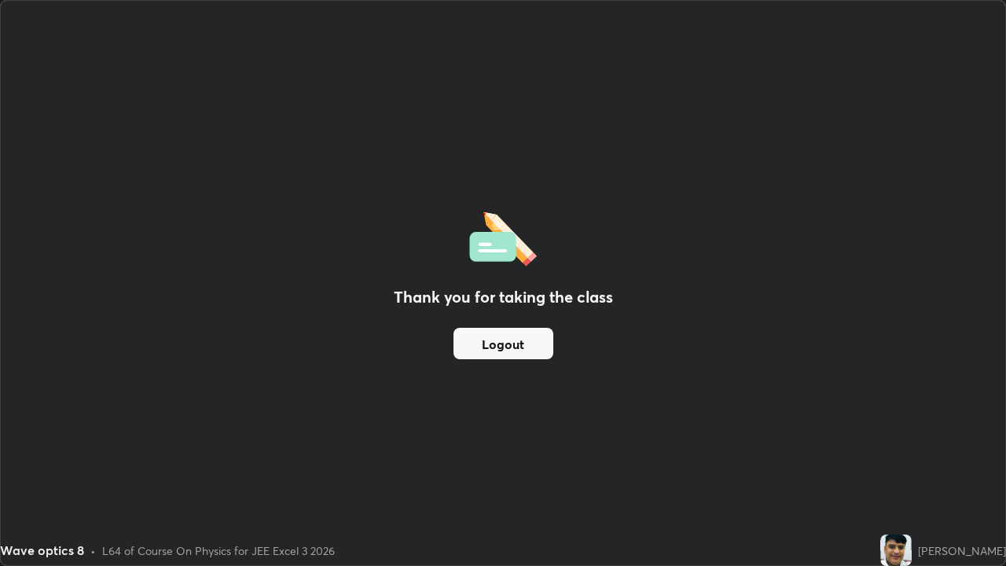
click at [840, 452] on div "Thank you for taking the class Logout" at bounding box center [503, 283] width 1005 height 564
click at [527, 355] on button "Logout" at bounding box center [504, 343] width 100 height 31
click at [515, 355] on button "Logout" at bounding box center [504, 343] width 100 height 31
click at [516, 343] on button "Logout" at bounding box center [504, 343] width 100 height 31
click at [517, 340] on button "Logout" at bounding box center [504, 343] width 100 height 31
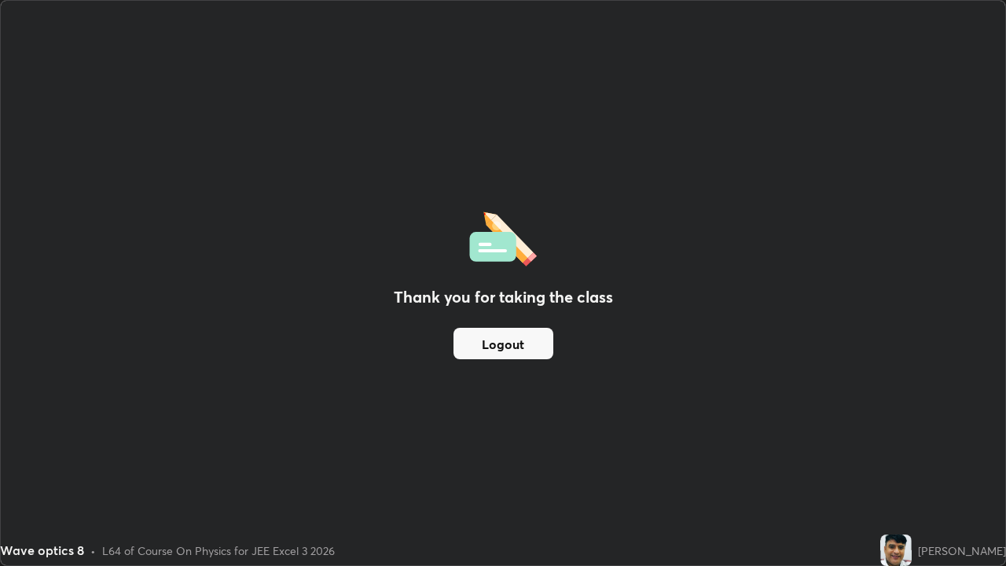
click at [501, 344] on button "Logout" at bounding box center [504, 343] width 100 height 31
click at [507, 339] on button "Logout" at bounding box center [504, 343] width 100 height 31
click at [501, 347] on button "Logout" at bounding box center [504, 343] width 100 height 31
click at [528, 348] on button "Logout" at bounding box center [504, 343] width 100 height 31
click at [491, 342] on button "Logout" at bounding box center [504, 343] width 100 height 31
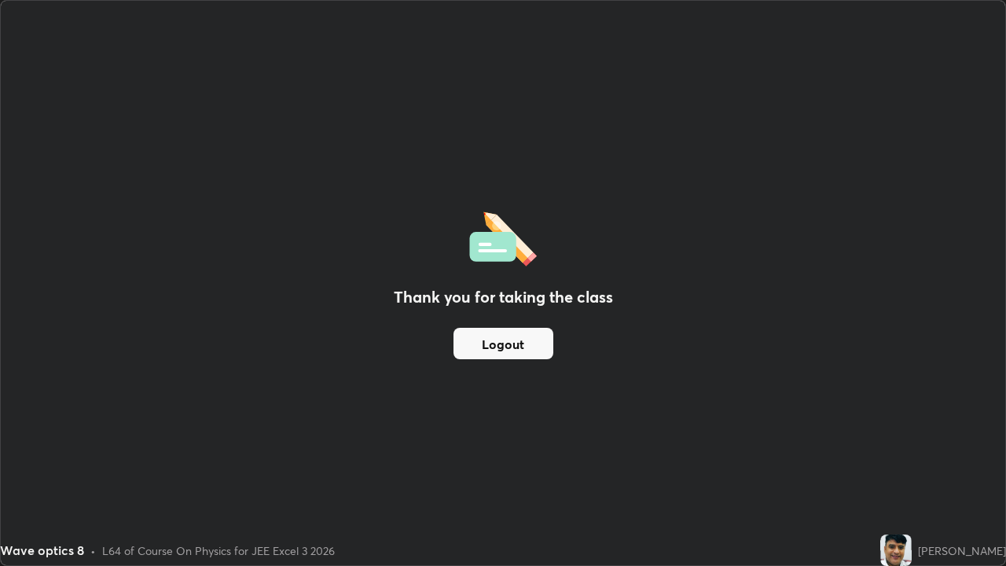
click at [519, 353] on button "Logout" at bounding box center [504, 343] width 100 height 31
click at [496, 347] on button "Logout" at bounding box center [504, 343] width 100 height 31
click at [502, 340] on button "Logout" at bounding box center [504, 343] width 100 height 31
click at [509, 351] on button "Logout" at bounding box center [504, 343] width 100 height 31
click at [783, 459] on div "Thank you for taking the class Logout" at bounding box center [503, 283] width 1005 height 564
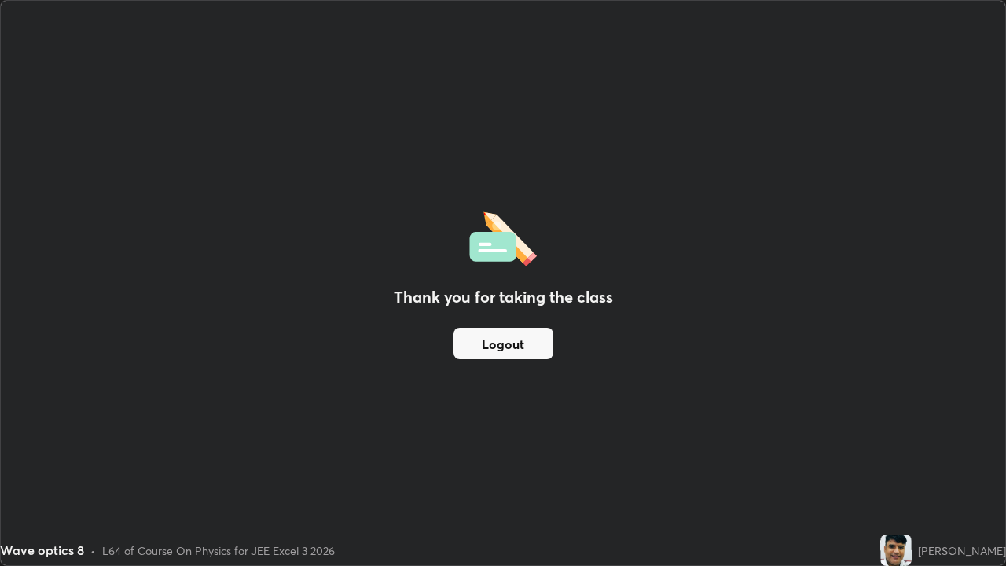
click at [517, 347] on button "Logout" at bounding box center [504, 343] width 100 height 31
click at [517, 348] on button "Logout" at bounding box center [504, 343] width 100 height 31
click at [517, 346] on button "Logout" at bounding box center [504, 343] width 100 height 31
click at [516, 345] on button "Logout" at bounding box center [504, 343] width 100 height 31
click at [510, 340] on button "Logout" at bounding box center [504, 343] width 100 height 31
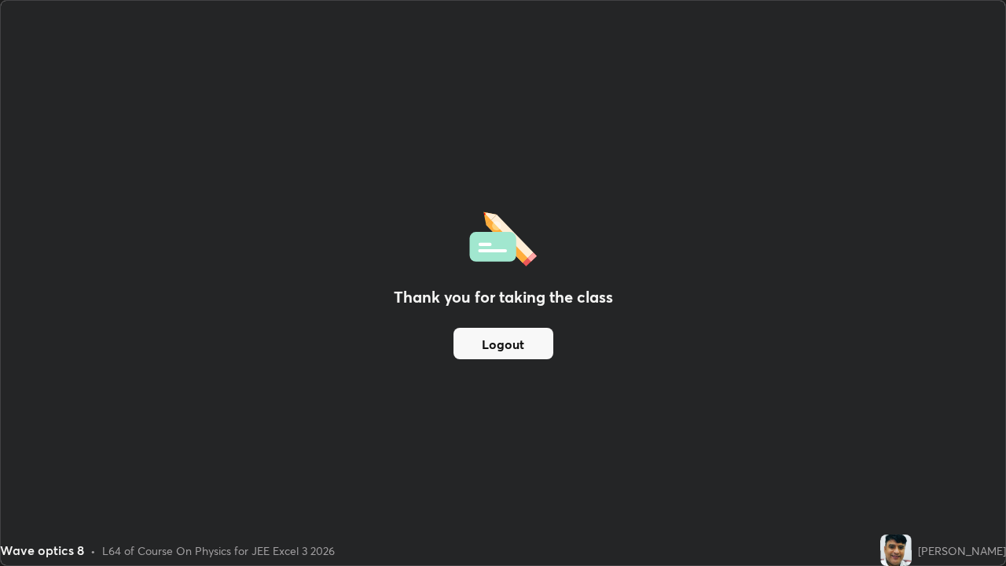
click at [503, 338] on button "Logout" at bounding box center [504, 343] width 100 height 31
click at [496, 334] on button "Logout" at bounding box center [504, 343] width 100 height 31
click at [480, 338] on button "Logout" at bounding box center [504, 343] width 100 height 31
click at [473, 359] on button "Logout" at bounding box center [504, 343] width 100 height 31
click at [502, 358] on button "Logout" at bounding box center [504, 343] width 100 height 31
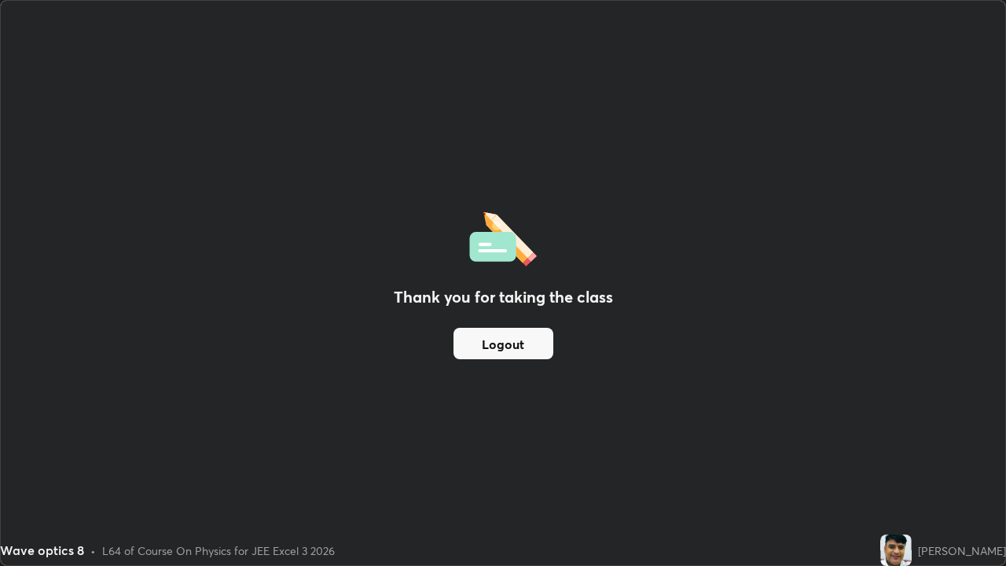
click at [531, 341] on button "Logout" at bounding box center [504, 343] width 100 height 31
click at [539, 357] on button "Logout" at bounding box center [504, 343] width 100 height 31
click at [468, 328] on button "Logout" at bounding box center [504, 343] width 100 height 31
click at [500, 346] on button "Logout" at bounding box center [504, 343] width 100 height 31
click at [518, 339] on button "Logout" at bounding box center [504, 343] width 100 height 31
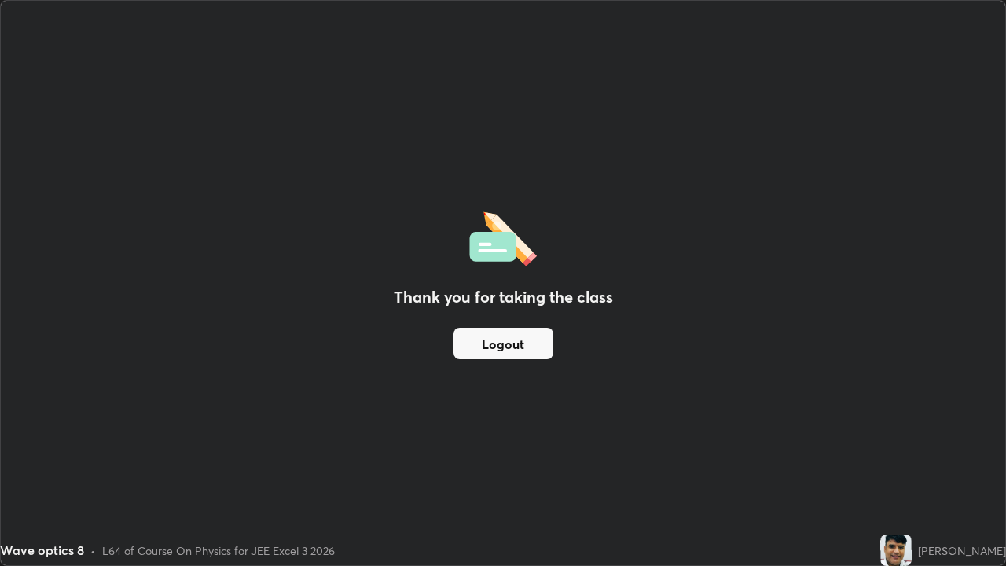
click at [502, 347] on button "Logout" at bounding box center [504, 343] width 100 height 31
click at [497, 343] on button "Logout" at bounding box center [504, 343] width 100 height 31
click at [494, 346] on button "Logout" at bounding box center [504, 343] width 100 height 31
click at [501, 340] on button "Logout" at bounding box center [504, 343] width 100 height 31
click at [498, 344] on button "Logout" at bounding box center [504, 343] width 100 height 31
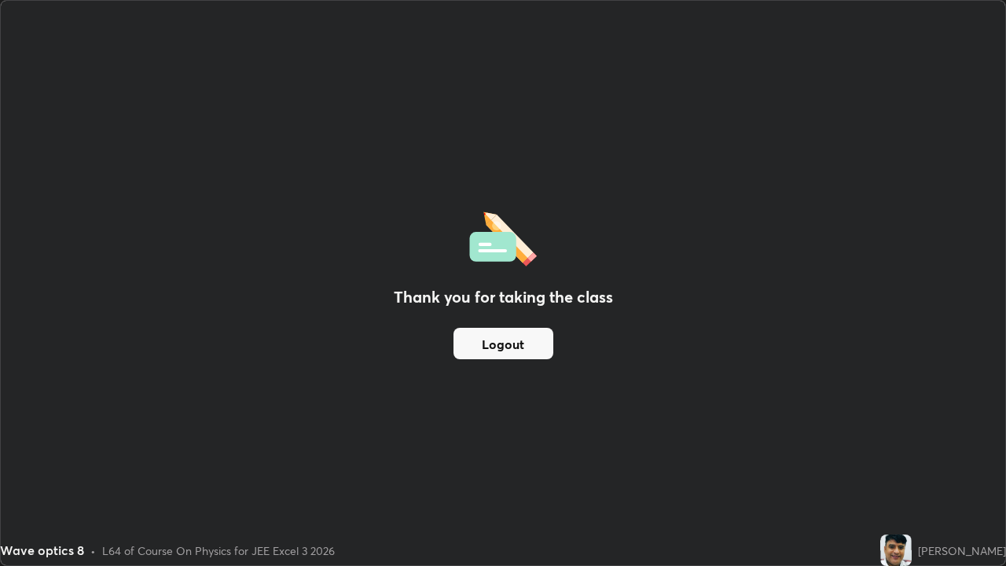
click at [499, 347] on button "Logout" at bounding box center [504, 343] width 100 height 31
click at [501, 351] on button "Logout" at bounding box center [504, 343] width 100 height 31
click at [503, 353] on button "Logout" at bounding box center [504, 343] width 100 height 31
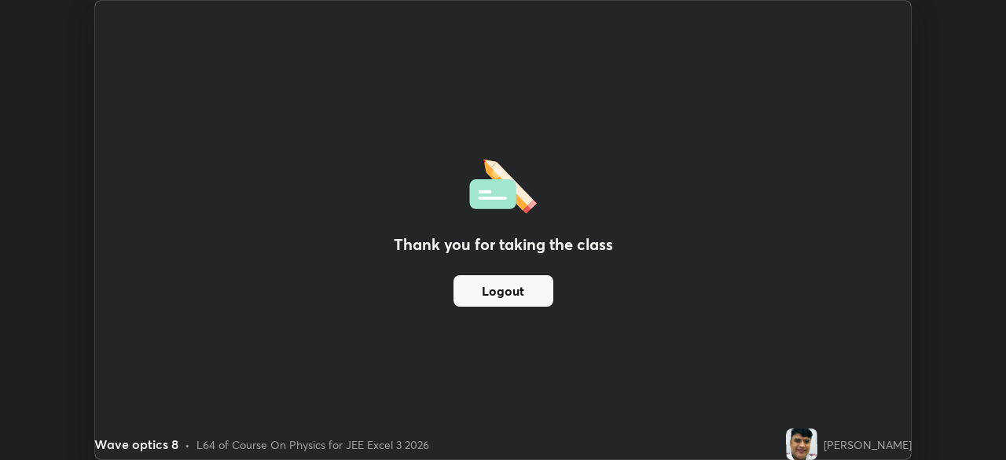
scroll to position [78160, 77613]
